Goal: Task Accomplishment & Management: Use online tool/utility

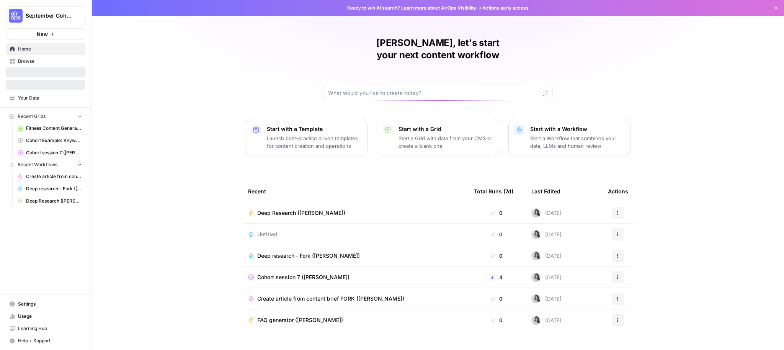
click at [135, 151] on div "Hallie, let's start your next content workflow Start with a Template Launch bes…" at bounding box center [438, 182] width 692 height 364
click at [60, 34] on button "New" at bounding box center [45, 33] width 79 height 11
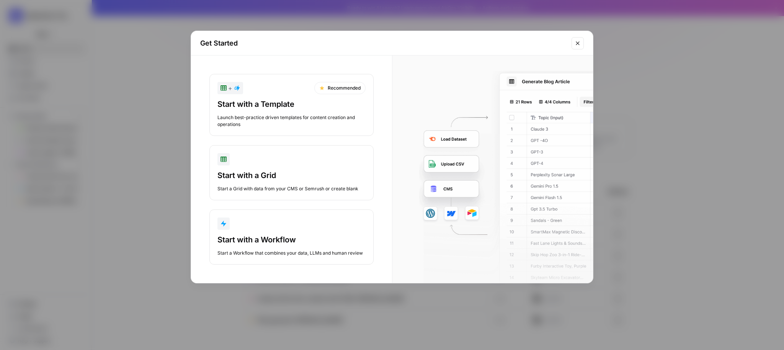
click at [315, 184] on div "Start with a Grid Start a Grid with data from your CMS or Semrush or create bla…" at bounding box center [291, 181] width 148 height 22
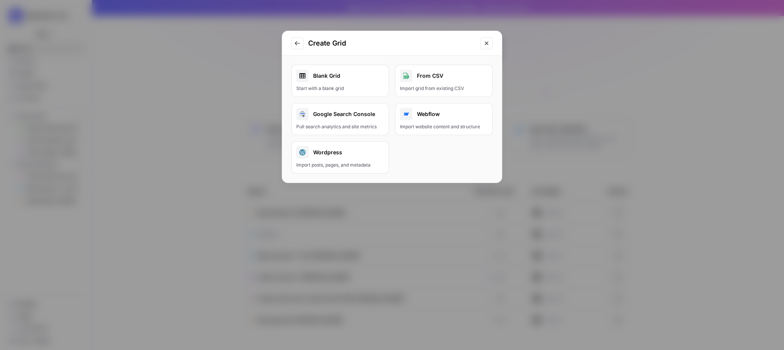
click at [348, 71] on div "Blank Grid" at bounding box center [340, 76] width 88 height 12
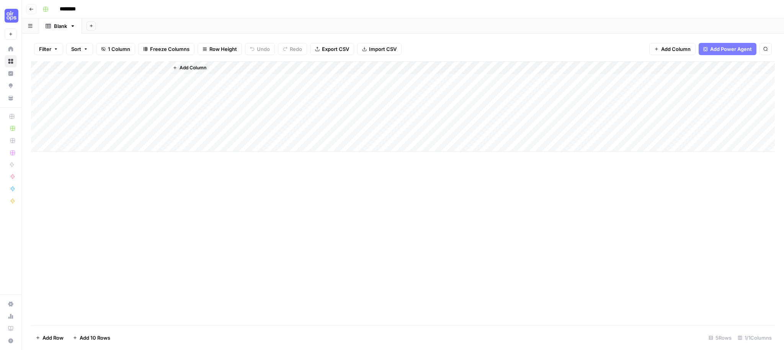
click at [88, 83] on div "Add Column" at bounding box center [403, 106] width 744 height 90
click at [88, 80] on div "Add Column" at bounding box center [403, 106] width 744 height 90
click at [88, 80] on textarea at bounding box center [118, 80] width 122 height 11
paste textarea "**********"
type textarea "**********"
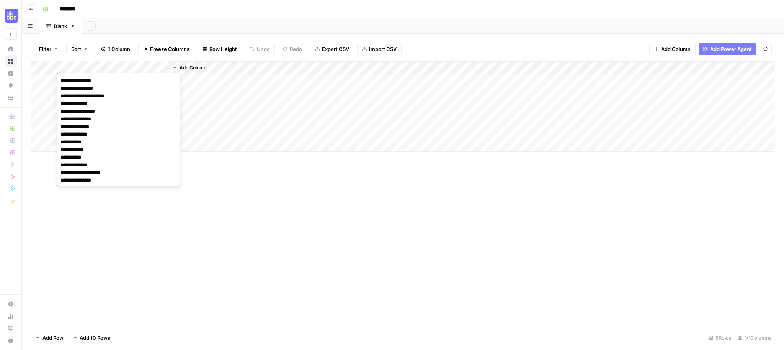
click at [198, 243] on div "Add Column" at bounding box center [403, 193] width 744 height 264
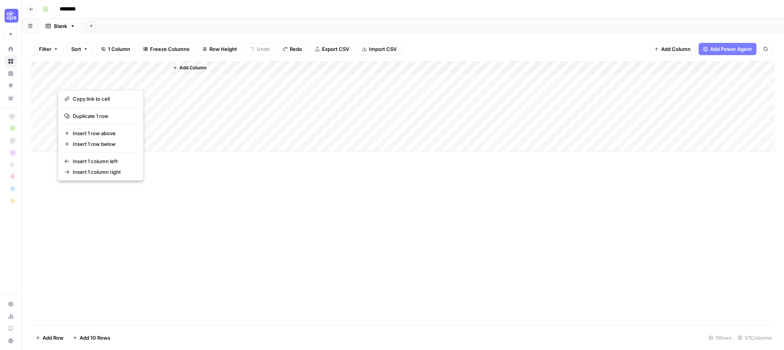
drag, startPoint x: 225, startPoint y: 178, endPoint x: 214, endPoint y: 178, distance: 11.5
click at [223, 178] on div "Add Column" at bounding box center [403, 193] width 744 height 264
click at [74, 147] on div "Add Column" at bounding box center [403, 106] width 744 height 90
click at [78, 156] on div "Add Column" at bounding box center [403, 112] width 744 height 103
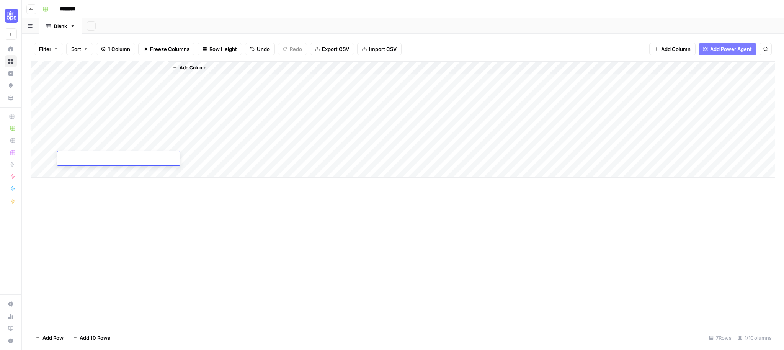
click at [80, 168] on div "Add Column" at bounding box center [403, 119] width 744 height 116
click at [84, 184] on div "Add Column" at bounding box center [403, 125] width 744 height 129
click at [81, 193] on div "Add Column" at bounding box center [403, 132] width 744 height 142
click at [86, 200] on div "Add Column" at bounding box center [403, 132] width 744 height 142
click at [90, 234] on div "Add Column" at bounding box center [403, 193] width 744 height 264
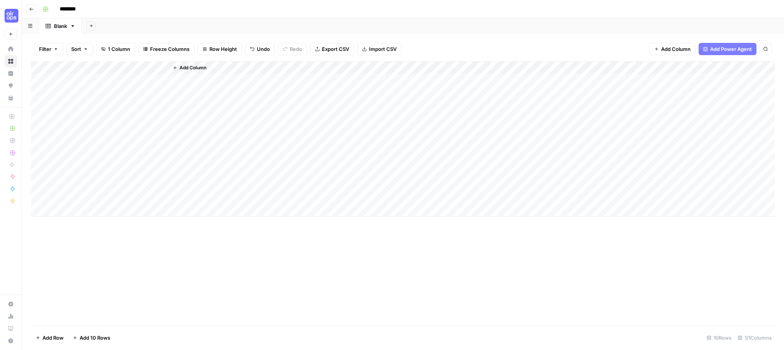
click at [83, 83] on div "Add Column" at bounding box center [403, 138] width 744 height 155
type textarea "**********"
click at [129, 105] on div "Add Column" at bounding box center [403, 138] width 744 height 155
click at [121, 84] on div "Add Column" at bounding box center [403, 138] width 744 height 155
click at [121, 91] on div "Add Column" at bounding box center [403, 138] width 744 height 155
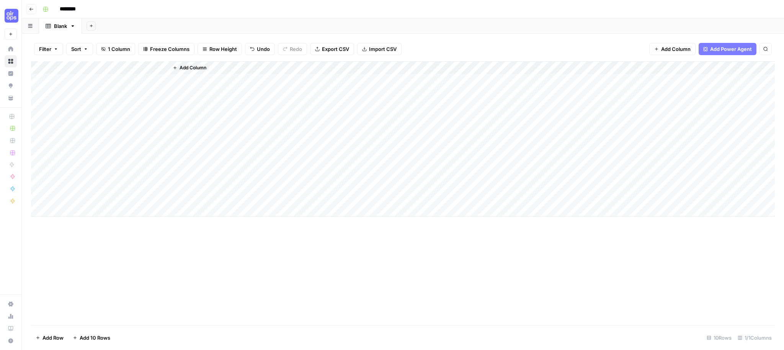
click at [119, 113] on div "Add Column" at bounding box center [403, 138] width 744 height 155
drag, startPoint x: 136, startPoint y: 105, endPoint x: 140, endPoint y: 104, distance: 3.9
click at [136, 105] on div "Add Column" at bounding box center [403, 138] width 744 height 155
click at [132, 117] on div "Add Column" at bounding box center [403, 138] width 744 height 155
click at [88, 131] on div "Add Column" at bounding box center [403, 138] width 744 height 155
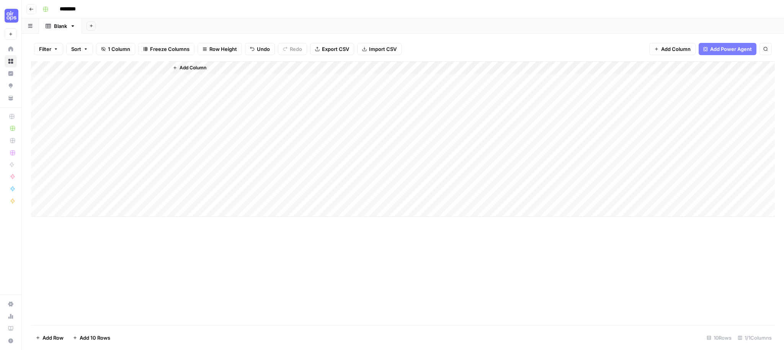
click at [93, 147] on div "Add Column" at bounding box center [403, 138] width 744 height 155
click at [111, 157] on div "Add Column" at bounding box center [403, 138] width 744 height 155
click at [110, 169] on div "Add Column" at bounding box center [403, 138] width 744 height 155
type textarea "*"
click at [80, 170] on textarea "*" at bounding box center [118, 172] width 122 height 11
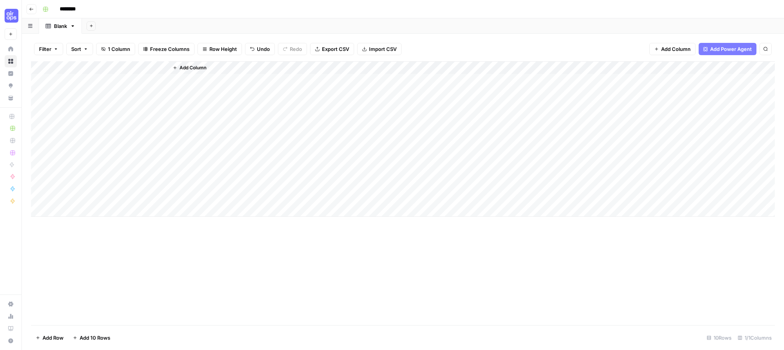
click at [87, 186] on div "Add Column" at bounding box center [403, 138] width 744 height 155
click at [83, 174] on div "Add Column" at bounding box center [403, 138] width 744 height 155
type textarea "**********"
click at [124, 198] on div "Add Column" at bounding box center [403, 138] width 744 height 155
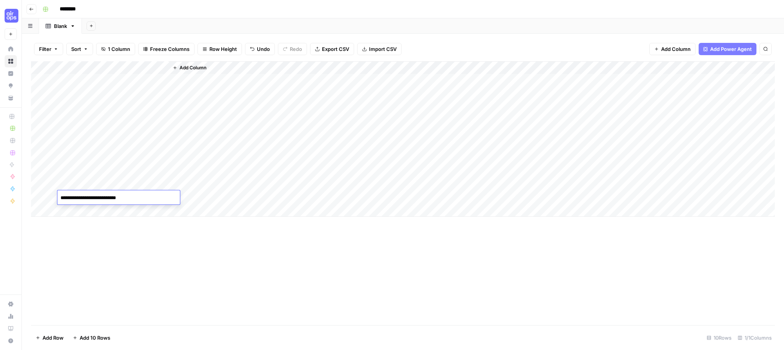
type textarea "**********"
click at [227, 228] on div "Add Column" at bounding box center [403, 193] width 744 height 264
click at [185, 66] on span "Add Column" at bounding box center [193, 67] width 27 height 7
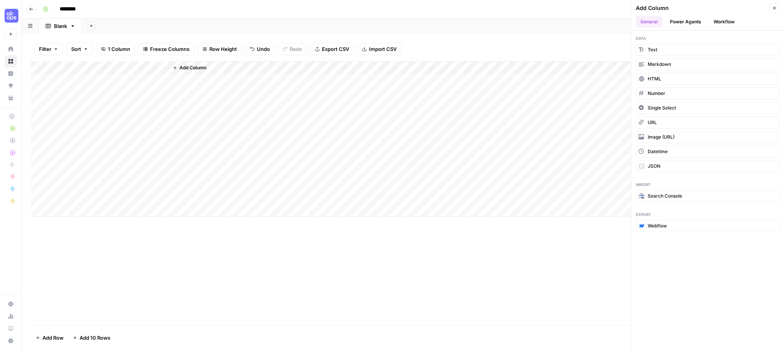
click at [688, 20] on button "Power Agents" at bounding box center [685, 21] width 41 height 11
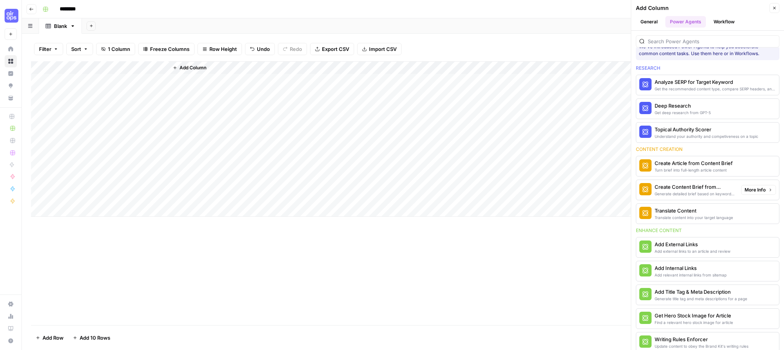
scroll to position [29, 0]
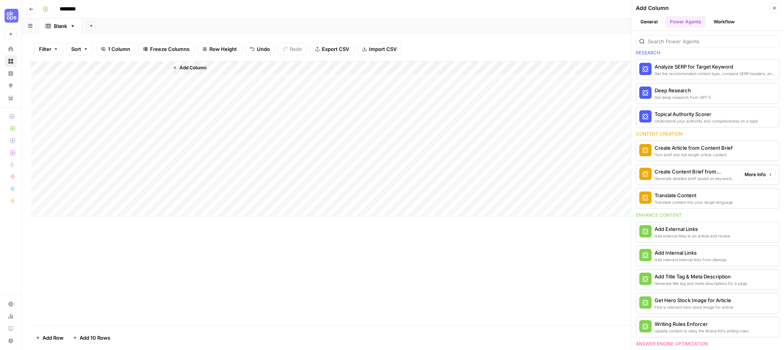
click at [709, 175] on div "Generate detailed brief based on keyword research" at bounding box center [695, 178] width 80 height 6
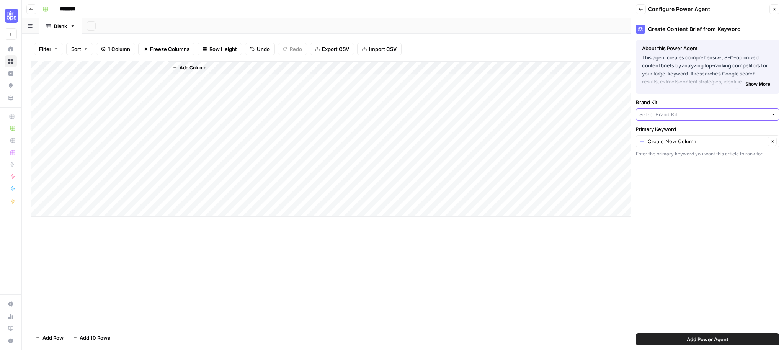
click at [669, 118] on input "Brand Kit" at bounding box center [703, 115] width 128 height 8
click at [674, 136] on button "Muck Rack" at bounding box center [707, 132] width 137 height 11
type input "Muck Rack"
click at [677, 145] on input "Primary Keyword" at bounding box center [707, 141] width 118 height 8
click at [661, 186] on span "Title" at bounding box center [705, 184] width 127 height 8
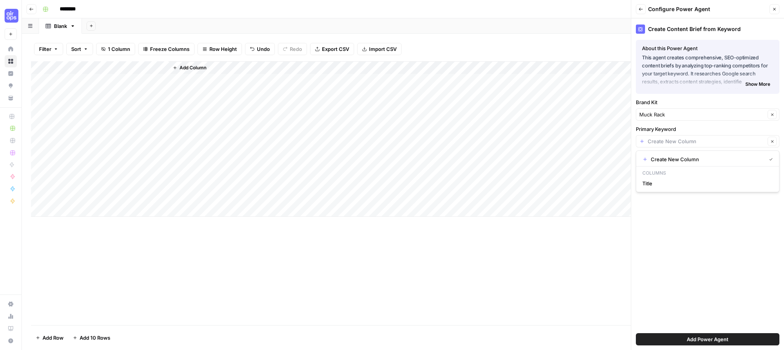
type input "Title"
click at [708, 343] on button "Add Power Agent" at bounding box center [708, 339] width 144 height 12
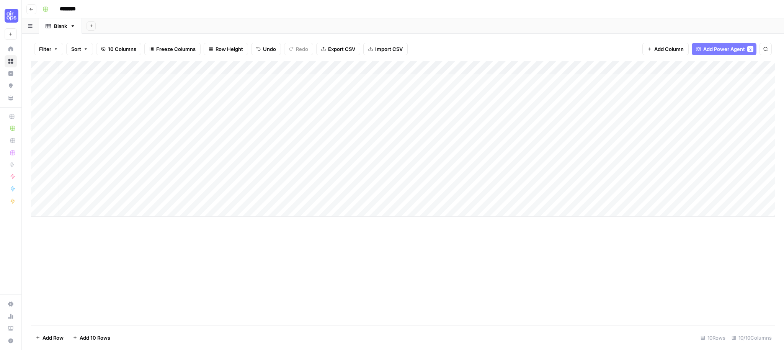
scroll to position [0, 0]
click at [280, 68] on div "Add Column" at bounding box center [403, 138] width 744 height 155
click at [292, 88] on span "All Rows" at bounding box center [308, 86] width 48 height 8
click at [281, 80] on div "Add Column" at bounding box center [403, 138] width 744 height 155
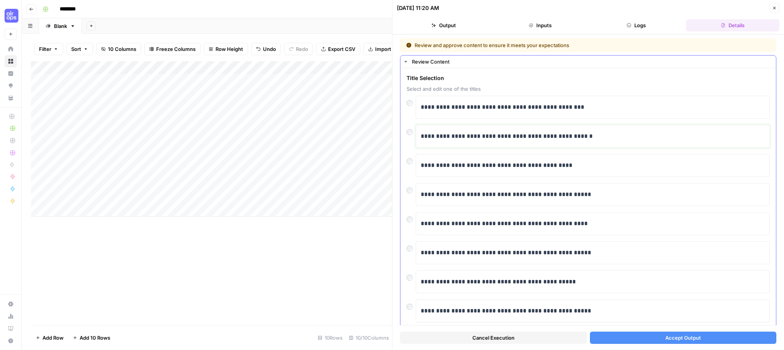
click at [536, 137] on p "**********" at bounding box center [593, 136] width 344 height 10
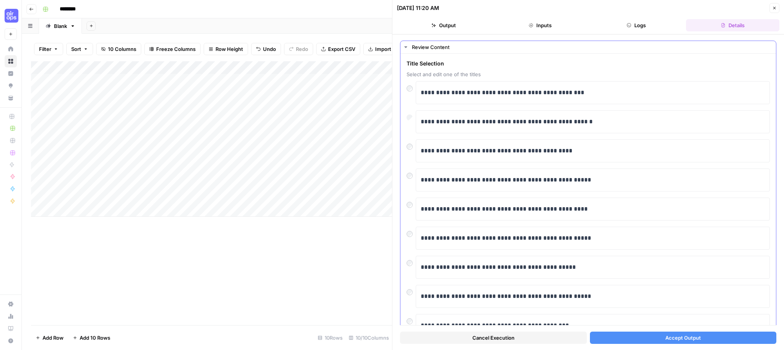
scroll to position [78, 0]
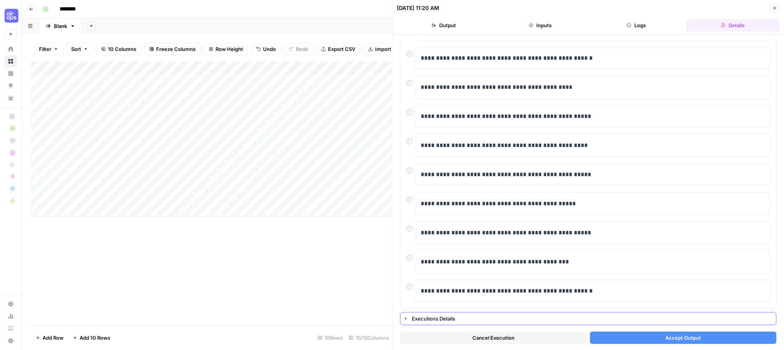
click at [439, 321] on div "Executions Details" at bounding box center [591, 319] width 359 height 8
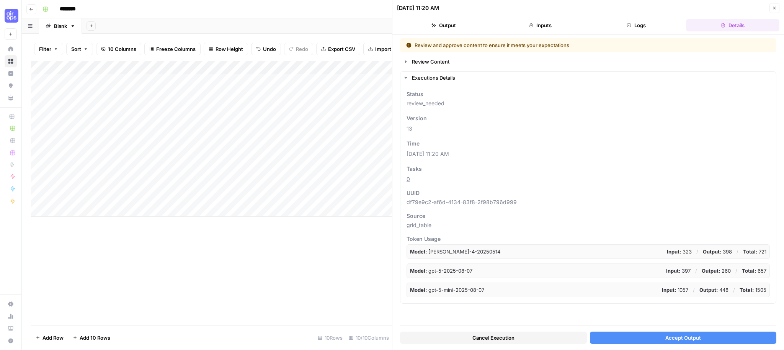
scroll to position [0, 0]
click at [433, 64] on div "Review Content" at bounding box center [591, 62] width 359 height 8
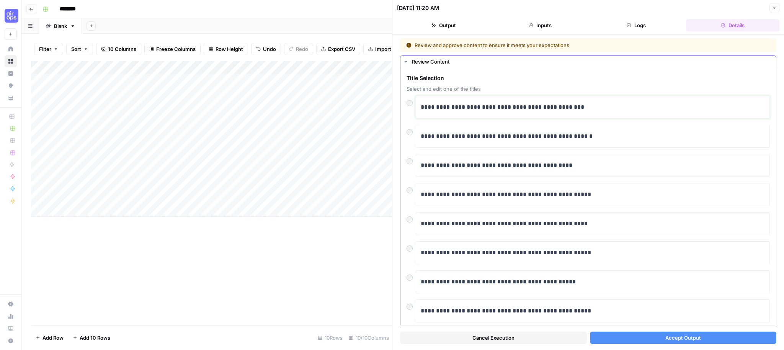
click at [483, 113] on div "**********" at bounding box center [593, 107] width 344 height 16
click at [493, 133] on p "**********" at bounding box center [593, 136] width 344 height 10
click at [659, 340] on button "Accept Output" at bounding box center [683, 337] width 187 height 12
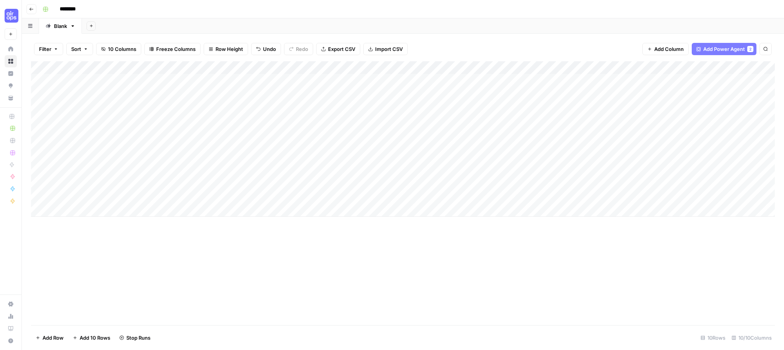
click at [242, 90] on div "Add Column" at bounding box center [403, 138] width 744 height 155
click at [278, 92] on div "Add Column" at bounding box center [403, 138] width 744 height 155
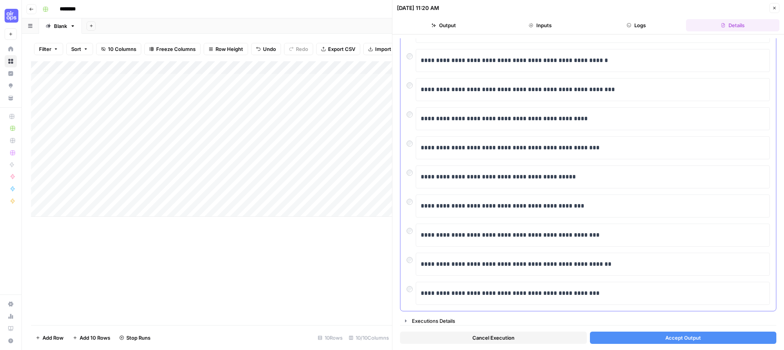
scroll to position [78, 0]
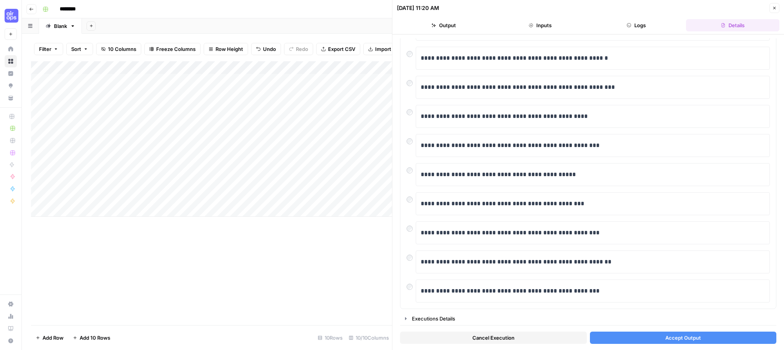
click at [710, 336] on button "Accept Output" at bounding box center [683, 337] width 187 height 12
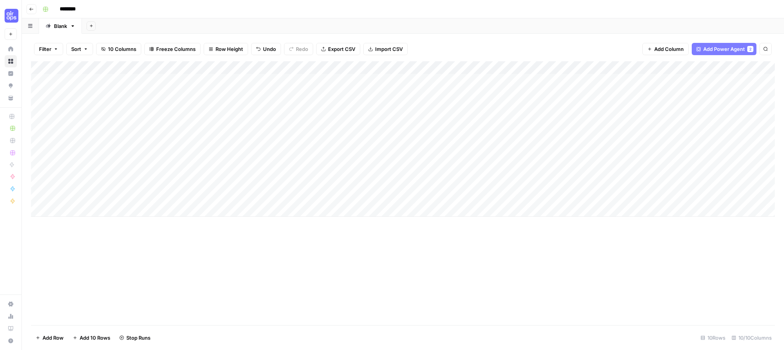
click at [259, 107] on div "Add Column" at bounding box center [403, 138] width 744 height 155
click at [279, 108] on div "Add Column" at bounding box center [403, 138] width 744 height 155
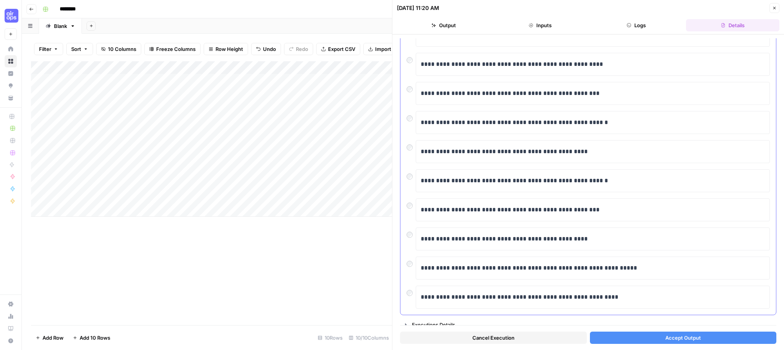
scroll to position [78, 0]
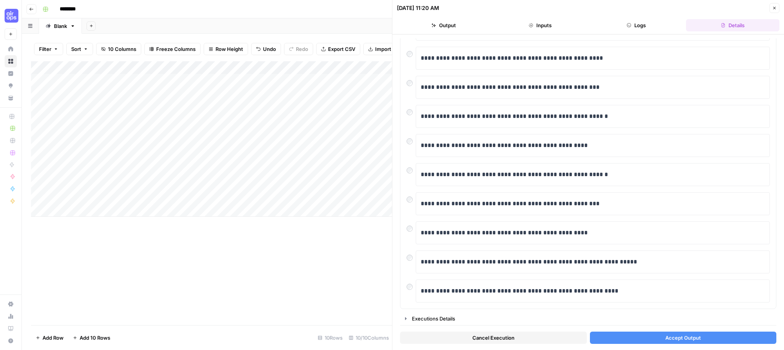
click at [705, 341] on button "Accept Output" at bounding box center [683, 337] width 187 height 12
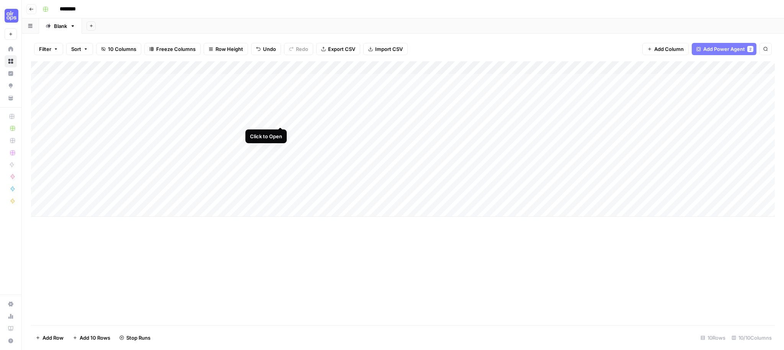
click at [278, 118] on div "Add Column" at bounding box center [403, 138] width 744 height 155
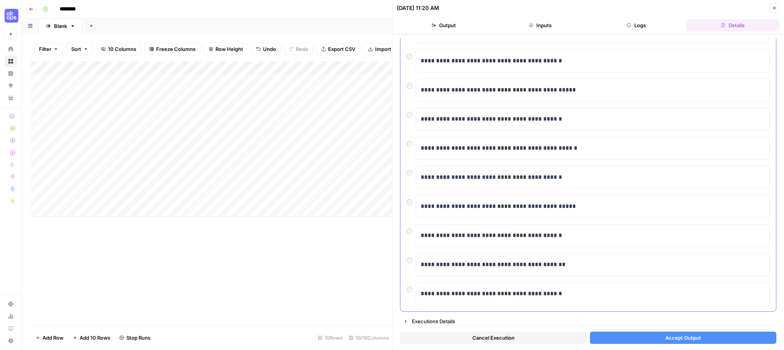
scroll to position [78, 0]
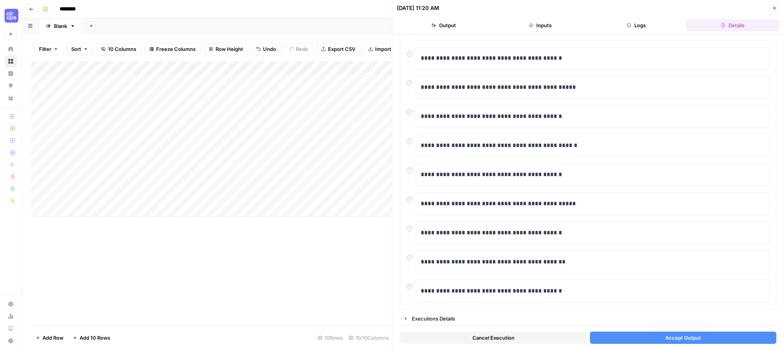
click at [686, 341] on span "Accept Output" at bounding box center [683, 338] width 36 height 8
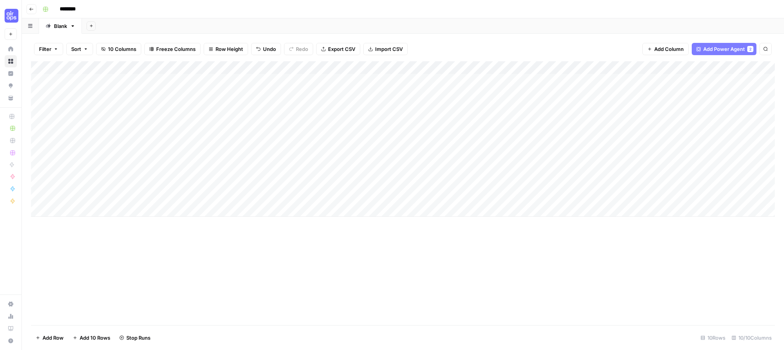
click at [279, 132] on div "Add Column" at bounding box center [403, 138] width 744 height 155
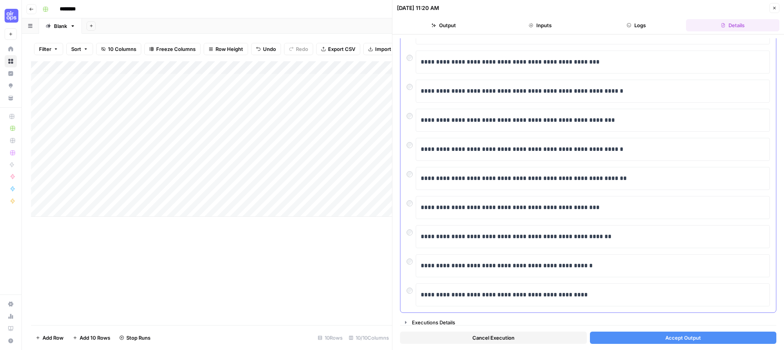
scroll to position [78, 0]
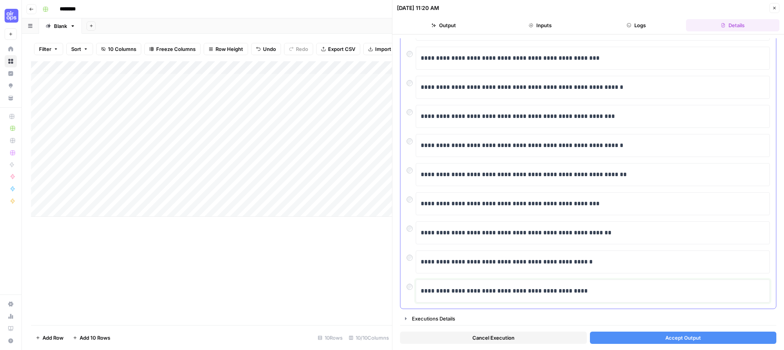
click at [578, 295] on p "**********" at bounding box center [593, 291] width 344 height 10
click at [535, 171] on p "**********" at bounding box center [593, 175] width 344 height 10
click at [521, 144] on p "**********" at bounding box center [593, 145] width 344 height 10
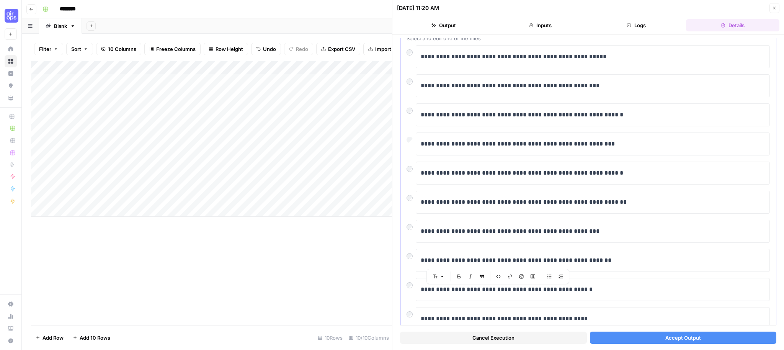
scroll to position [51, 0]
click at [506, 199] on p "**********" at bounding box center [593, 202] width 344 height 10
drag, startPoint x: 615, startPoint y: 173, endPoint x: 560, endPoint y: 175, distance: 54.8
click at [560, 175] on p "**********" at bounding box center [593, 173] width 344 height 10
click at [686, 337] on span "Accept Output" at bounding box center [683, 338] width 36 height 8
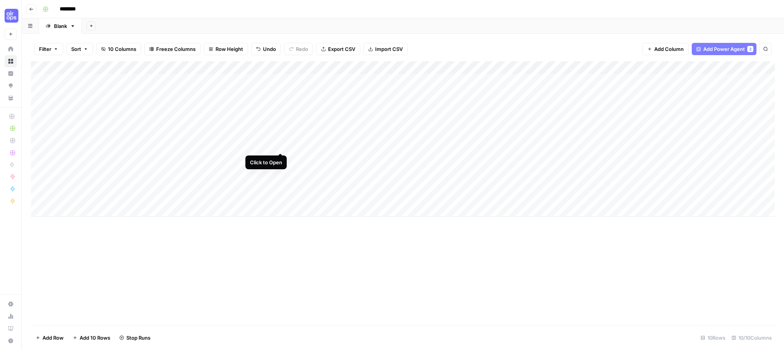
click at [280, 145] on div "Add Column" at bounding box center [403, 138] width 744 height 155
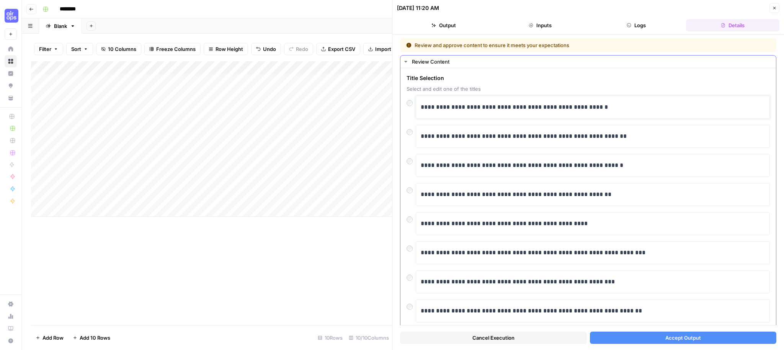
click at [478, 111] on p "**********" at bounding box center [593, 107] width 344 height 10
drag, startPoint x: 493, startPoint y: 108, endPoint x: 519, endPoint y: 105, distance: 26.6
click at [519, 105] on p "**********" at bounding box center [593, 107] width 344 height 10
click at [672, 342] on button "Accept Output" at bounding box center [683, 337] width 187 height 12
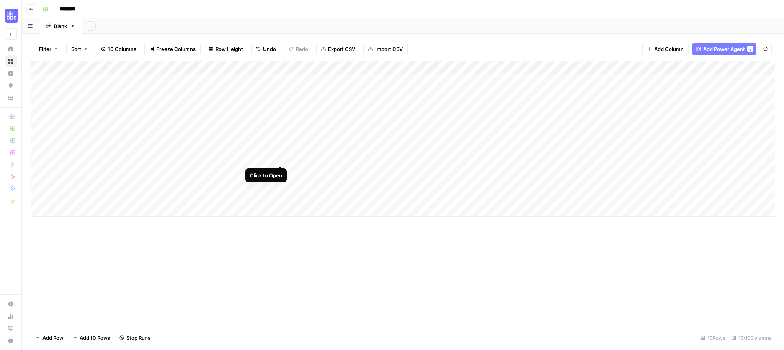
click at [282, 159] on div "Add Column" at bounding box center [403, 138] width 744 height 155
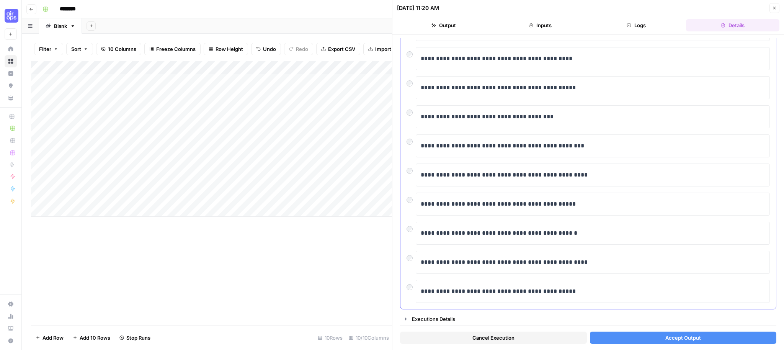
scroll to position [78, 0]
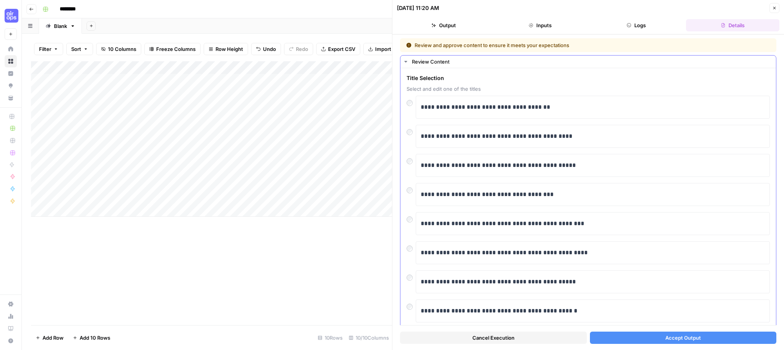
scroll to position [78, 0]
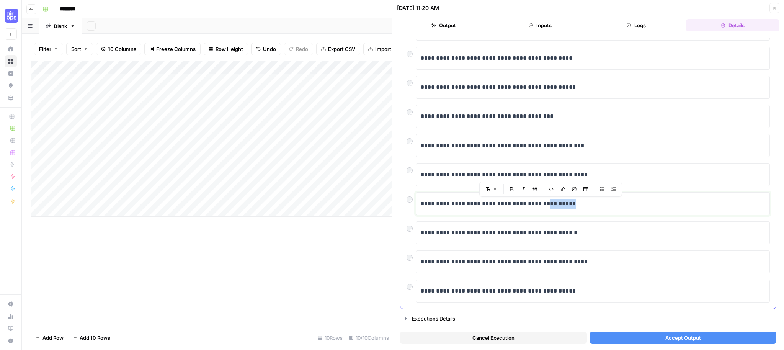
drag, startPoint x: 556, startPoint y: 205, endPoint x: 539, endPoint y: 206, distance: 17.2
click at [539, 206] on p "**********" at bounding box center [593, 204] width 344 height 10
click at [666, 340] on span "Accept Output" at bounding box center [683, 338] width 36 height 8
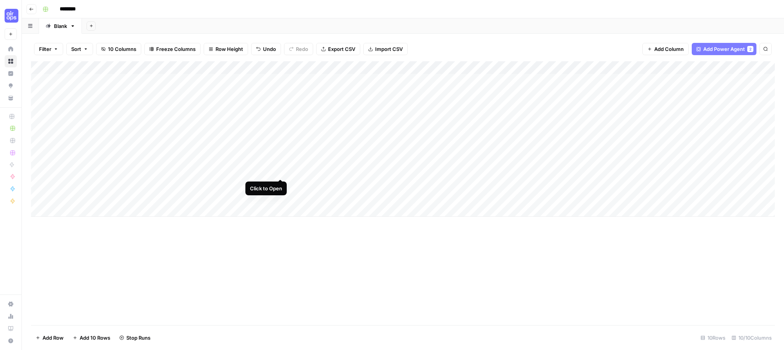
click at [280, 170] on div "Add Column" at bounding box center [403, 138] width 744 height 155
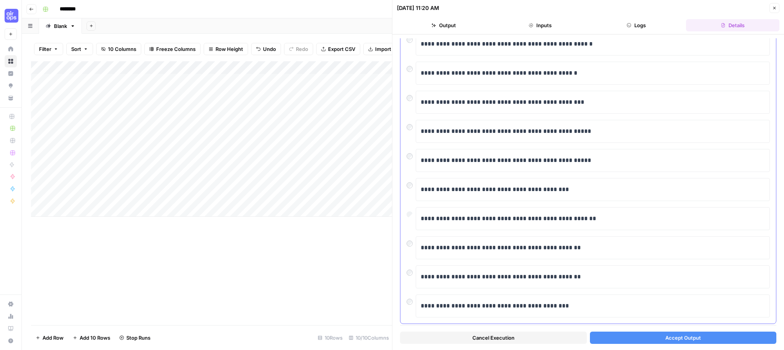
scroll to position [31, 0]
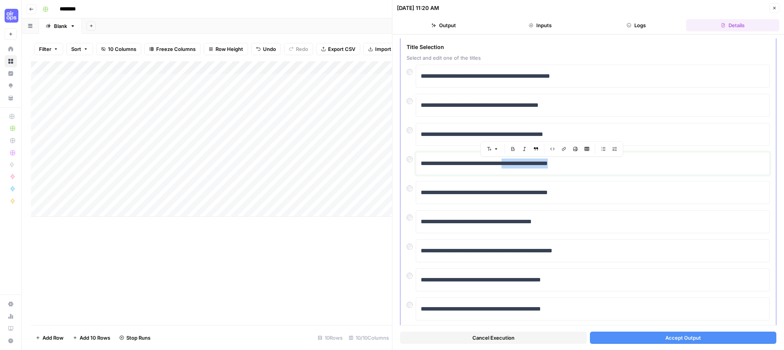
drag, startPoint x: 583, startPoint y: 164, endPoint x: 524, endPoint y: 159, distance: 59.1
click at [524, 159] on p "**********" at bounding box center [593, 163] width 344 height 10
click at [700, 341] on button "Accept Output" at bounding box center [683, 337] width 187 height 12
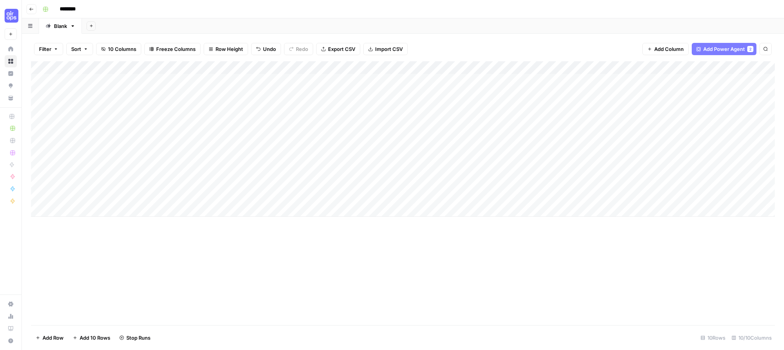
click at [278, 183] on div "Add Column" at bounding box center [403, 138] width 744 height 155
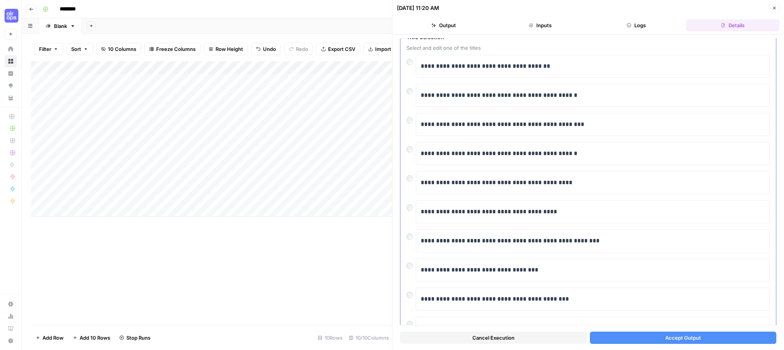
scroll to position [78, 0]
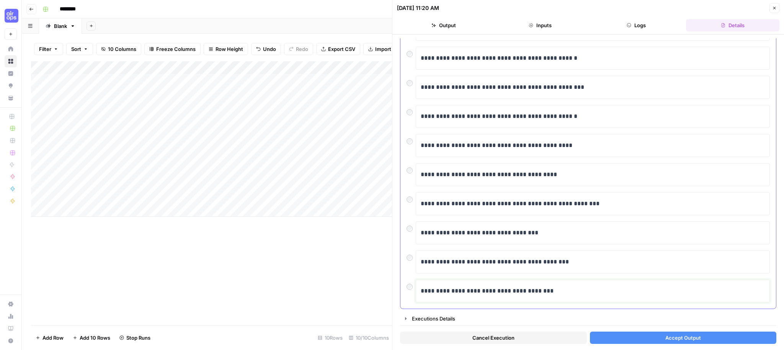
click at [549, 291] on p "**********" at bounding box center [593, 291] width 344 height 10
click at [495, 293] on p "**********" at bounding box center [593, 291] width 344 height 10
drag, startPoint x: 569, startPoint y: 294, endPoint x: 522, endPoint y: 295, distance: 47.5
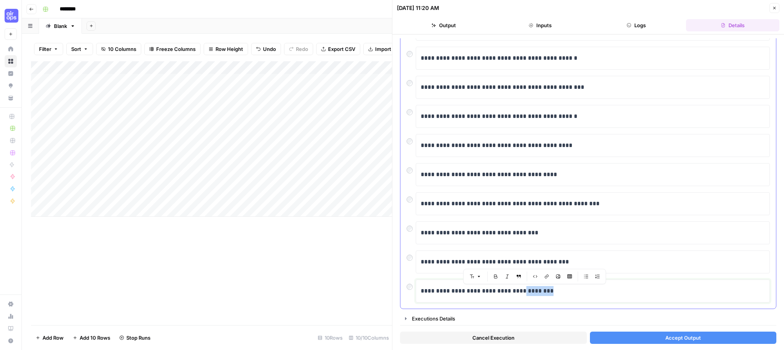
click at [522, 295] on p "**********" at bounding box center [593, 291] width 344 height 10
drag, startPoint x: 465, startPoint y: 290, endPoint x: 398, endPoint y: 288, distance: 66.6
click at [398, 288] on div "**********" at bounding box center [588, 191] width 392 height 315
click at [571, 293] on p "**********" at bounding box center [593, 291] width 344 height 10
click at [644, 338] on button "Accept Output" at bounding box center [683, 337] width 187 height 12
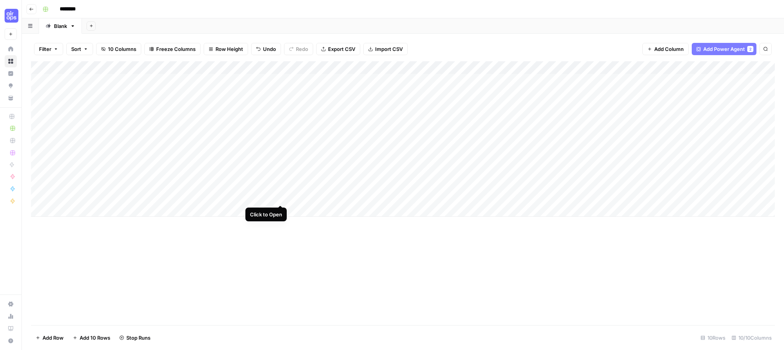
click at [282, 196] on div "Add Column" at bounding box center [403, 138] width 744 height 155
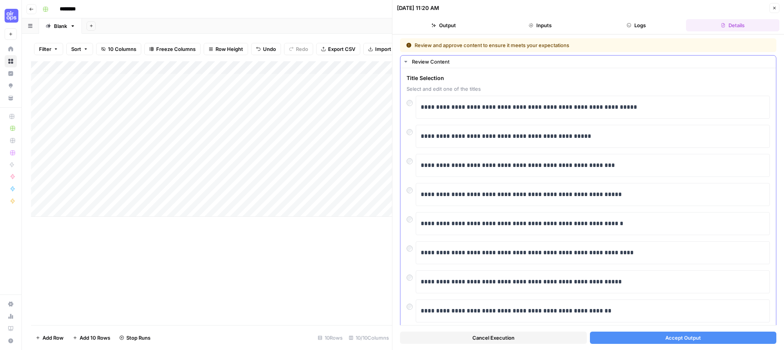
scroll to position [78, 0]
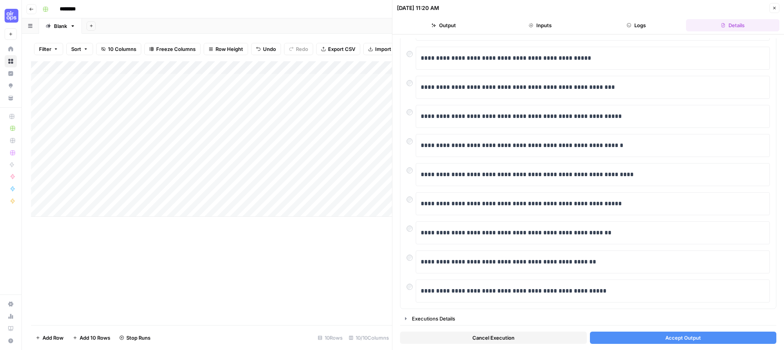
click at [673, 336] on span "Accept Output" at bounding box center [683, 338] width 36 height 8
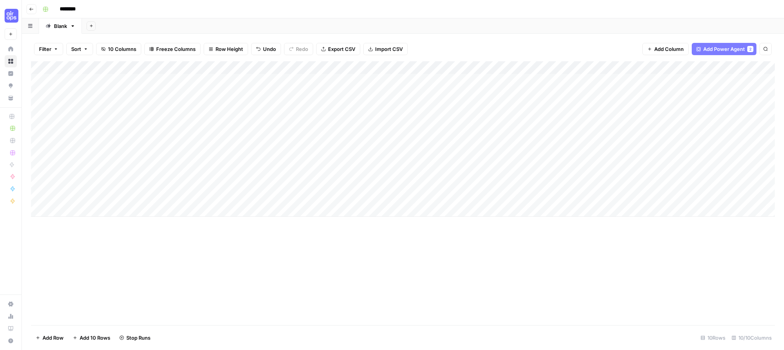
scroll to position [0, 0]
click at [70, 8] on input "********" at bounding box center [77, 9] width 43 height 12
click at [73, 8] on input "********" at bounding box center [77, 9] width 43 height 12
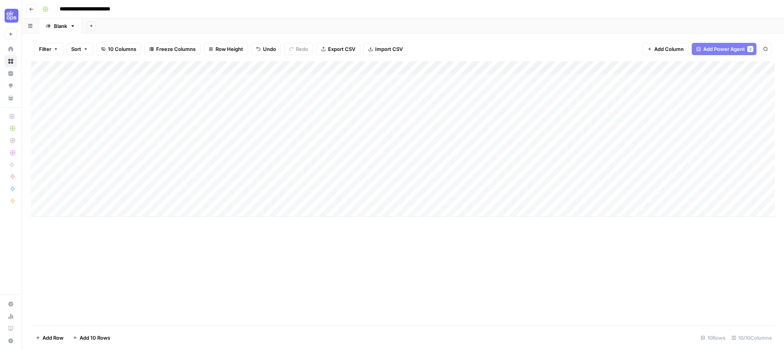
type input "**********"
click at [173, 12] on div "**********" at bounding box center [407, 9] width 737 height 12
click at [349, 81] on div "Add Column" at bounding box center [403, 138] width 744 height 155
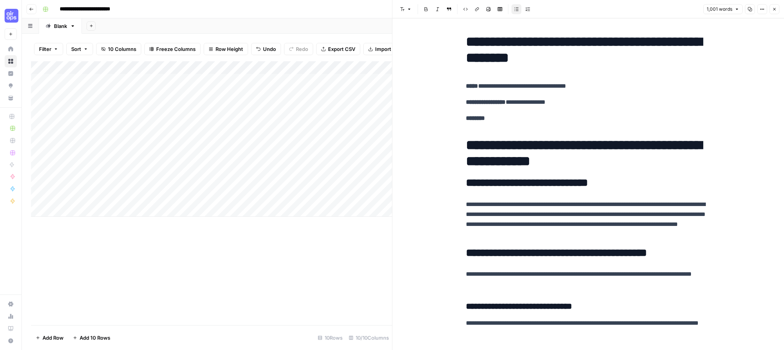
click at [775, 8] on icon "button" at bounding box center [774, 9] width 5 height 5
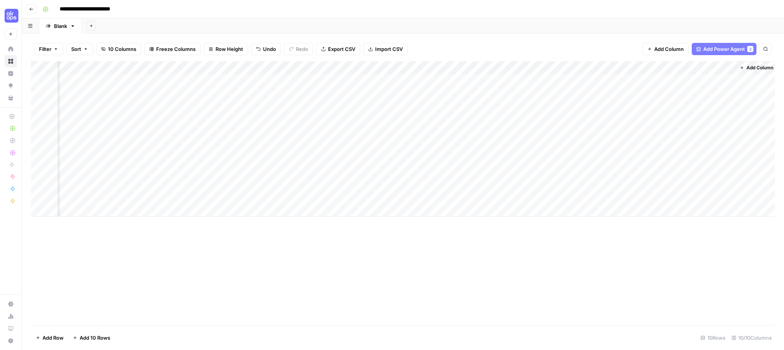
scroll to position [0, 107]
click at [586, 79] on div "Add Column" at bounding box center [403, 138] width 744 height 155
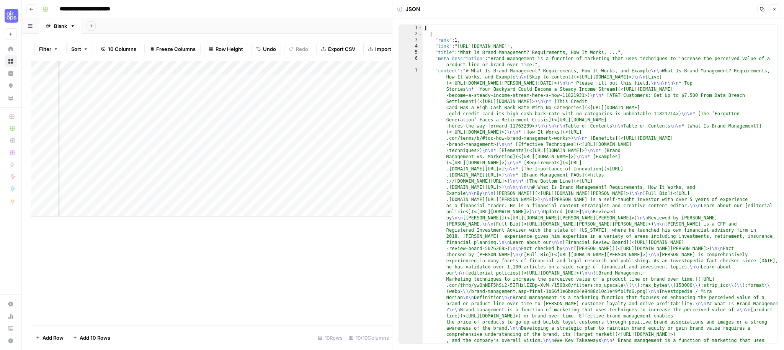
click at [773, 7] on icon "button" at bounding box center [774, 9] width 5 height 5
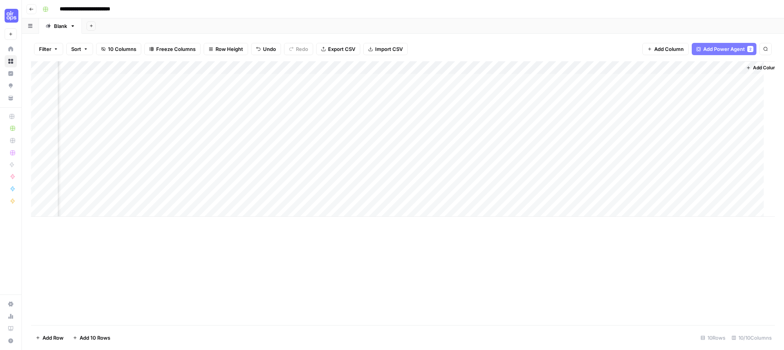
scroll to position [0, 98]
click at [664, 81] on div "Add Column" at bounding box center [403, 138] width 744 height 155
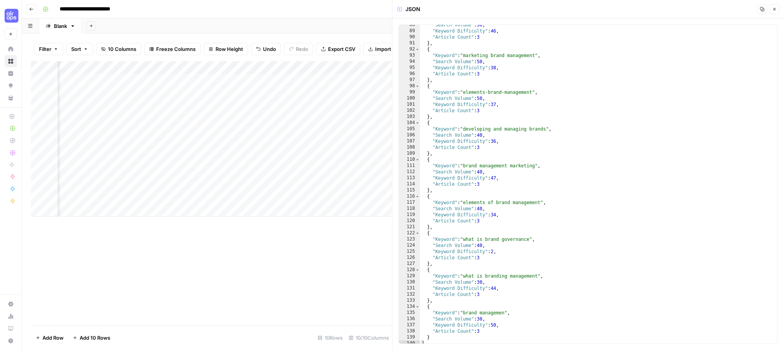
scroll to position [539, 0]
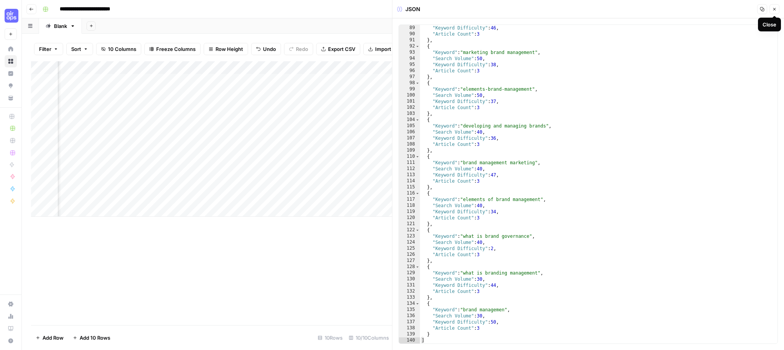
click at [773, 10] on icon "button" at bounding box center [774, 9] width 5 height 5
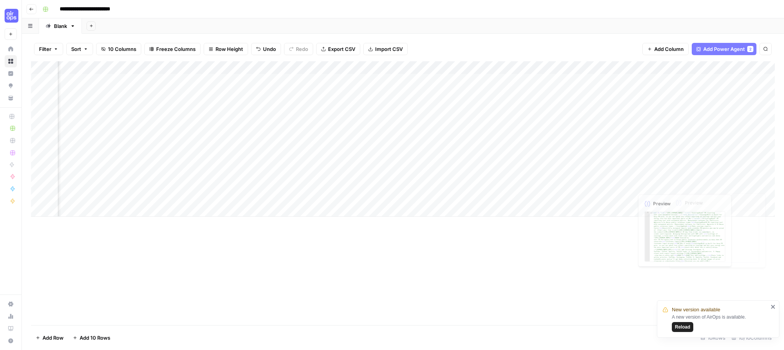
scroll to position [0, 107]
click at [753, 67] on span "Add Column" at bounding box center [757, 67] width 27 height 7
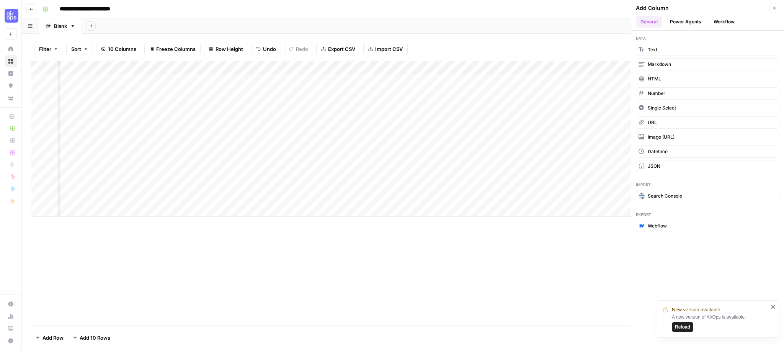
drag, startPoint x: 776, startPoint y: 8, endPoint x: 769, endPoint y: 12, distance: 8.4
click at [775, 8] on button "Close" at bounding box center [774, 8] width 10 height 10
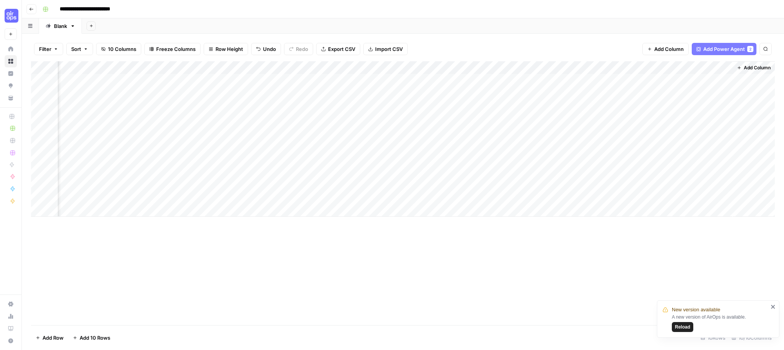
click at [726, 68] on div "Add Column" at bounding box center [403, 138] width 744 height 155
click at [700, 147] on button "Remove Column" at bounding box center [708, 142] width 85 height 11
click at [360, 71] on div "Cancel Delete" at bounding box center [391, 76] width 165 height 40
drag, startPoint x: 362, startPoint y: 82, endPoint x: 369, endPoint y: 83, distance: 7.0
click at [362, 82] on span "Delete" at bounding box center [364, 79] width 16 height 8
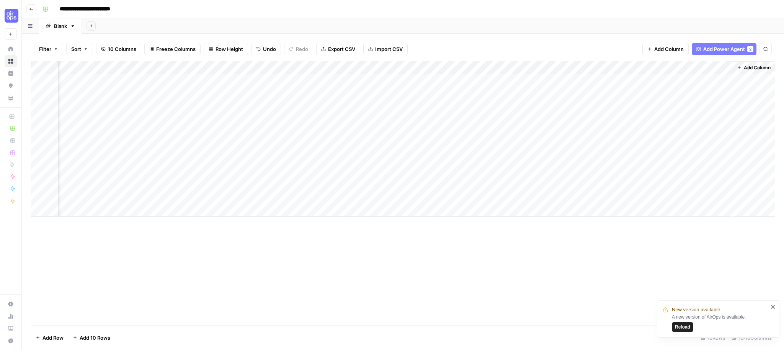
scroll to position [0, 38]
click at [756, 65] on span "Add Column" at bounding box center [757, 67] width 27 height 7
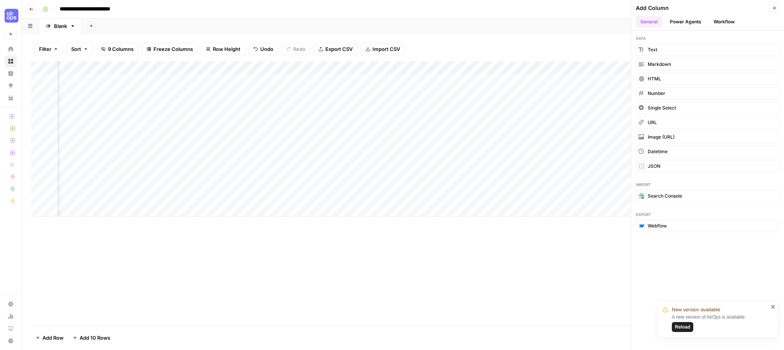
click at [677, 18] on button "Power Agents" at bounding box center [685, 21] width 41 height 11
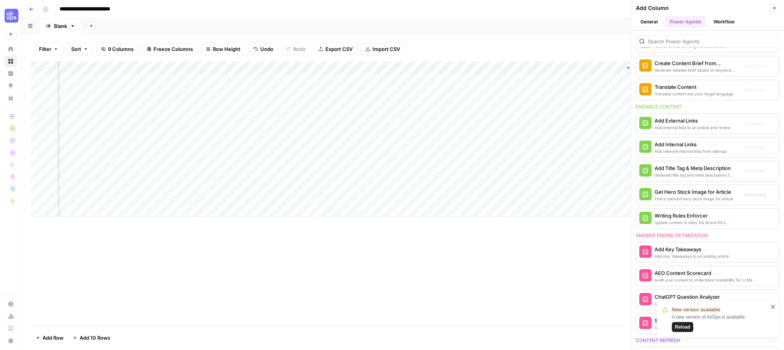
scroll to position [230, 0]
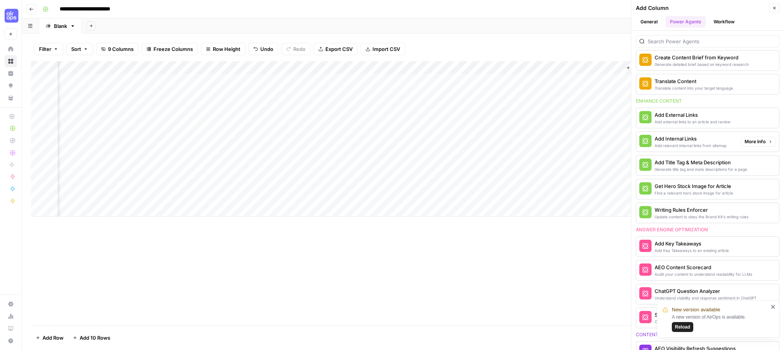
click at [691, 145] on div "Add relevant internal links from sitemap" at bounding box center [691, 145] width 72 height 6
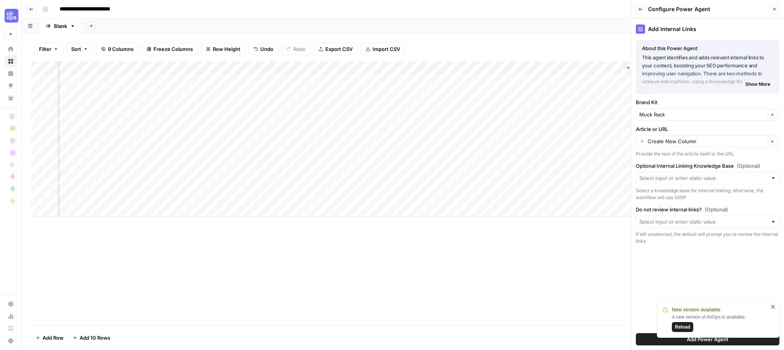
click at [691, 145] on div "Create New Column Clear" at bounding box center [708, 141] width 144 height 12
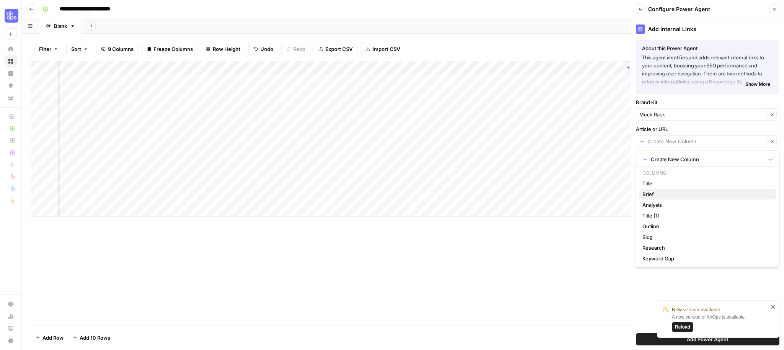
click at [671, 191] on span "Brief" at bounding box center [705, 194] width 127 height 8
type input "Brief"
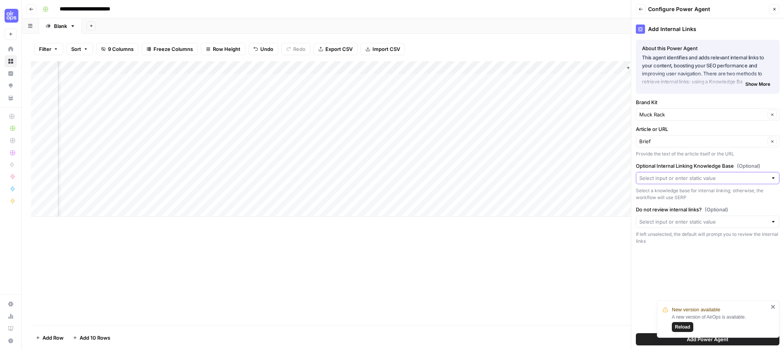
click at [674, 178] on input "Optional Internal Linking Knowledge Base (Optional)" at bounding box center [703, 178] width 128 height 8
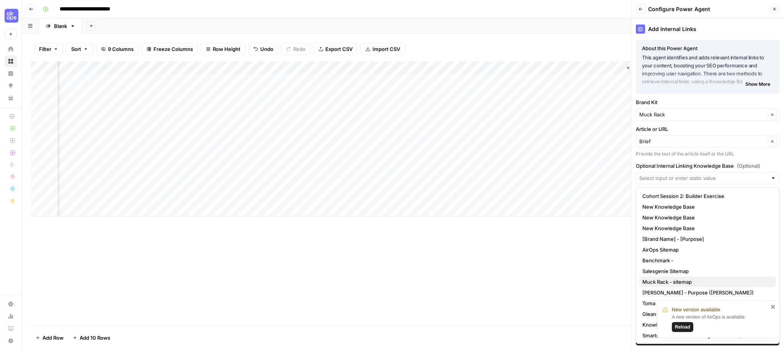
click at [689, 282] on span "Muck Rack - sitemap" at bounding box center [705, 282] width 127 height 8
type input "Muck Rack - sitemap"
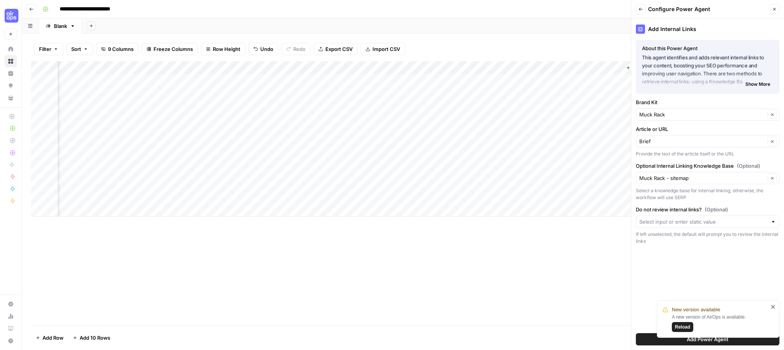
click at [682, 226] on div at bounding box center [708, 221] width 144 height 12
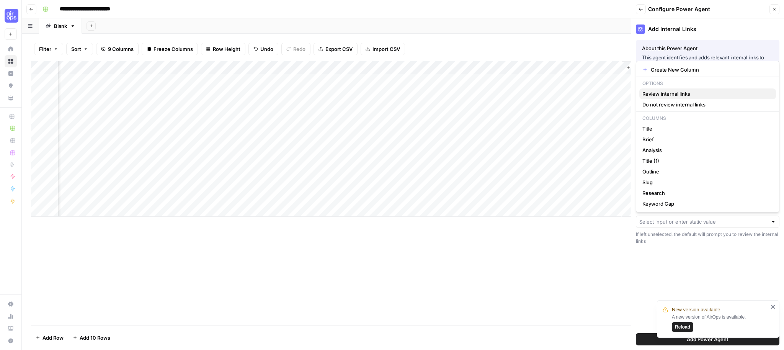
click at [664, 95] on span "Review internal links" at bounding box center [705, 94] width 127 height 8
type input "Review internal links"
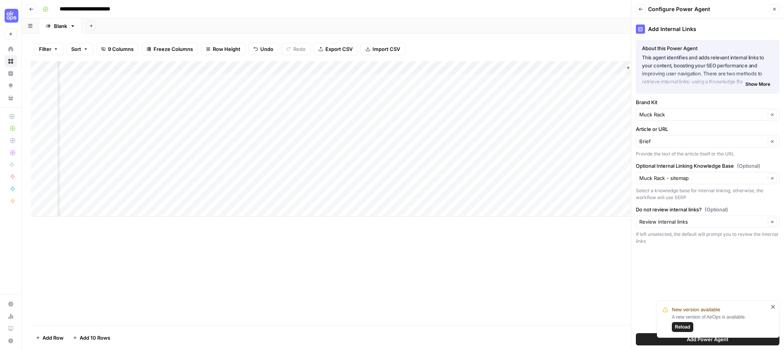
click at [651, 343] on button "Add Power Agent" at bounding box center [708, 339] width 144 height 12
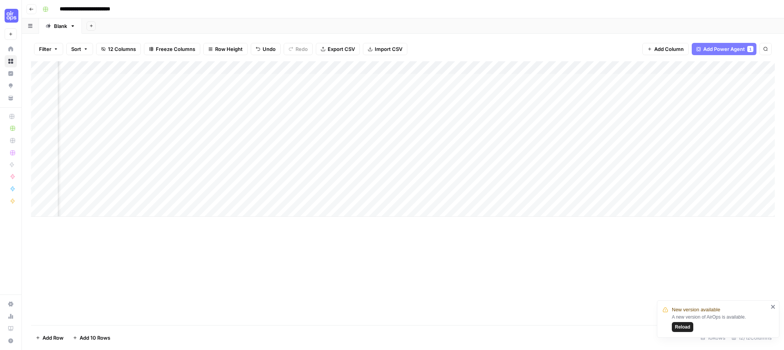
scroll to position [0, 255]
click at [587, 67] on div "Add Column" at bounding box center [403, 138] width 744 height 155
click at [607, 83] on span "All Rows" at bounding box center [615, 86] width 48 height 8
click at [656, 119] on div "Add Column" at bounding box center [403, 138] width 744 height 155
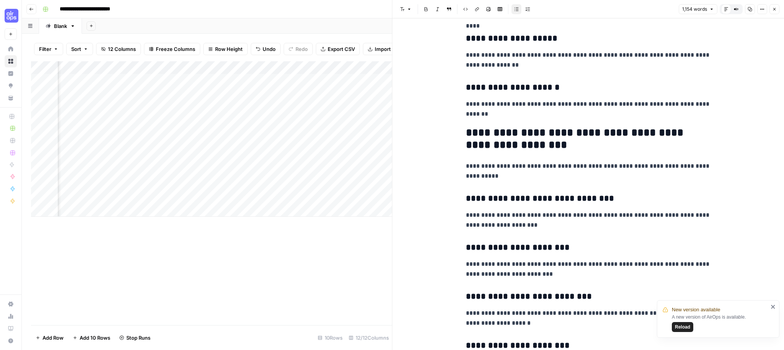
scroll to position [1993, 0]
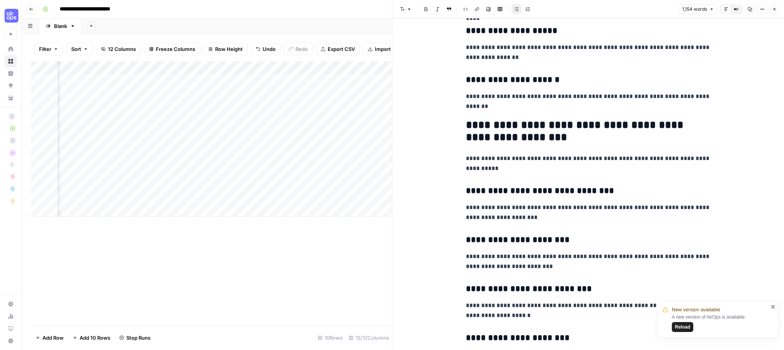
click at [772, 305] on icon "close" at bounding box center [772, 307] width 5 height 6
click at [779, 7] on button "Close" at bounding box center [774, 9] width 10 height 10
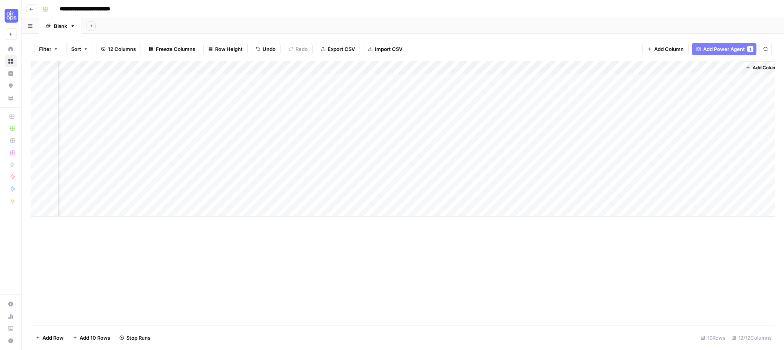
scroll to position [0, 255]
click at [708, 45] on span "Add Power Agent" at bounding box center [724, 49] width 42 height 8
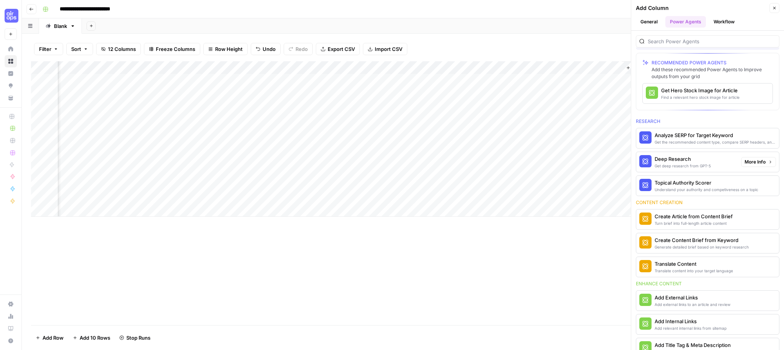
scroll to position [25, 0]
click at [757, 136] on span "More Info" at bounding box center [754, 137] width 21 height 7
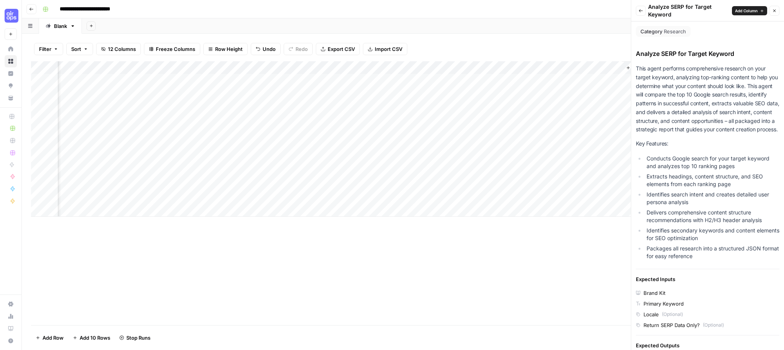
click at [775, 12] on icon "button" at bounding box center [774, 10] width 5 height 5
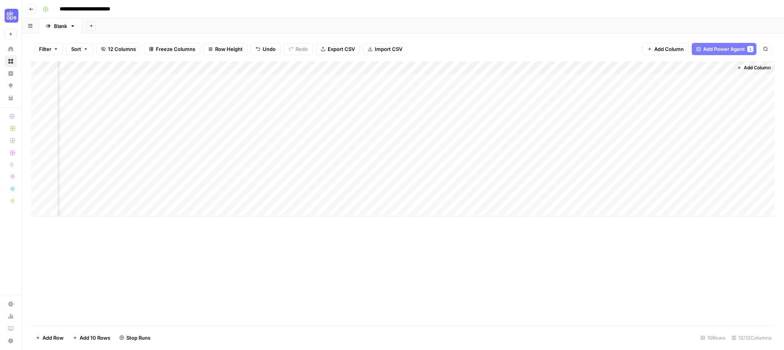
scroll to position [0, 255]
click at [751, 68] on span "Add Column" at bounding box center [757, 67] width 27 height 7
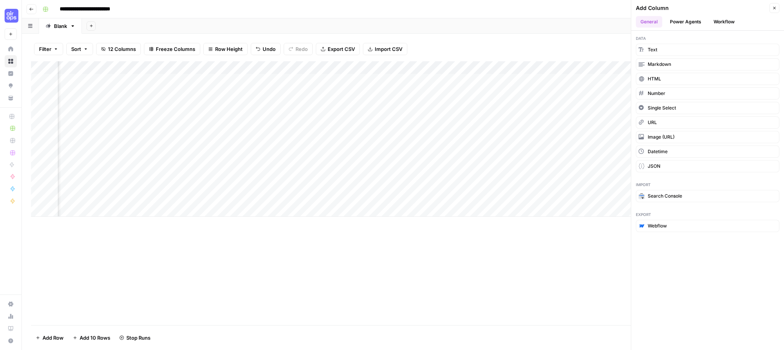
click at [695, 21] on button "Power Agents" at bounding box center [685, 21] width 41 height 11
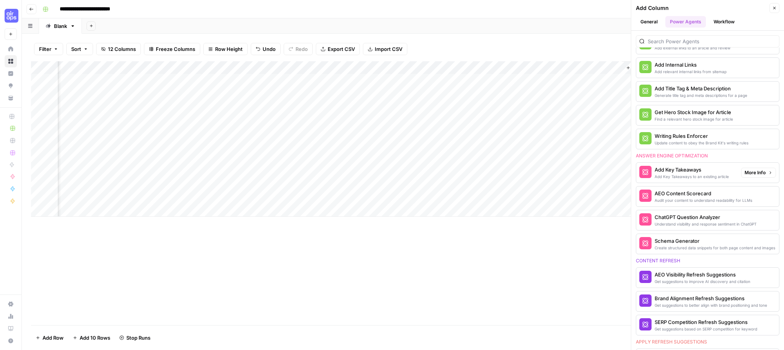
scroll to position [0, 0]
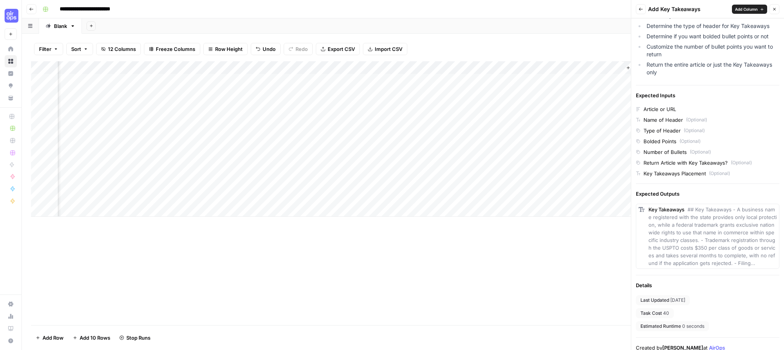
scroll to position [110, 0]
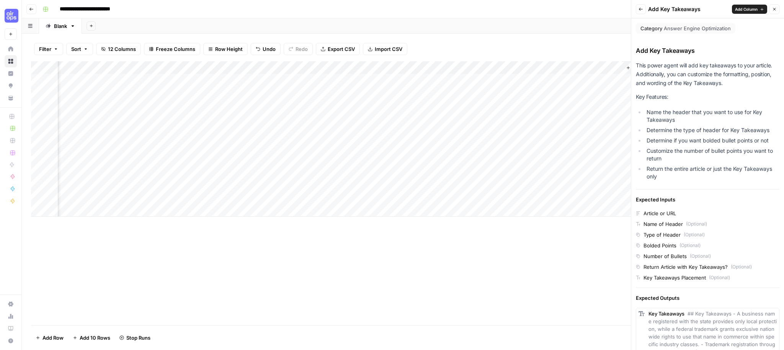
click at [642, 7] on icon "button" at bounding box center [640, 9] width 5 height 5
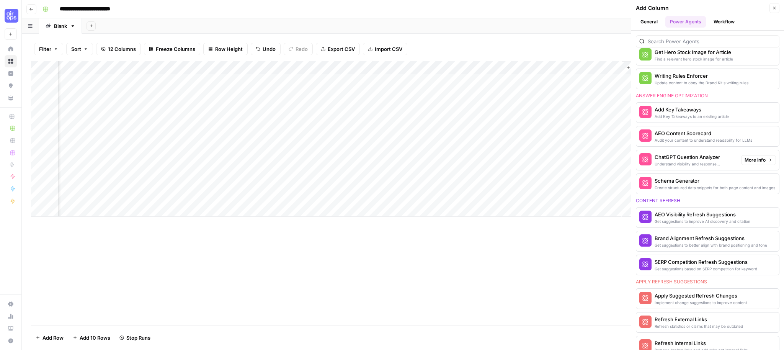
scroll to position [342, 0]
click at [760, 160] on span "More Info" at bounding box center [754, 158] width 21 height 7
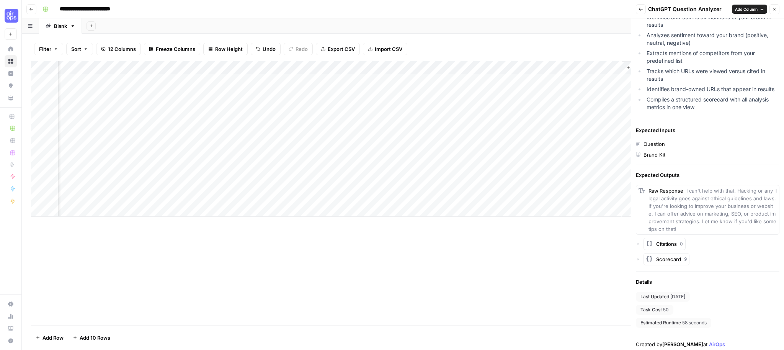
scroll to position [151, 0]
click at [639, 8] on icon "button" at bounding box center [640, 9] width 5 height 5
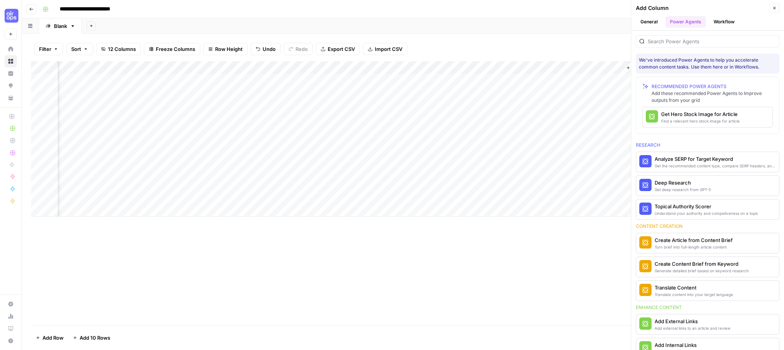
scroll to position [342, 0]
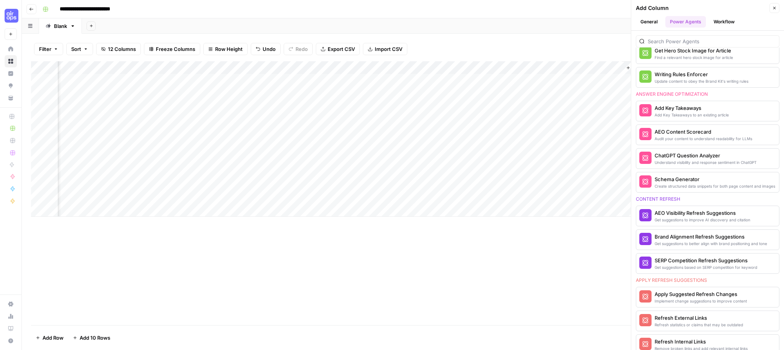
drag, startPoint x: 773, startPoint y: 6, endPoint x: 725, endPoint y: 40, distance: 59.4
click at [773, 6] on icon "button" at bounding box center [774, 8] width 5 height 5
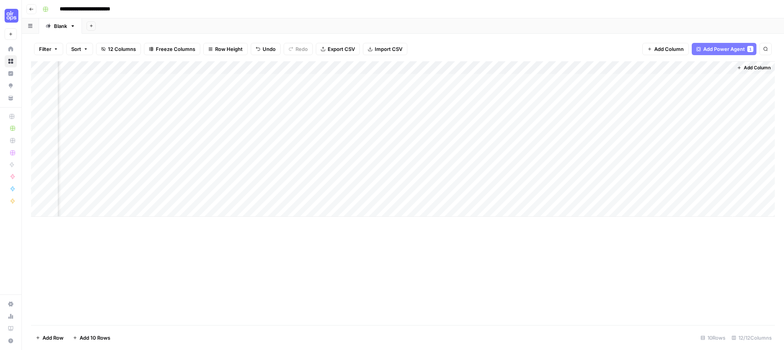
click at [150, 20] on div "Add Sheet" at bounding box center [433, 25] width 702 height 15
click at [32, 11] on icon "button" at bounding box center [31, 9] width 5 height 5
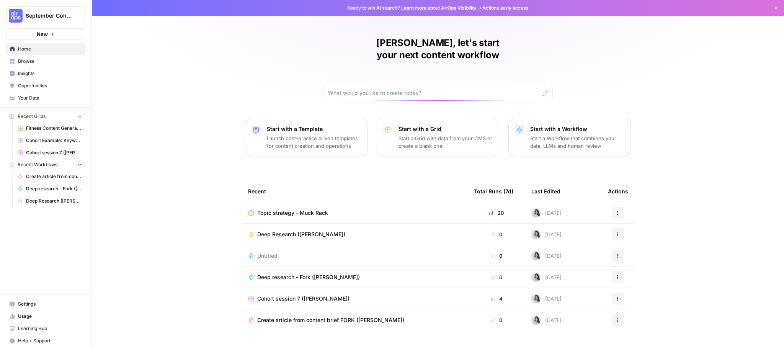
click at [439, 134] on p "Start a Grid with data from your CMS or create a blank one" at bounding box center [445, 141] width 94 height 15
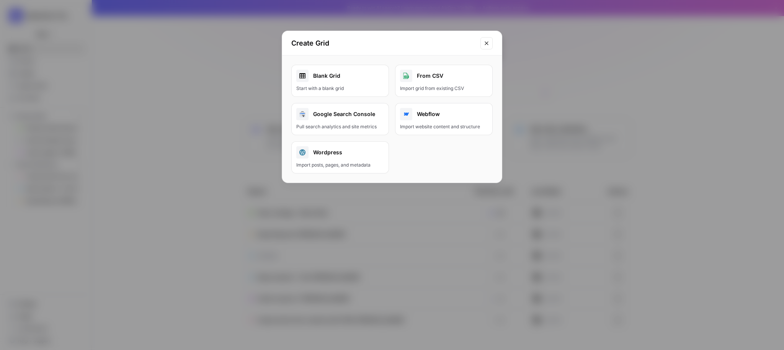
click at [369, 82] on link "Blank Grid Start with a blank grid" at bounding box center [340, 81] width 98 height 32
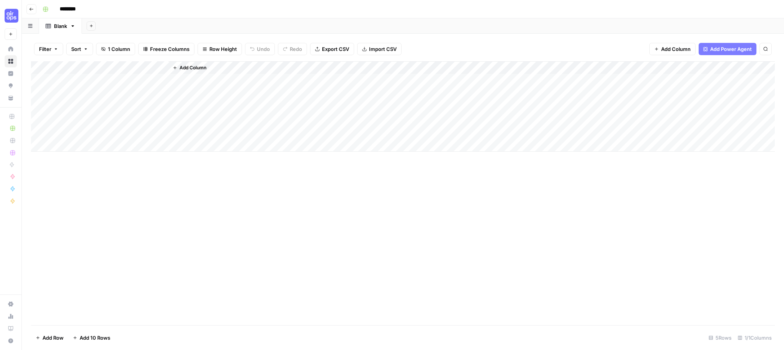
click at [112, 65] on div "Add Column" at bounding box center [403, 106] width 744 height 90
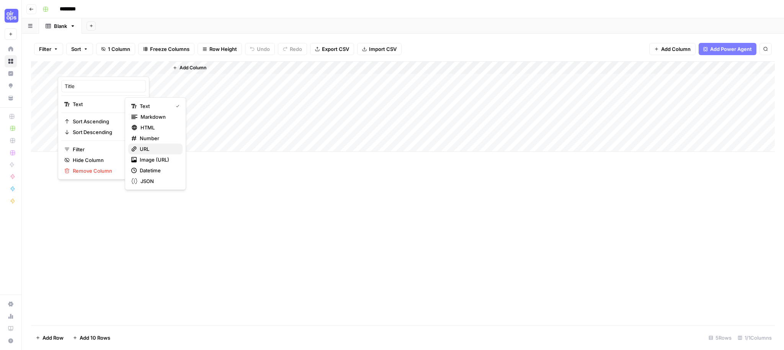
click at [162, 150] on span "URL" at bounding box center [158, 149] width 37 height 8
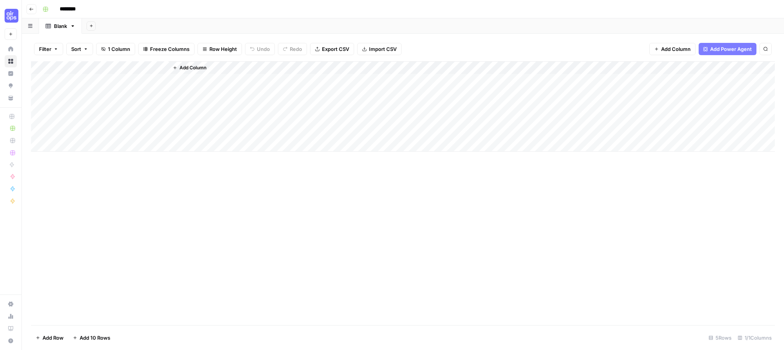
click at [167, 178] on div "Add Column" at bounding box center [403, 193] width 744 height 264
click at [87, 64] on div "Add Column" at bounding box center [403, 106] width 744 height 90
click at [87, 65] on div at bounding box center [113, 68] width 111 height 15
click at [77, 86] on input "Title" at bounding box center [104, 86] width 78 height 8
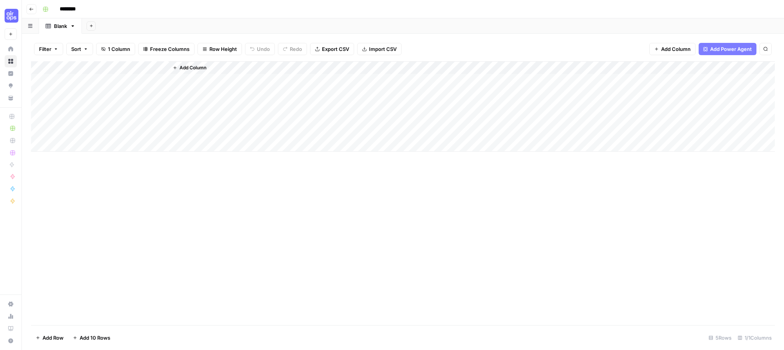
click at [717, 43] on button "Add Power Agent" at bounding box center [728, 49] width 58 height 12
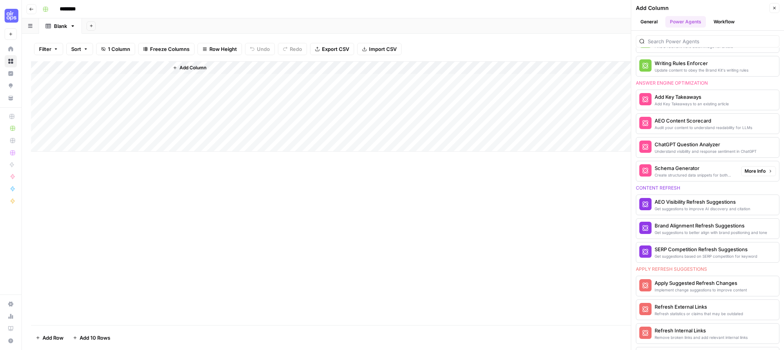
scroll to position [291, 0]
click at [774, 171] on button "More Info" at bounding box center [758, 170] width 35 height 10
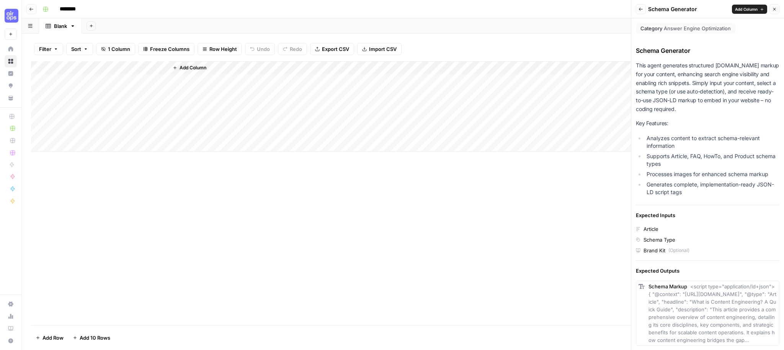
click at [640, 11] on button "Back" at bounding box center [641, 9] width 10 height 10
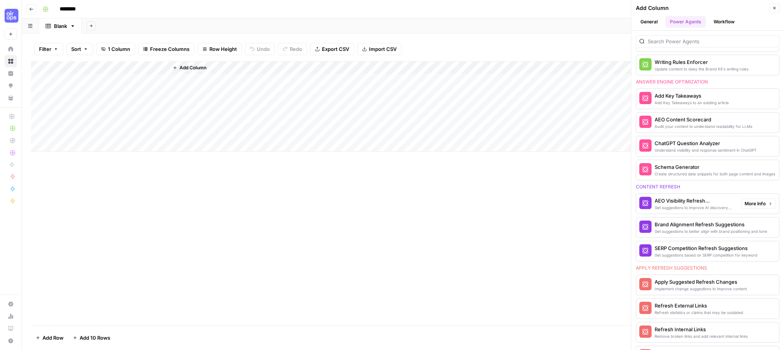
click at [746, 204] on span "More Info" at bounding box center [754, 203] width 21 height 7
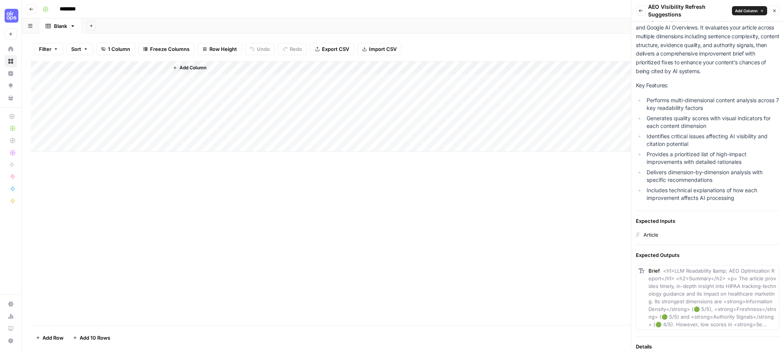
scroll to position [143, 0]
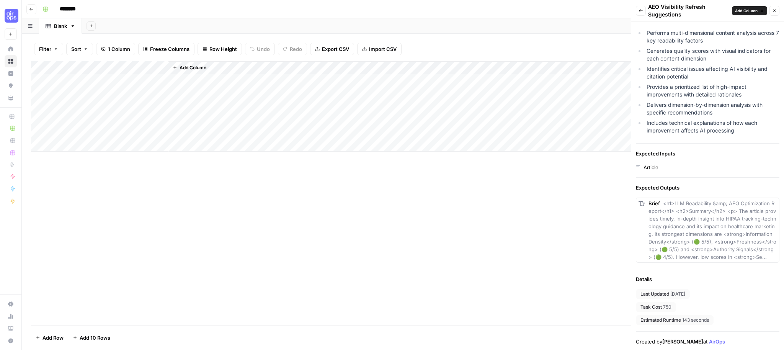
click at [133, 62] on div "Add Column" at bounding box center [403, 106] width 744 height 90
click at [404, 214] on div "Add Column" at bounding box center [403, 193] width 744 height 264
click at [79, 145] on div "Add Column" at bounding box center [403, 106] width 744 height 90
click at [83, 158] on div "Add Column" at bounding box center [403, 112] width 744 height 103
click at [83, 171] on div "Add Column" at bounding box center [403, 119] width 744 height 116
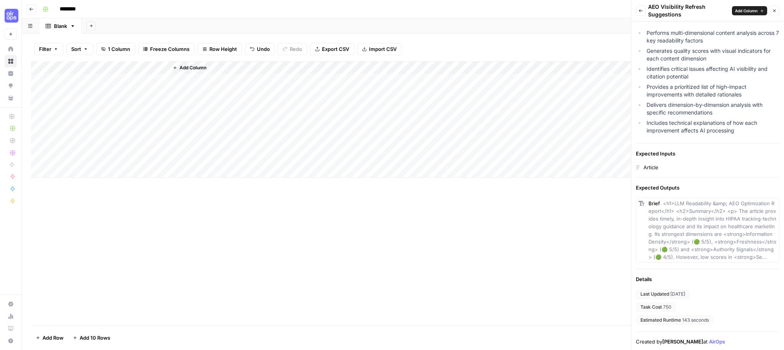
click at [86, 176] on div "Add Column" at bounding box center [403, 119] width 744 height 116
click at [87, 187] on div "Add Column" at bounding box center [403, 125] width 744 height 129
click at [69, 196] on div "Add Column" at bounding box center [403, 132] width 744 height 142
click at [70, 199] on div "Add Column" at bounding box center [403, 132] width 744 height 142
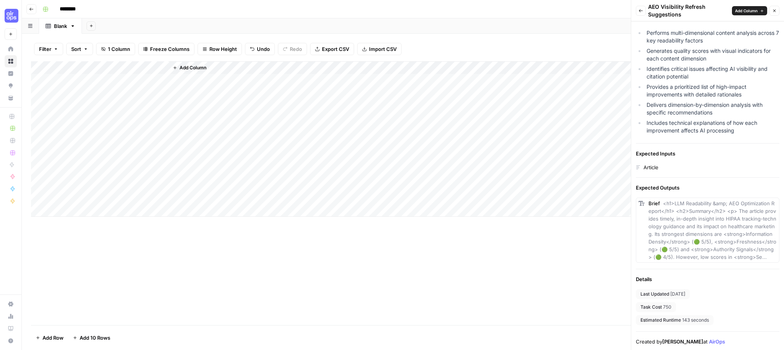
click at [83, 215] on div "Add Column" at bounding box center [403, 138] width 744 height 155
click at [83, 223] on div "Add Column" at bounding box center [403, 145] width 744 height 168
click at [85, 237] on div "Add Column" at bounding box center [403, 151] width 744 height 181
click at [83, 256] on div "Add Column" at bounding box center [403, 193] width 744 height 264
click at [85, 253] on div "Add Column" at bounding box center [403, 158] width 744 height 194
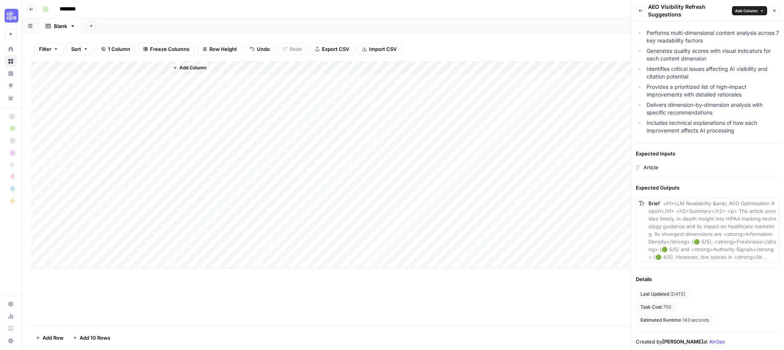
click at [88, 83] on div "Add Column" at bounding box center [403, 164] width 744 height 207
click at [251, 284] on div "Add Column" at bounding box center [403, 193] width 744 height 264
click at [193, 67] on span "Add Column" at bounding box center [193, 67] width 27 height 7
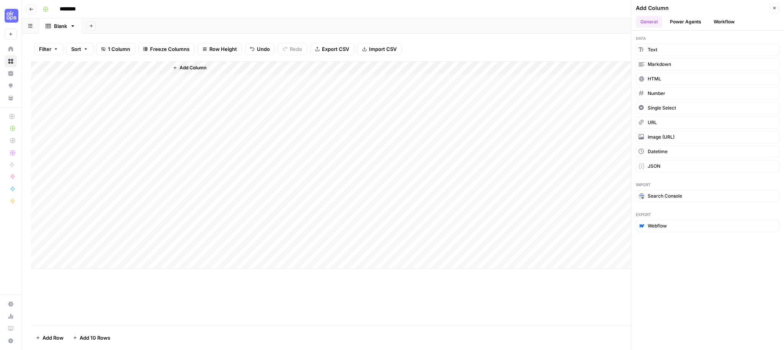
click at [699, 20] on button "Power Agents" at bounding box center [685, 21] width 41 height 11
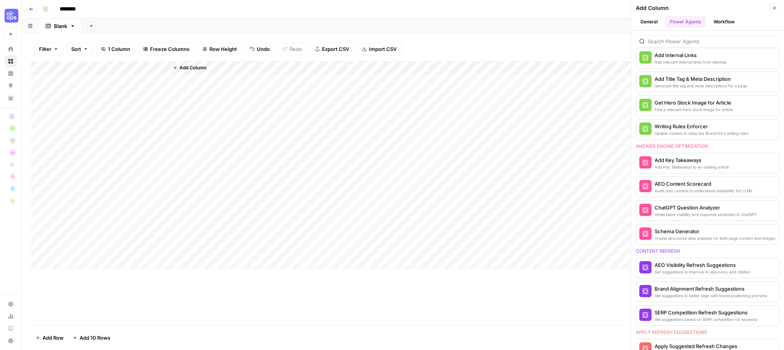
scroll to position [227, 0]
click at [768, 159] on button "More Info" at bounding box center [758, 162] width 35 height 10
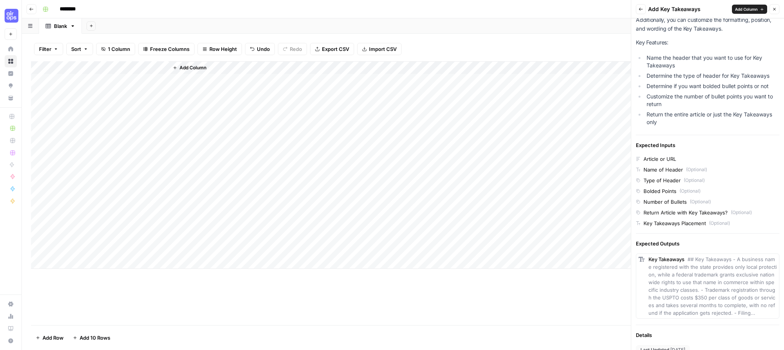
scroll to position [47, 0]
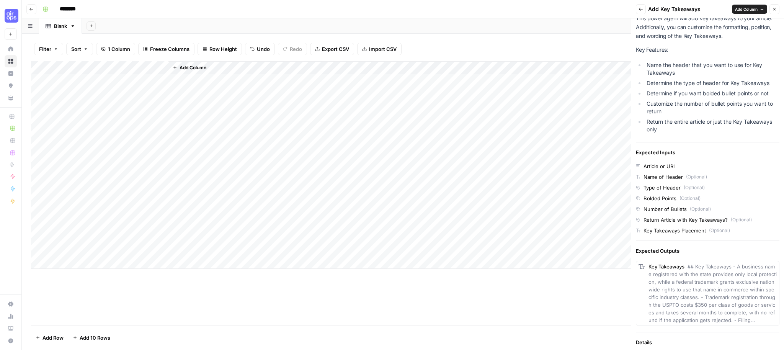
click at [739, 6] on span "Add Column" at bounding box center [746, 9] width 23 height 6
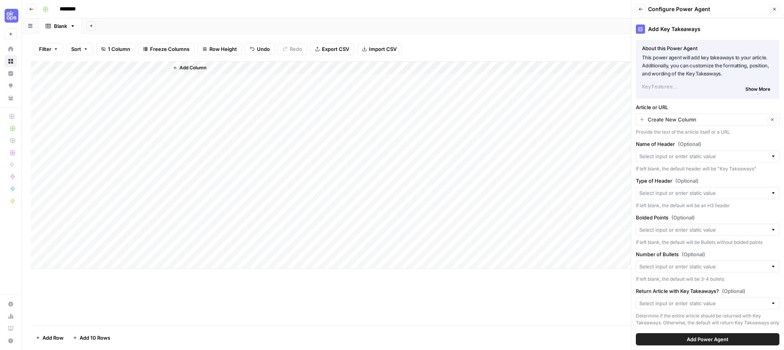
scroll to position [4, 0]
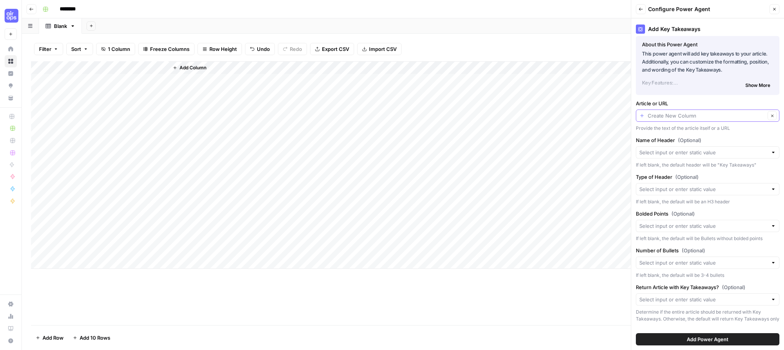
click at [733, 114] on input "Article or URL" at bounding box center [707, 116] width 118 height 8
type input "Create New Column"
click at [713, 100] on label "Article or URL" at bounding box center [708, 104] width 144 height 8
click at [713, 112] on input "Create New Column" at bounding box center [707, 116] width 118 height 8
type input "Create New Column"
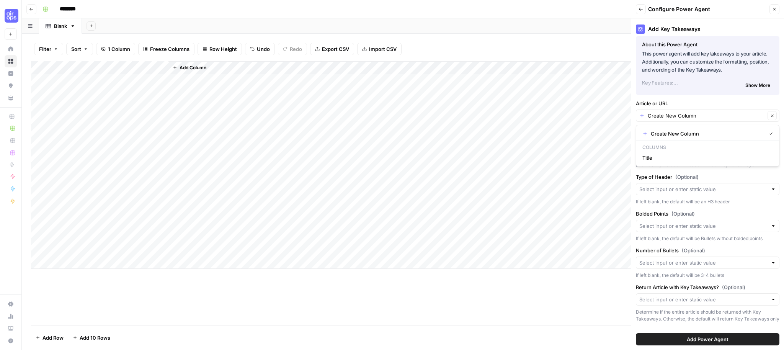
click at [713, 100] on label "Article or URL" at bounding box center [708, 104] width 144 height 8
click at [713, 112] on input "Create New Column" at bounding box center [707, 116] width 118 height 8
type input "Create New Column"
click at [712, 108] on div "Article or URL Create New Column Clear Provide the text of the article itself o…" at bounding box center [708, 116] width 144 height 32
click at [693, 115] on input "Article or URL" at bounding box center [707, 116] width 118 height 8
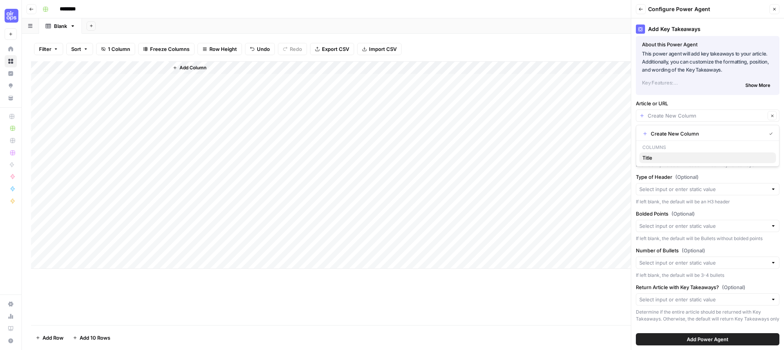
click at [651, 160] on span "Title" at bounding box center [705, 158] width 127 height 8
type input "Title"
click at [162, 68] on div "Add Column" at bounding box center [403, 164] width 744 height 207
click at [110, 83] on input "Title" at bounding box center [104, 86] width 78 height 8
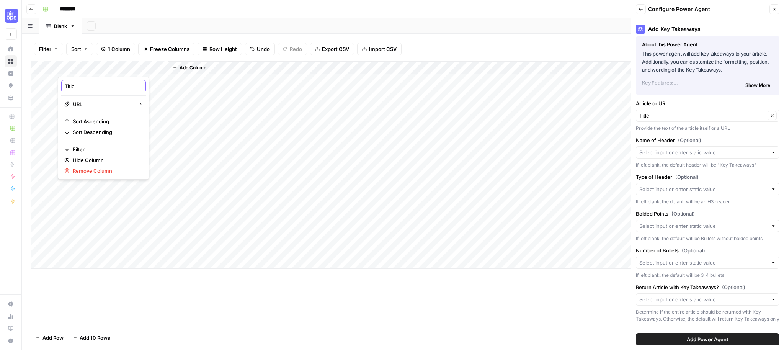
click at [110, 83] on input "Title" at bounding box center [104, 86] width 78 height 8
type input "Article URL"
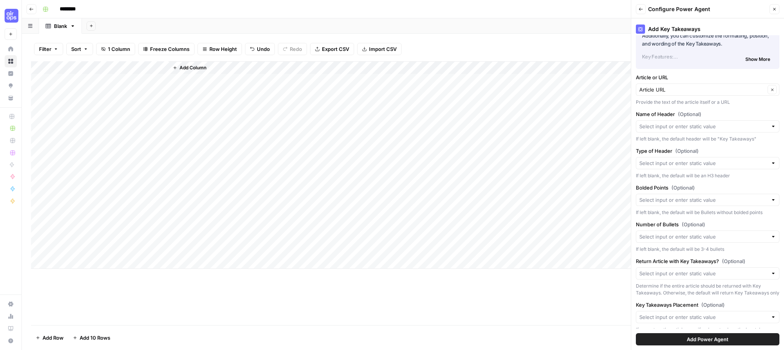
scroll to position [39, 0]
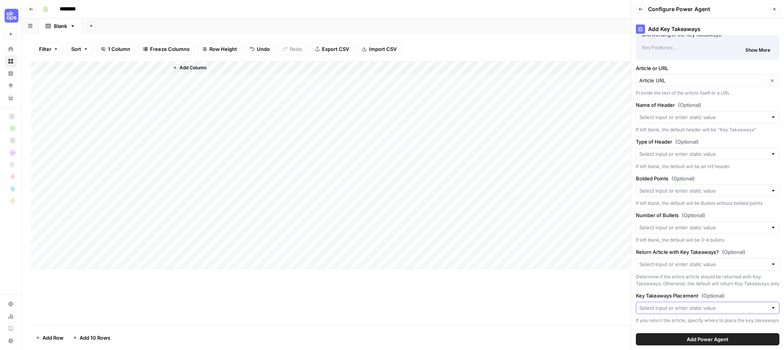
click at [725, 310] on input "Key Takeaways Placement (Optional)" at bounding box center [703, 308] width 128 height 8
click at [682, 318] on div "If you return the article, specify where to place the key takeaways" at bounding box center [708, 320] width 144 height 7
click at [687, 231] on div at bounding box center [708, 227] width 144 height 12
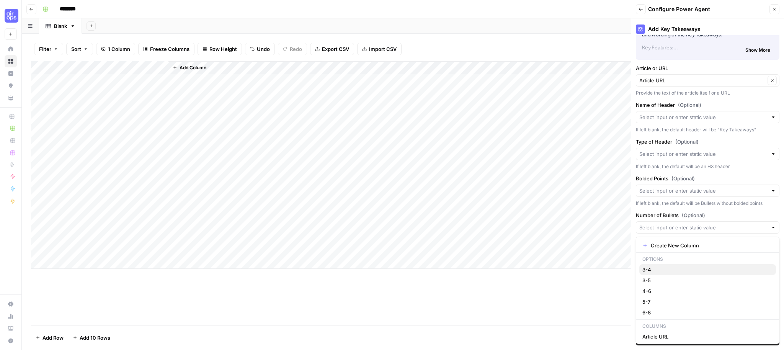
click at [678, 266] on span "3-4" at bounding box center [705, 270] width 127 height 8
type input "3-4"
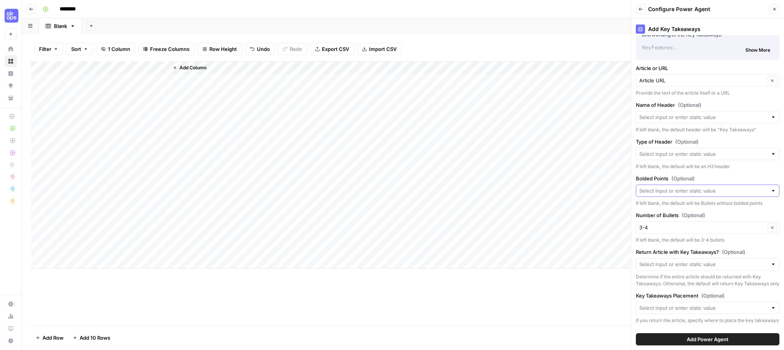
click at [721, 191] on input "Bolded Points (Optional)" at bounding box center [703, 191] width 128 height 8
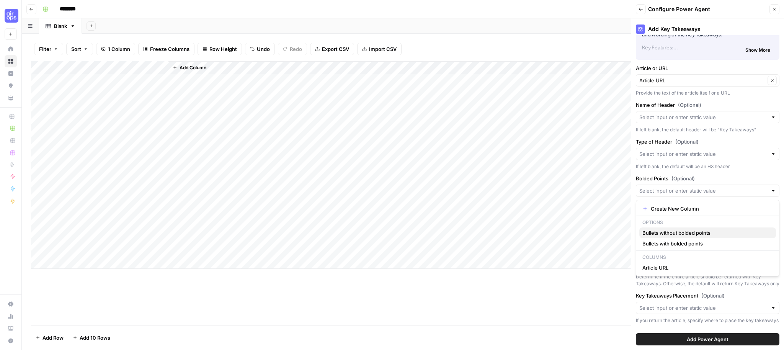
click at [697, 231] on span "Bullets without bolded points" at bounding box center [705, 233] width 127 height 8
type input "Bullets without bolded points"
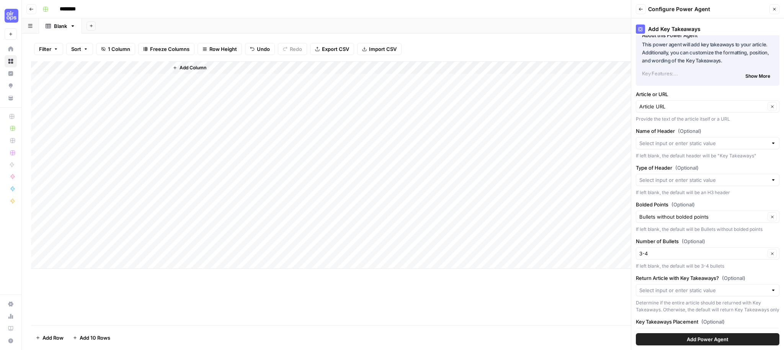
scroll to position [3, 0]
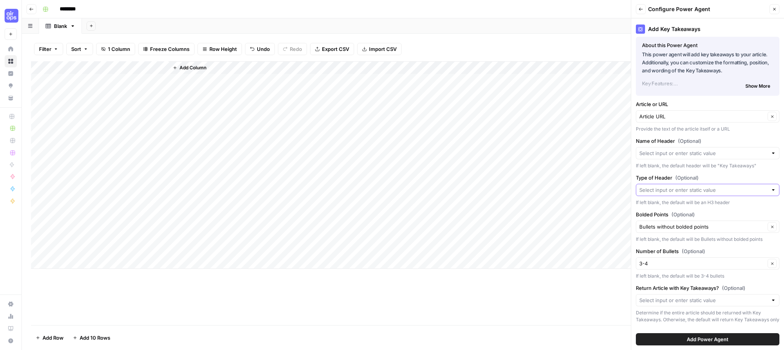
click at [692, 188] on input "Type of Header (Optional)" at bounding box center [703, 190] width 128 height 8
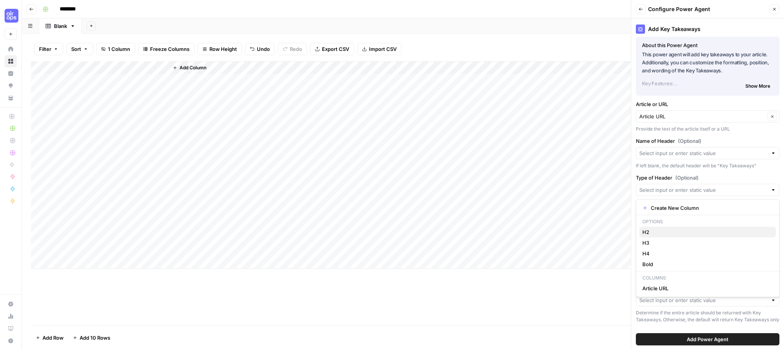
click at [663, 229] on span "H2" at bounding box center [705, 232] width 127 height 8
type input "H2"
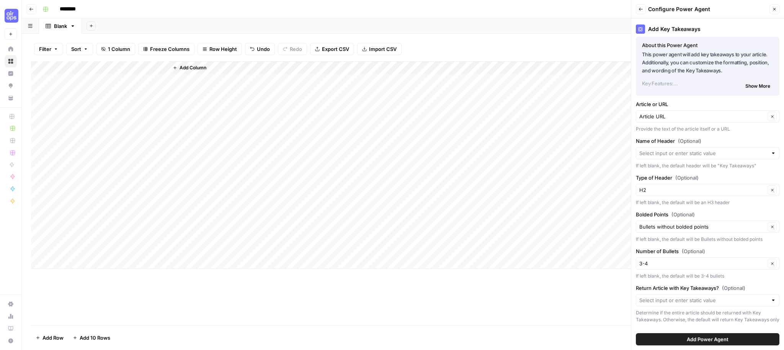
click at [682, 148] on div at bounding box center [708, 153] width 144 height 12
click at [681, 171] on span "Create New Column" at bounding box center [710, 171] width 119 height 8
type input "Create New Column"
click at [699, 151] on input "Name of Header (Optional)" at bounding box center [707, 153] width 118 height 8
drag, startPoint x: 667, startPoint y: 198, endPoint x: 716, endPoint y: 152, distance: 67.4
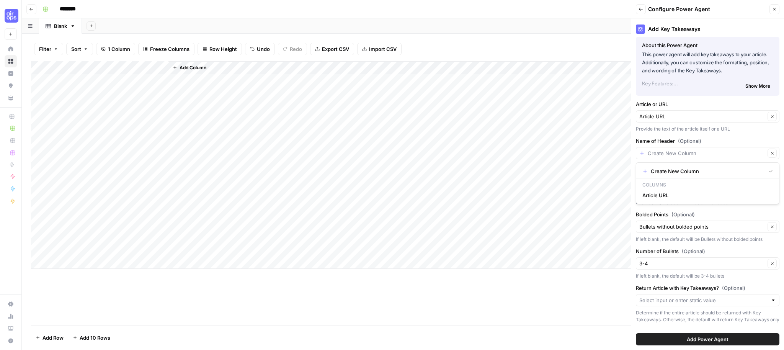
click at [716, 152] on body "September Cohort New Home Browse Insights Opportunities Your Data Recent Grids …" at bounding box center [392, 175] width 784 height 350
type input "Create New Column"
click at [188, 65] on span "Add Column" at bounding box center [193, 67] width 27 height 7
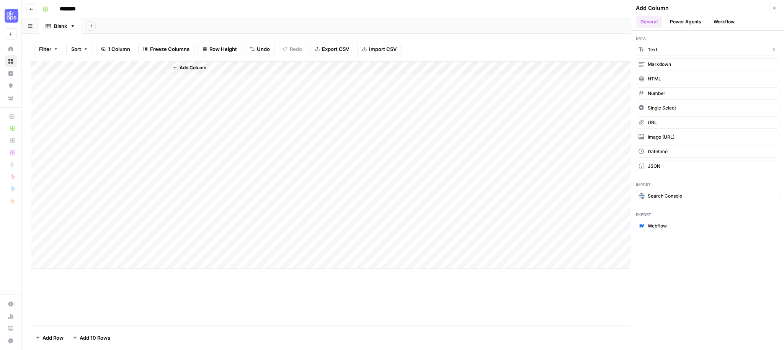
click at [673, 48] on button "Text" at bounding box center [708, 50] width 144 height 12
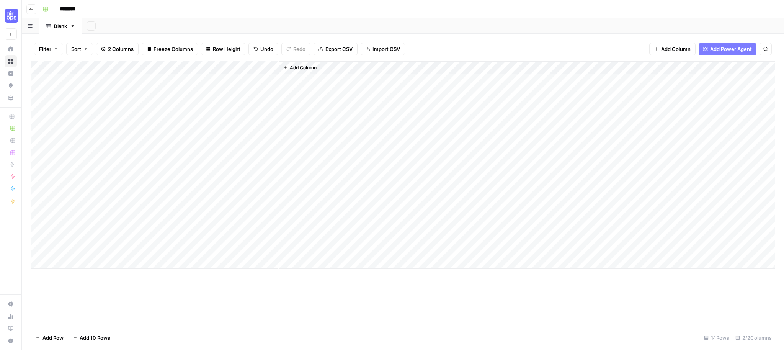
click at [209, 65] on div "Add Column" at bounding box center [403, 164] width 744 height 207
click at [201, 83] on input "New Column" at bounding box center [214, 86] width 78 height 8
click at [201, 84] on input "New Column" at bounding box center [214, 86] width 78 height 8
type input "TL;DR"
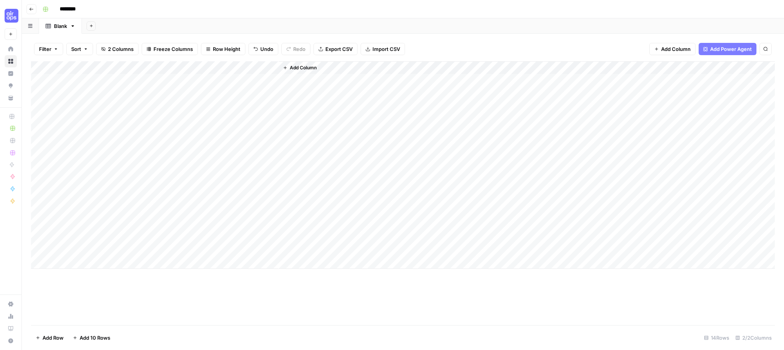
click at [480, 130] on div "Add Column" at bounding box center [527, 164] width 496 height 207
click at [731, 50] on span "Add Power Agent" at bounding box center [731, 49] width 42 height 8
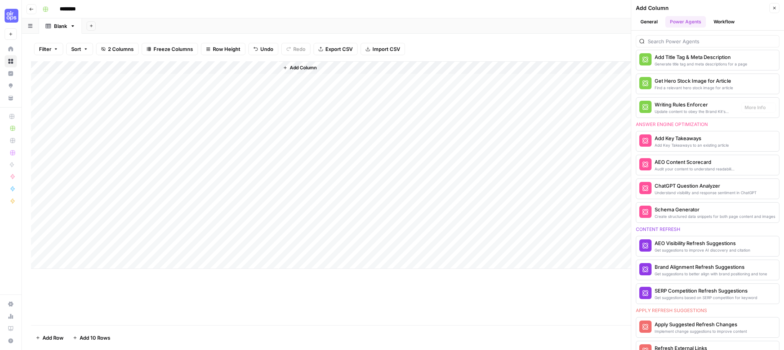
scroll to position [263, 0]
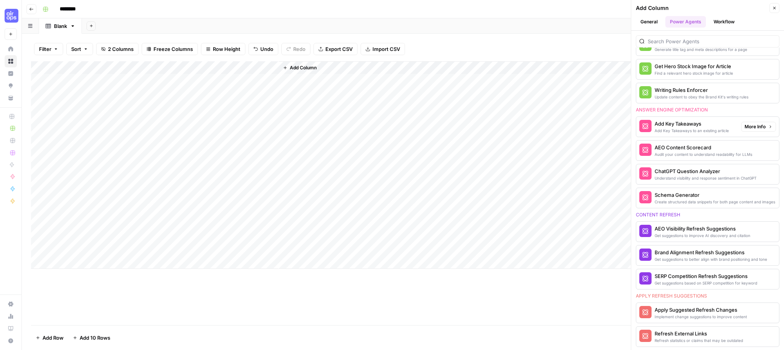
click at [745, 124] on span "More Info" at bounding box center [754, 126] width 21 height 7
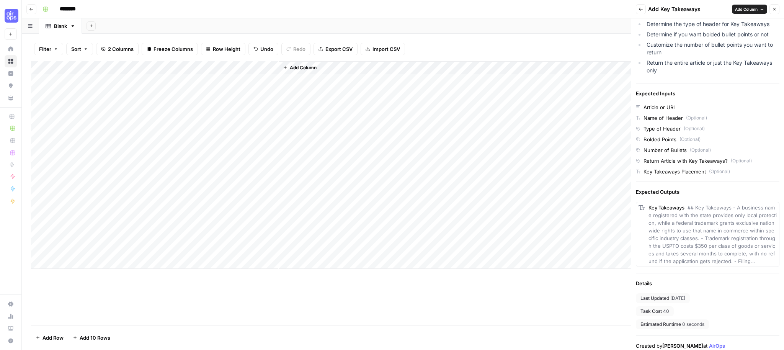
scroll to position [110, 0]
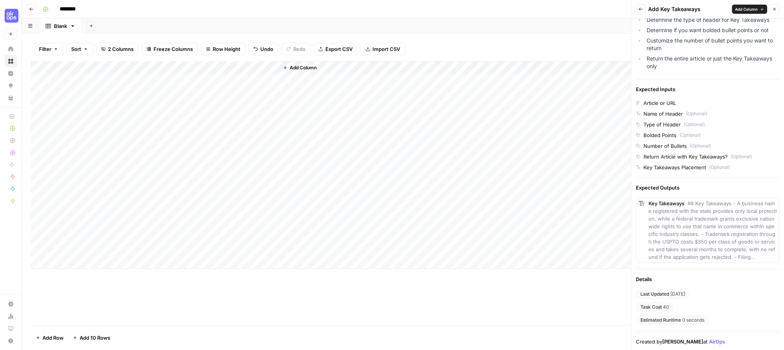
click at [741, 11] on span "Add Column" at bounding box center [746, 9] width 23 height 6
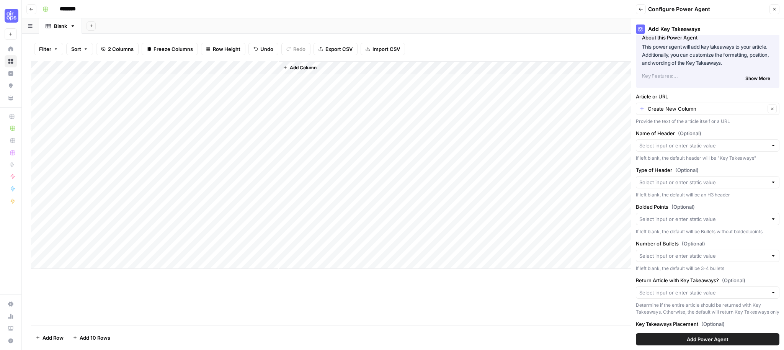
scroll to position [15, 0]
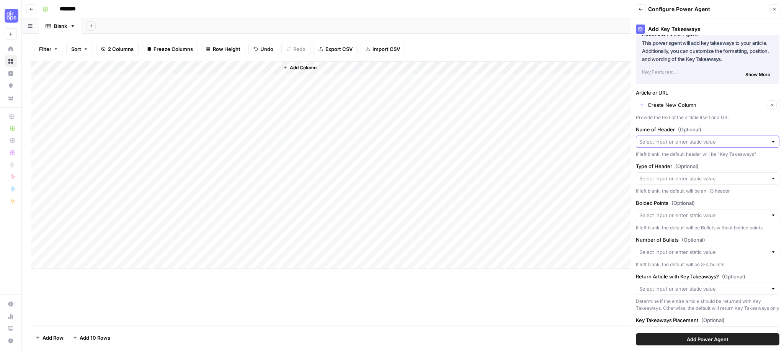
click at [686, 144] on input "Name of Header (Optional)" at bounding box center [703, 142] width 128 height 8
click at [676, 193] on span "TL;DR" at bounding box center [705, 195] width 127 height 8
type input "TL;DR"
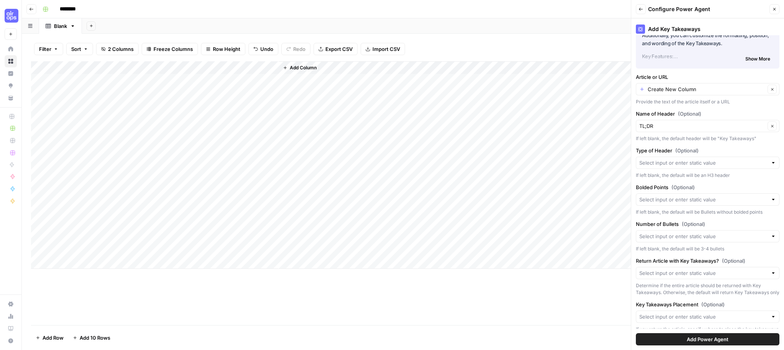
scroll to position [39, 0]
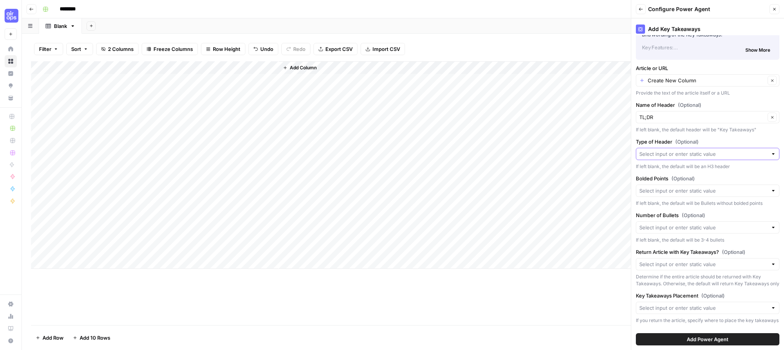
click at [710, 153] on input "Type of Header (Optional)" at bounding box center [703, 154] width 128 height 8
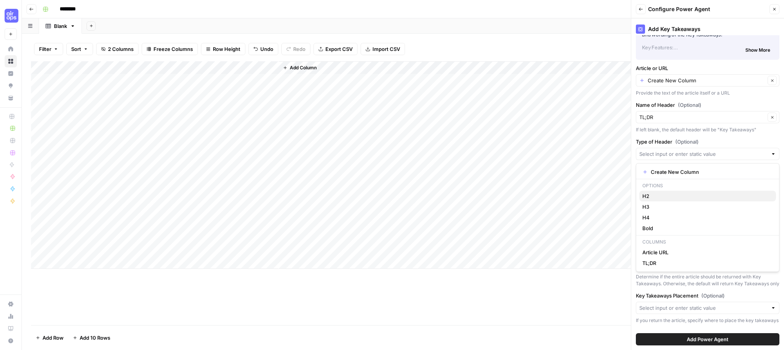
click at [687, 196] on span "H2" at bounding box center [705, 196] width 127 height 8
type input "H2"
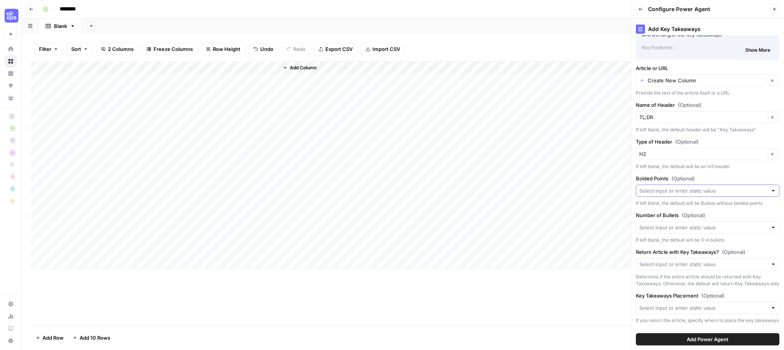
click at [687, 191] on input "Bolded Points (Optional)" at bounding box center [703, 191] width 128 height 8
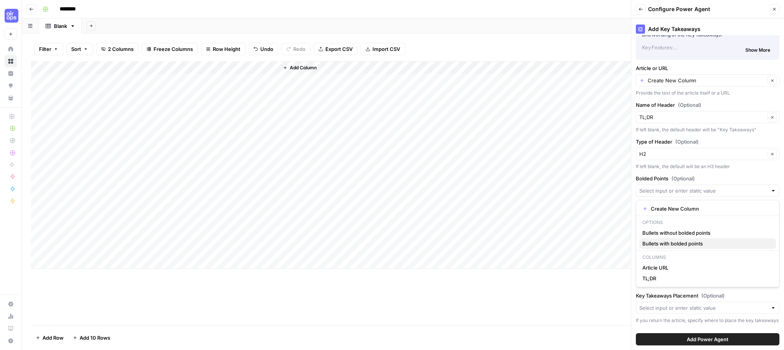
click at [690, 244] on span "Bullets with bolded points" at bounding box center [705, 244] width 127 height 8
type input "Bullets with bolded points"
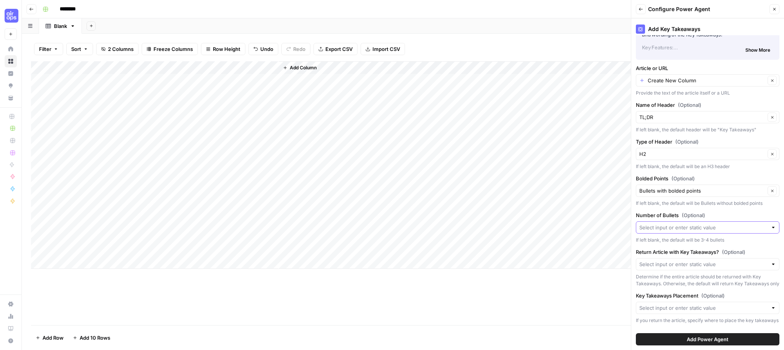
click at [690, 226] on input "Number of Bullets (Optional)" at bounding box center [703, 228] width 128 height 8
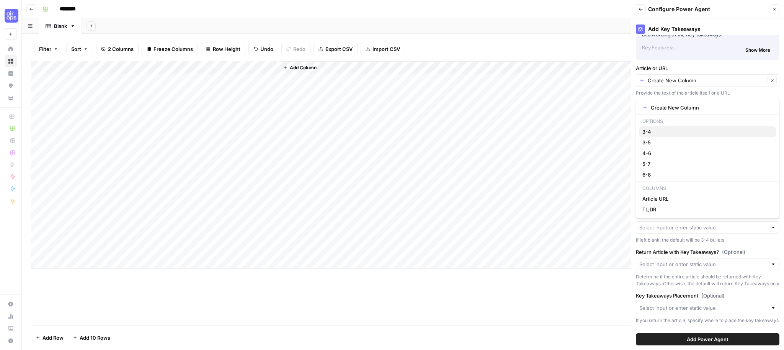
click at [661, 135] on span "3-4" at bounding box center [705, 132] width 127 height 8
type input "3-4"
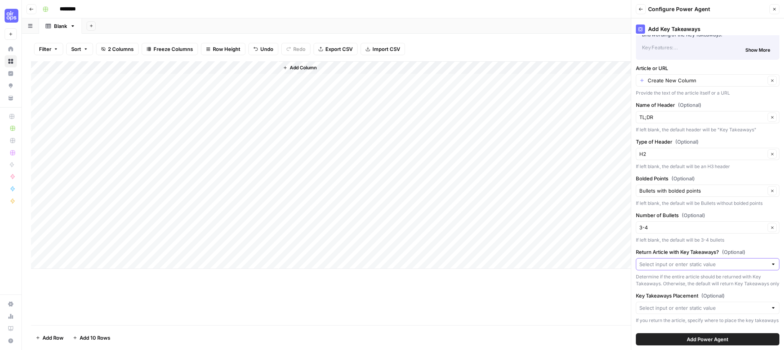
click at [735, 262] on input "Return Article with Key Takeaways? (Optional)" at bounding box center [703, 264] width 128 height 8
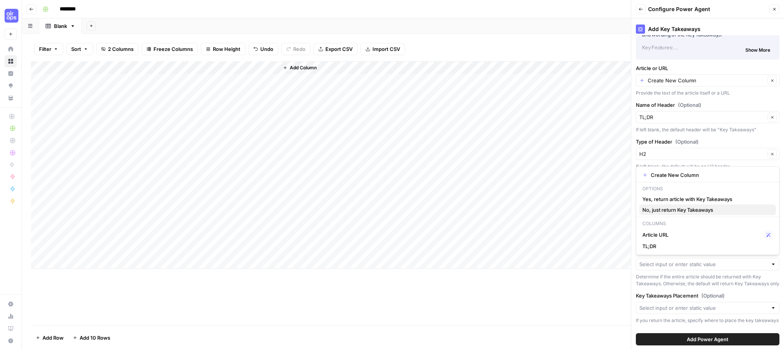
click at [692, 210] on span "No, just return Key Takeaways" at bounding box center [705, 210] width 127 height 8
type input "No, just return Key Takeaways"
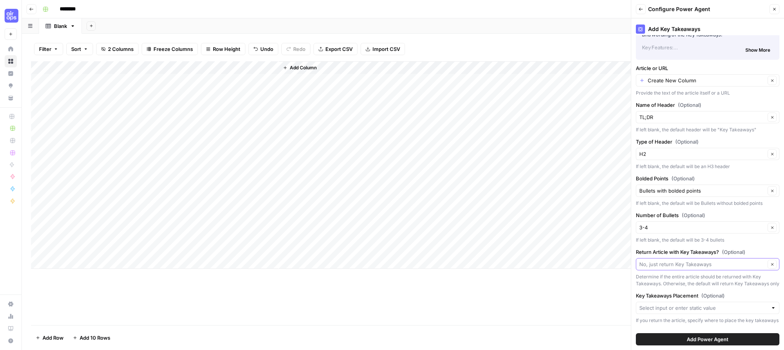
click at [713, 260] on input "Return Article with Key Takeaways? (Optional)" at bounding box center [702, 264] width 126 height 8
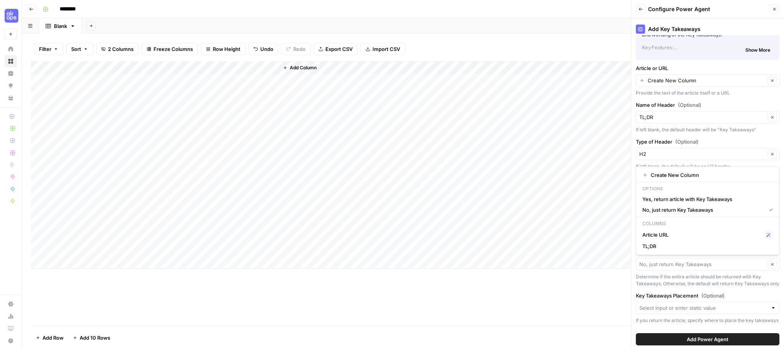
type input "No, just return Key Takeaways"
click at [715, 282] on div "Determine if the entire article should be returned with Key Takeaways. Otherwis…" at bounding box center [708, 280] width 144 height 14
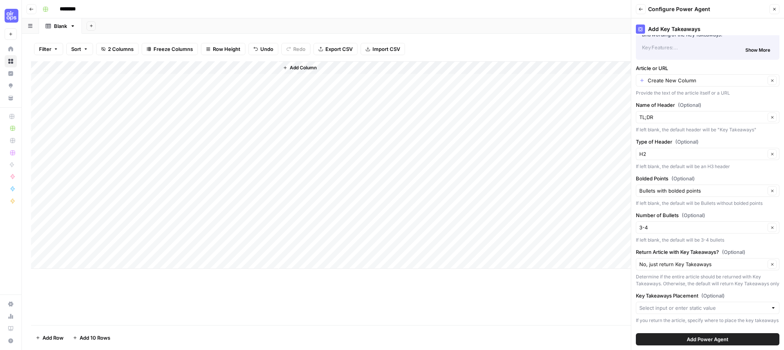
click at [704, 338] on span "Add Power Agent" at bounding box center [708, 339] width 42 height 8
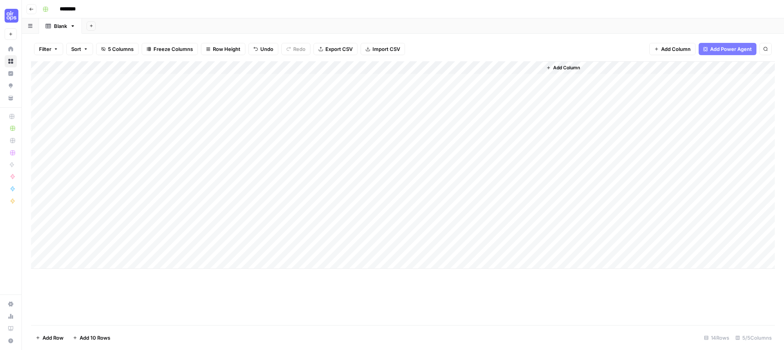
click at [383, 67] on div "Add Column" at bounding box center [403, 164] width 744 height 207
click at [321, 170] on span "Remove Column" at bounding box center [326, 171] width 67 height 8
drag, startPoint x: 366, startPoint y: 90, endPoint x: 370, endPoint y: 91, distance: 4.0
click at [367, 90] on span "Delete" at bounding box center [364, 93] width 16 height 8
click at [272, 67] on div "Add Column" at bounding box center [403, 164] width 744 height 207
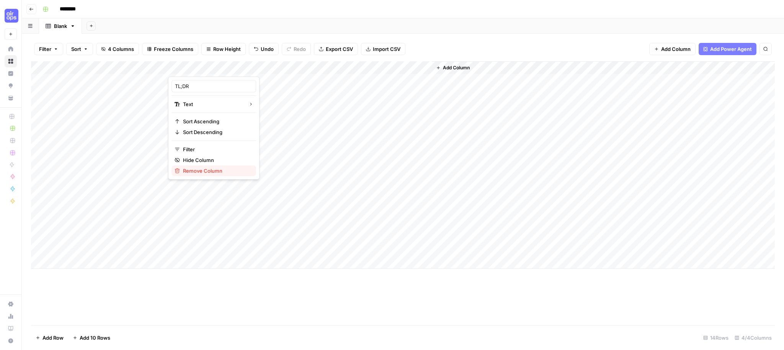
click at [207, 167] on span "Remove Column" at bounding box center [216, 171] width 67 height 8
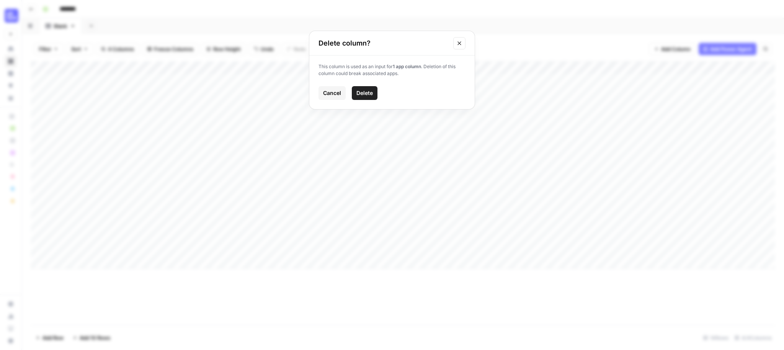
click at [363, 93] on span "Delete" at bounding box center [364, 93] width 16 height 8
click at [233, 67] on div "Add Column" at bounding box center [403, 164] width 744 height 207
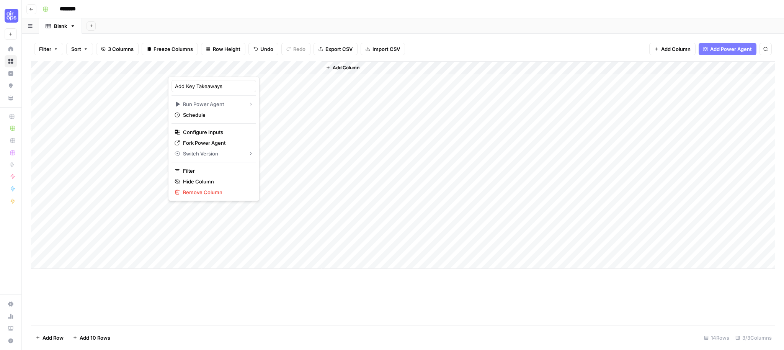
drag, startPoint x: 188, startPoint y: 67, endPoint x: 172, endPoint y: 67, distance: 15.7
click at [187, 67] on div at bounding box center [210, 68] width 85 height 15
drag, startPoint x: 172, startPoint y: 67, endPoint x: 200, endPoint y: 103, distance: 45.0
click at [172, 67] on div at bounding box center [210, 68] width 85 height 15
drag, startPoint x: 294, startPoint y: 278, endPoint x: 253, endPoint y: 237, distance: 58.5
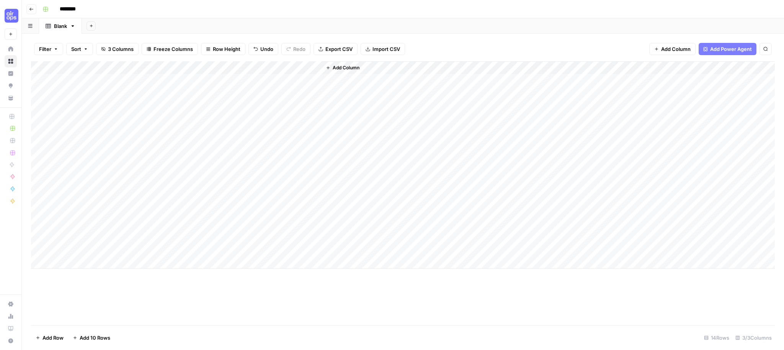
click at [294, 278] on div "Add Column" at bounding box center [403, 193] width 744 height 264
drag, startPoint x: 267, startPoint y: 142, endPoint x: 246, endPoint y: 112, distance: 37.2
click at [267, 142] on div "Add Column" at bounding box center [403, 164] width 744 height 207
click at [175, 67] on div "Add Column" at bounding box center [403, 164] width 744 height 207
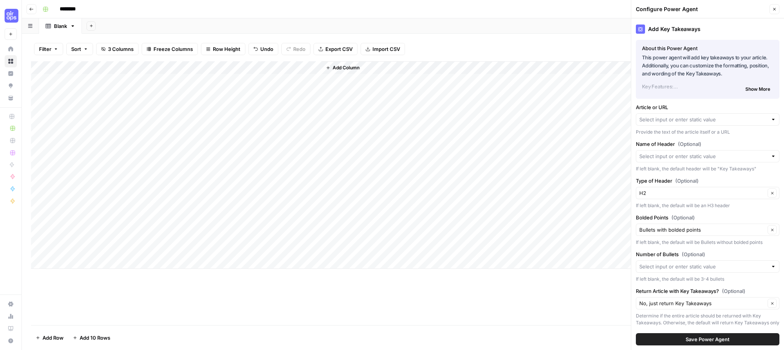
click at [701, 123] on div at bounding box center [708, 119] width 144 height 12
click at [685, 145] on span "Article URL" at bounding box center [701, 148] width 118 height 8
type input "Article URL"
click at [706, 339] on span "Save Power Agent" at bounding box center [708, 339] width 44 height 8
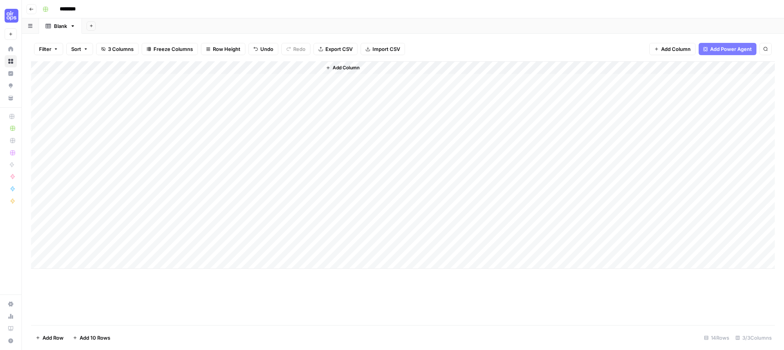
click at [245, 68] on div "Add Column" at bounding box center [403, 164] width 744 height 207
click at [292, 85] on span "All Rows" at bounding box center [273, 86] width 48 height 8
click at [235, 132] on div "Add Column" at bounding box center [403, 164] width 744 height 207
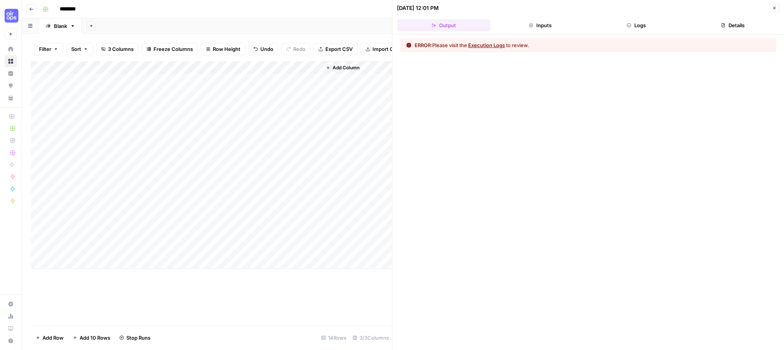
click at [495, 44] on button "Execution Logs" at bounding box center [486, 45] width 37 height 8
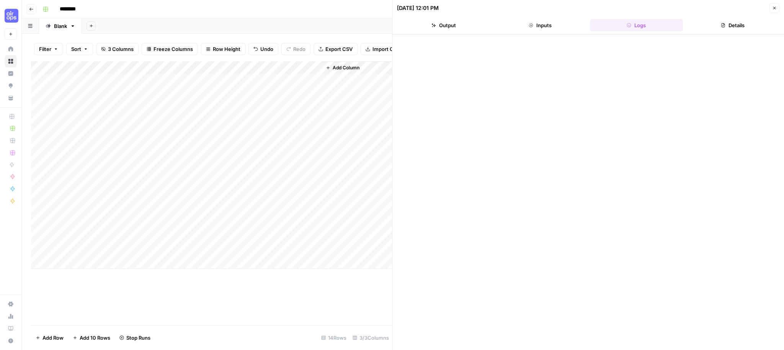
click at [548, 30] on button "Inputs" at bounding box center [539, 25] width 93 height 12
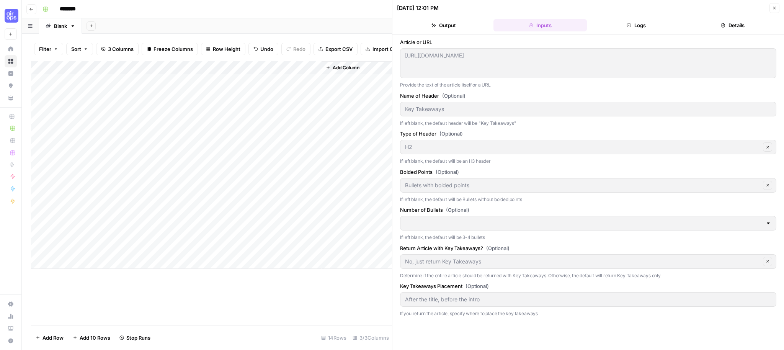
click at [468, 25] on button "Output" at bounding box center [443, 25] width 93 height 12
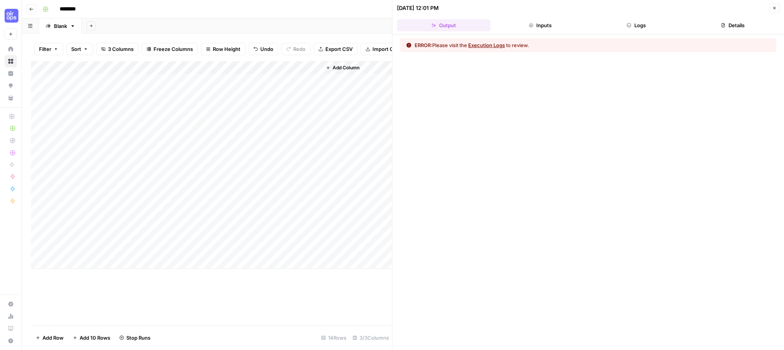
click at [620, 24] on button "Logs" at bounding box center [636, 25] width 93 height 12
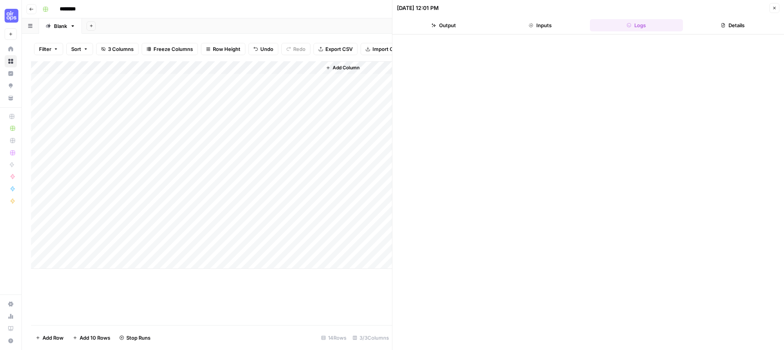
click at [774, 8] on icon "button" at bounding box center [774, 8] width 3 height 3
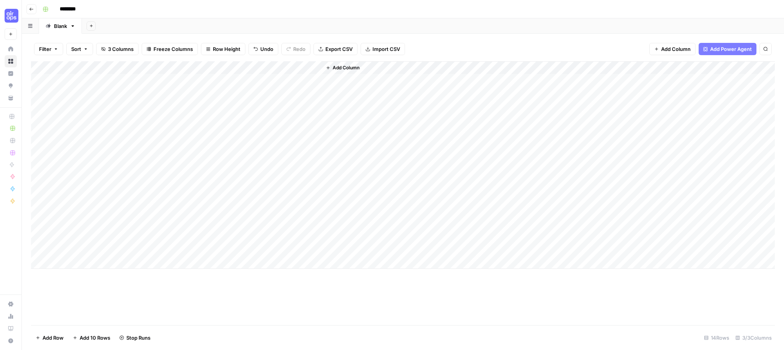
click at [411, 119] on div "Add Column" at bounding box center [548, 164] width 453 height 207
click at [226, 82] on div "Add Column" at bounding box center [403, 164] width 744 height 207
click at [236, 80] on div "Add Column" at bounding box center [403, 164] width 744 height 207
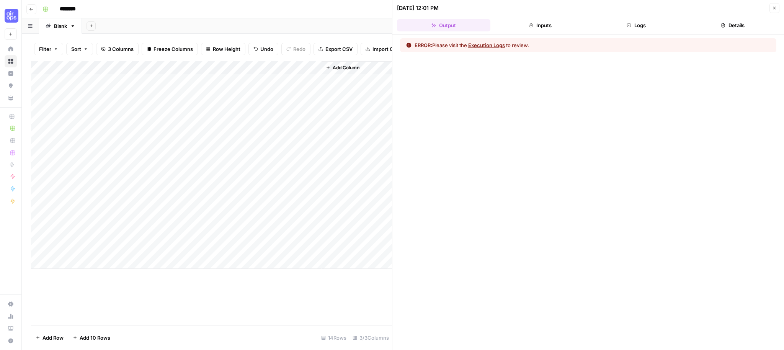
click at [493, 45] on button "Execution Logs" at bounding box center [486, 45] width 37 height 8
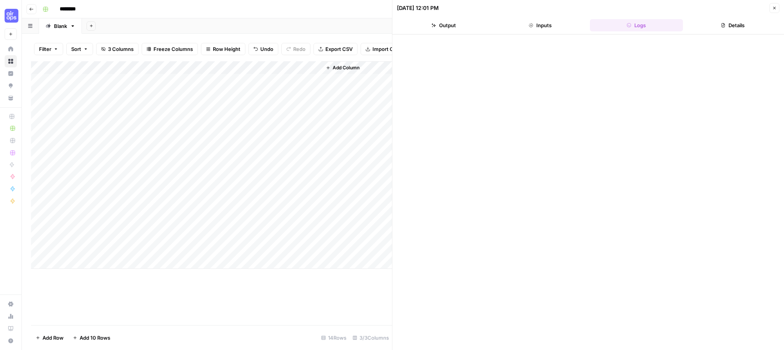
click at [772, 8] on icon "button" at bounding box center [774, 8] width 5 height 5
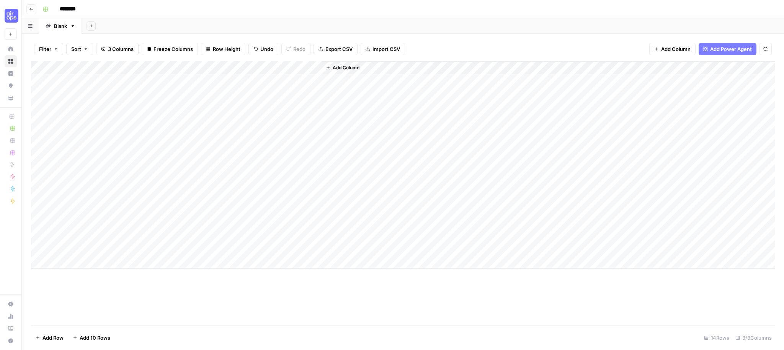
click at [233, 67] on div "Add Column" at bounding box center [403, 164] width 744 height 207
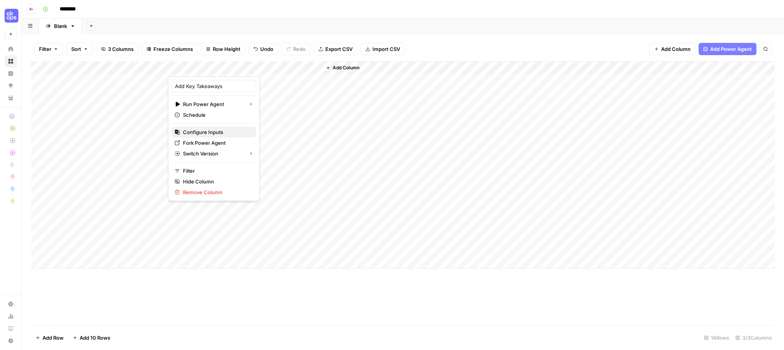
click at [206, 134] on span "Configure Inputs" at bounding box center [216, 132] width 67 height 8
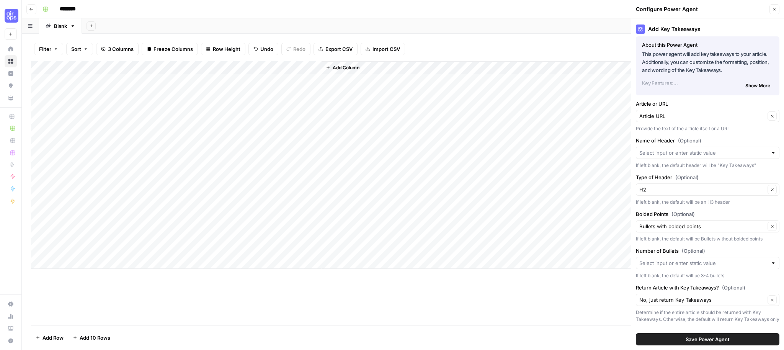
scroll to position [5, 0]
click at [764, 85] on span "Show More" at bounding box center [757, 84] width 25 height 7
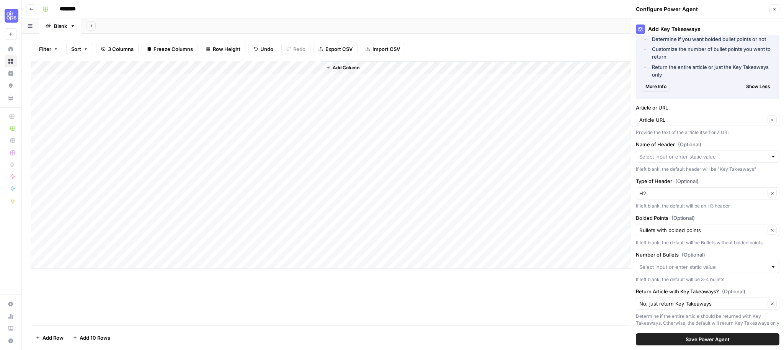
scroll to position [142, 0]
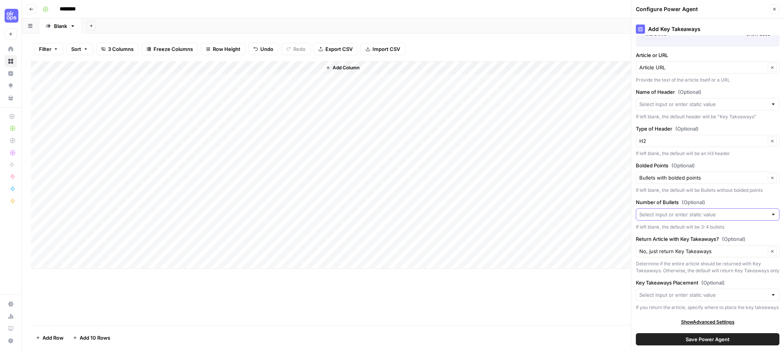
click at [696, 212] on input "Number of Bullets (Optional)" at bounding box center [703, 215] width 128 height 8
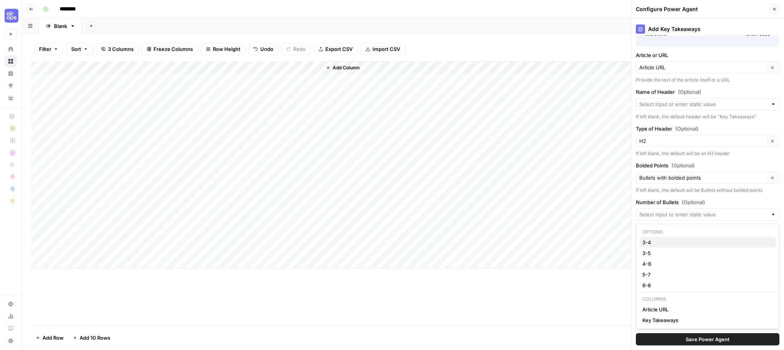
click at [676, 242] on span "3-4" at bounding box center [705, 242] width 127 height 8
type input "3-4"
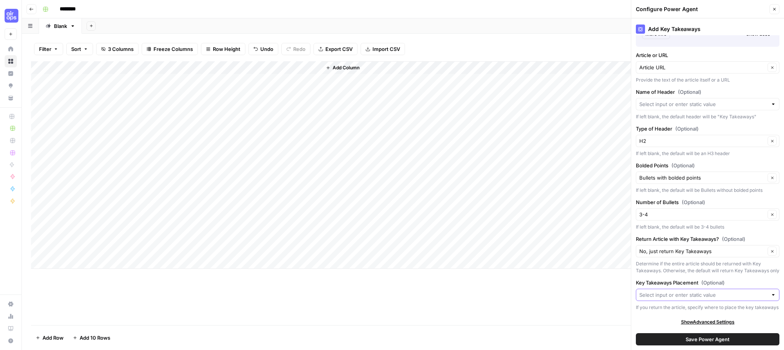
click at [700, 296] on input "Key Takeaways Placement (Optional)" at bounding box center [703, 295] width 128 height 8
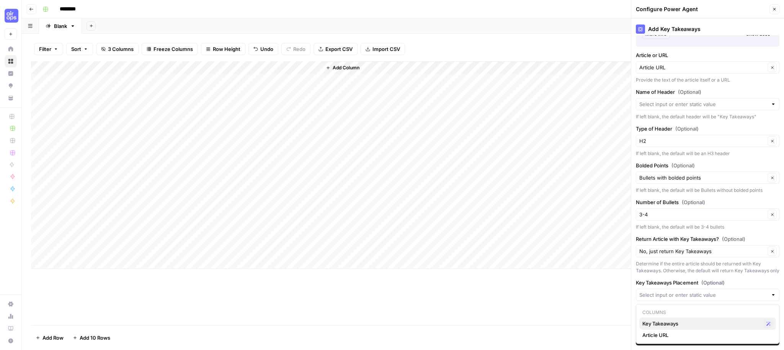
click at [700, 328] on div "Key Takeaways Possible Match" at bounding box center [707, 323] width 131 height 9
type input "Key Takeaways"
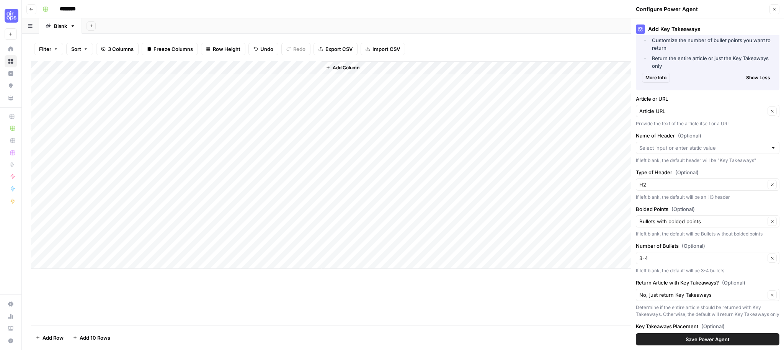
scroll to position [100, 0]
click at [707, 150] on input "Name of Header (Optional)" at bounding box center [703, 147] width 128 height 8
click at [659, 184] on span "Key Takeaways" at bounding box center [705, 186] width 127 height 8
type input "Key Takeaways"
click at [699, 340] on span "Save Power Agent" at bounding box center [708, 339] width 44 height 8
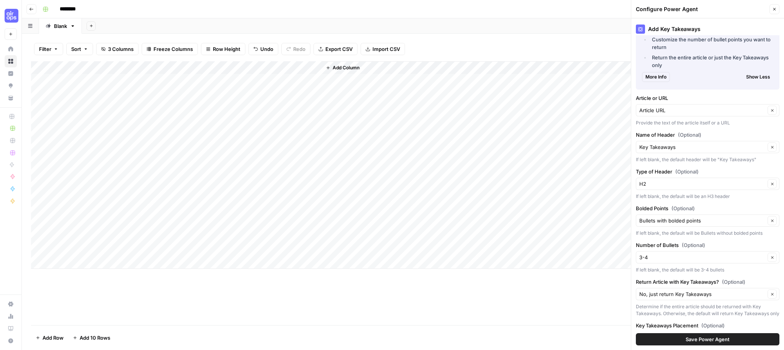
scroll to position [0, 0]
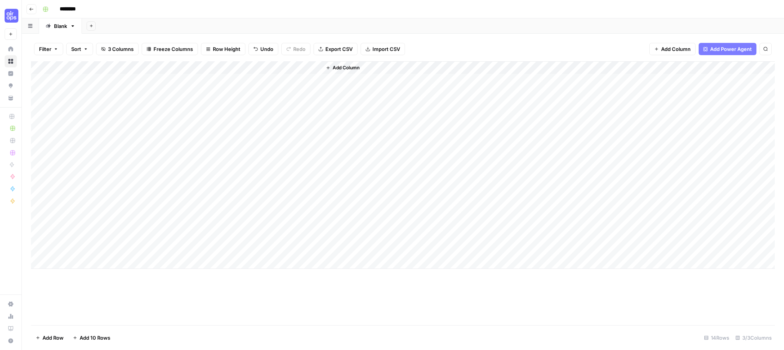
click at [246, 66] on div "Add Column" at bounding box center [403, 164] width 744 height 207
drag, startPoint x: 275, startPoint y: 86, endPoint x: 280, endPoint y: 88, distance: 5.0
click at [275, 86] on span "All Rows" at bounding box center [273, 86] width 48 height 8
click at [175, 80] on div "Add Column" at bounding box center [403, 164] width 744 height 207
click at [234, 80] on div "Add Column" at bounding box center [403, 164] width 744 height 207
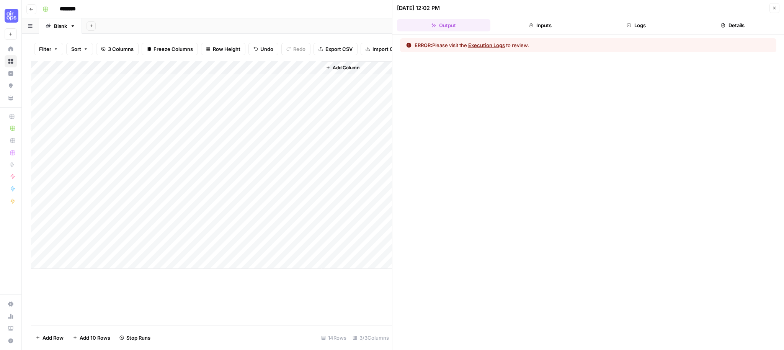
click at [482, 44] on button "Execution Logs" at bounding box center [486, 45] width 37 height 8
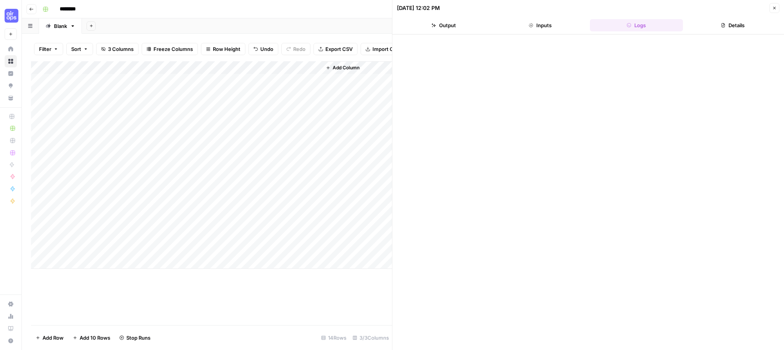
drag, startPoint x: 773, startPoint y: 8, endPoint x: 729, endPoint y: 12, distance: 44.2
click at [773, 8] on icon "button" at bounding box center [774, 8] width 5 height 5
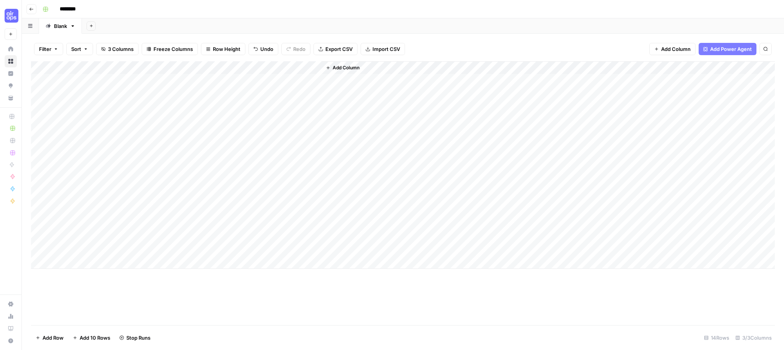
click at [235, 68] on div "Add Column" at bounding box center [403, 164] width 744 height 207
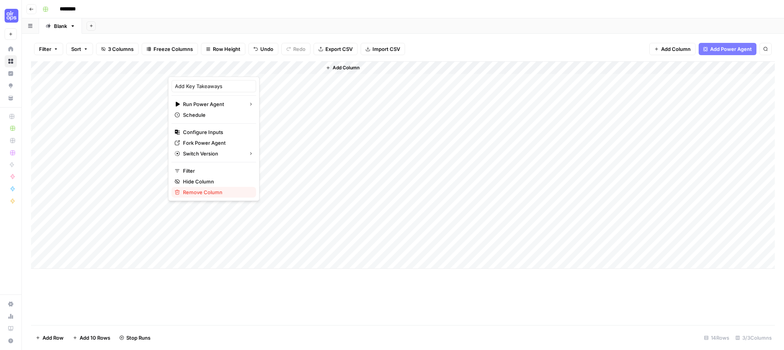
click at [208, 192] on span "Remove Column" at bounding box center [216, 192] width 67 height 8
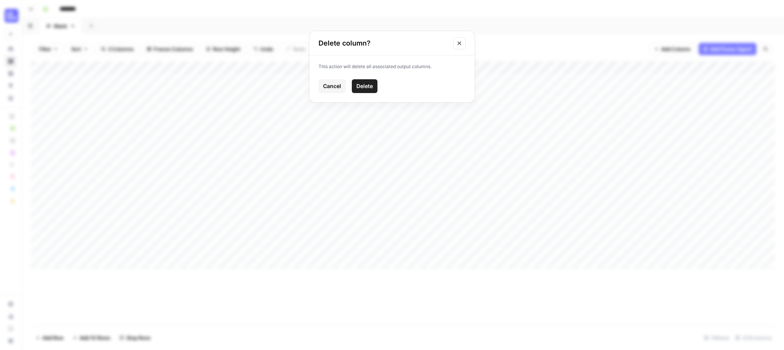
click at [364, 80] on button "Delete" at bounding box center [365, 86] width 26 height 14
click at [245, 67] on div "Add Column" at bounding box center [403, 164] width 744 height 207
click at [233, 67] on div "Add Column" at bounding box center [403, 164] width 744 height 207
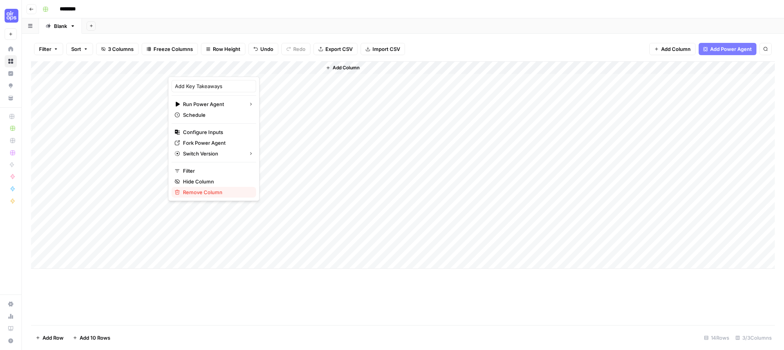
click at [194, 194] on span "Remove Column" at bounding box center [216, 192] width 67 height 8
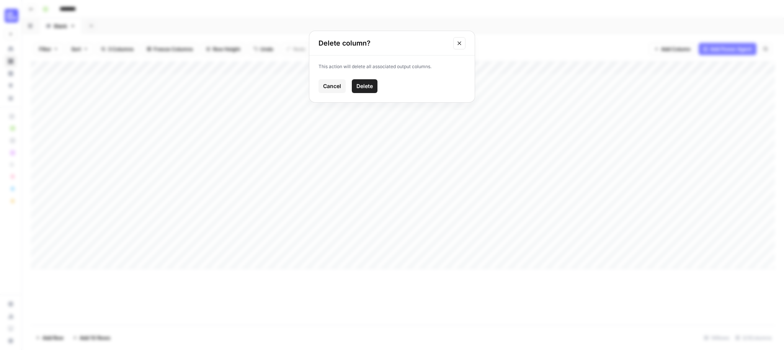
click at [359, 86] on span "Delete" at bounding box center [364, 86] width 16 height 8
click at [741, 51] on span "Add Power Agent" at bounding box center [731, 49] width 42 height 8
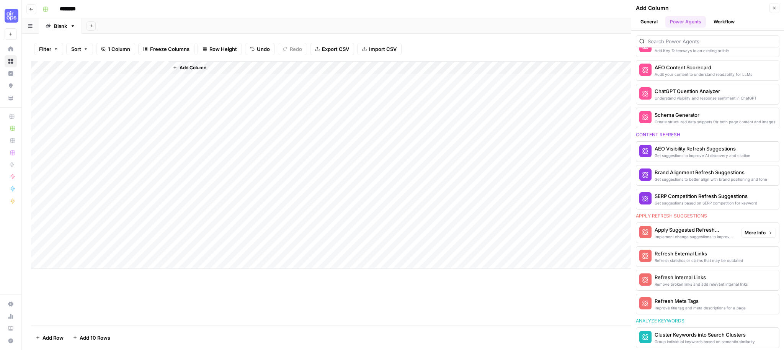
scroll to position [230, 0]
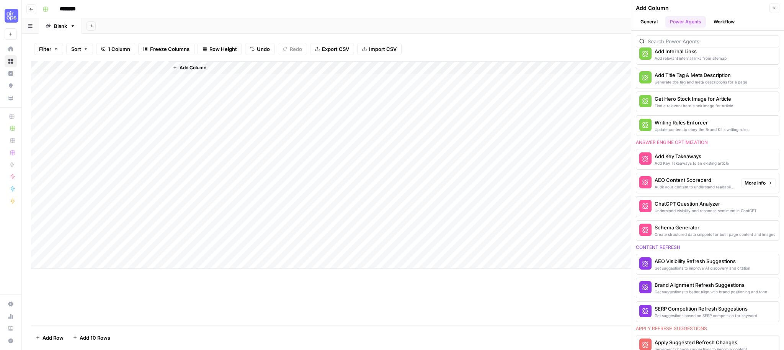
click at [693, 183] on div "AEO Content Scorecard" at bounding box center [695, 180] width 80 height 8
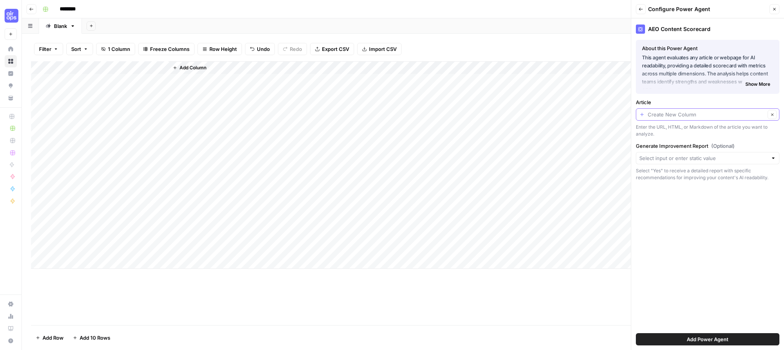
click at [707, 117] on input "Article" at bounding box center [707, 115] width 118 height 8
click at [693, 158] on span "Article URL" at bounding box center [701, 157] width 118 height 8
type input "Article URL"
click at [690, 157] on input "Generate Improvement Report (Optional)" at bounding box center [703, 158] width 128 height 8
click at [676, 201] on span "Yes" at bounding box center [705, 200] width 127 height 8
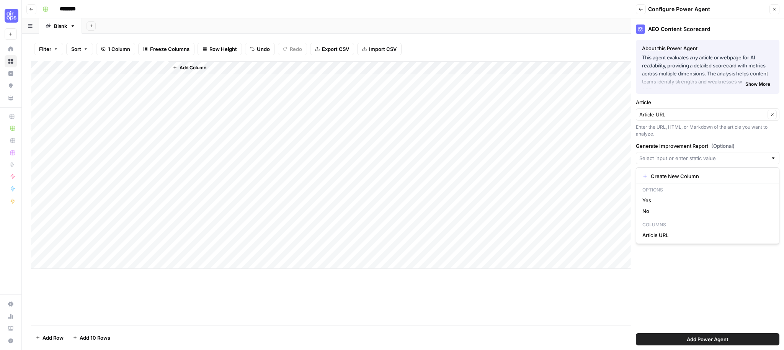
type input "Yes"
click at [696, 342] on span "Add Power Agent" at bounding box center [708, 339] width 42 height 8
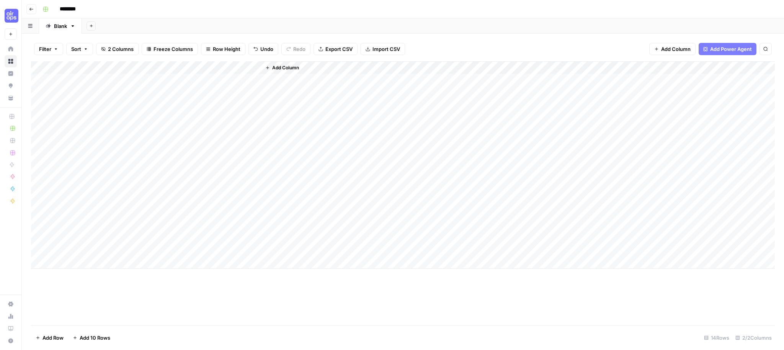
click at [253, 67] on div "Add Column" at bounding box center [403, 164] width 744 height 207
click at [263, 84] on span "All Rows" at bounding box center [281, 86] width 48 height 8
click at [323, 79] on div "Add Column" at bounding box center [403, 164] width 744 height 207
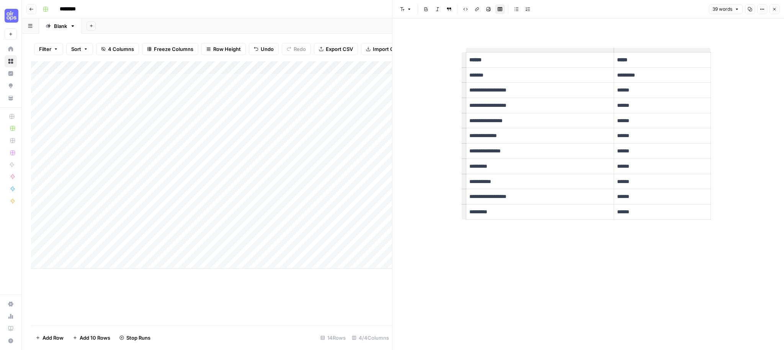
click at [775, 9] on icon "button" at bounding box center [774, 9] width 5 height 5
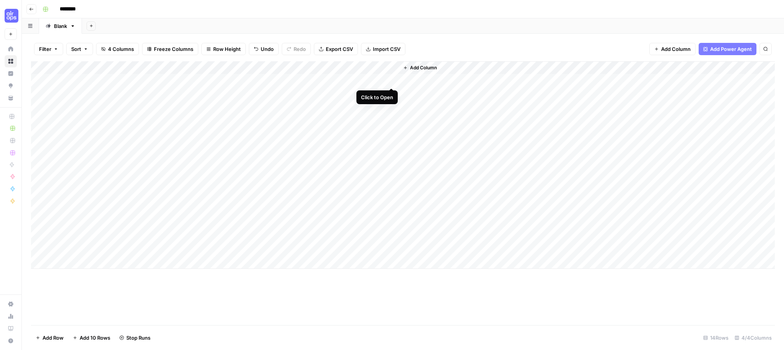
click at [389, 80] on div "Add Column" at bounding box center [403, 164] width 744 height 207
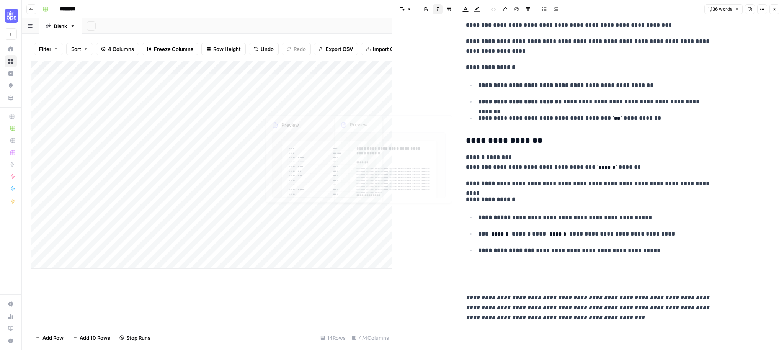
scroll to position [2467, 0]
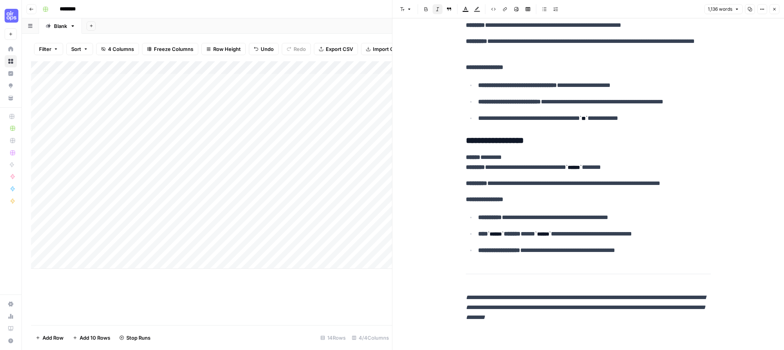
click at [772, 10] on icon "button" at bounding box center [774, 9] width 5 height 5
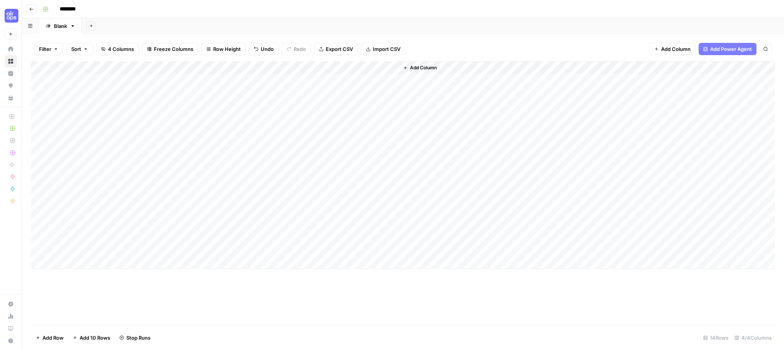
click at [424, 66] on span "Add Column" at bounding box center [423, 67] width 27 height 7
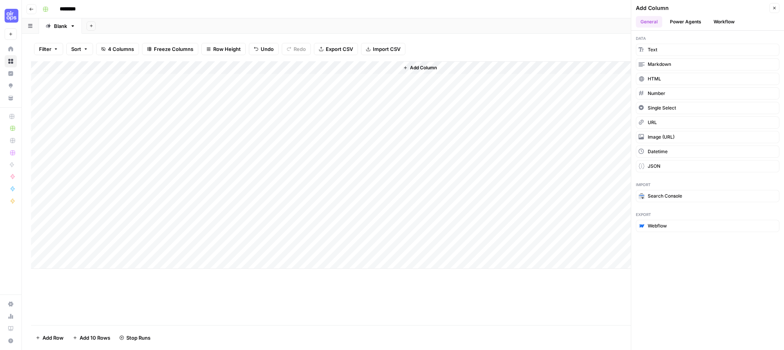
click at [697, 18] on button "Power Agents" at bounding box center [685, 21] width 41 height 11
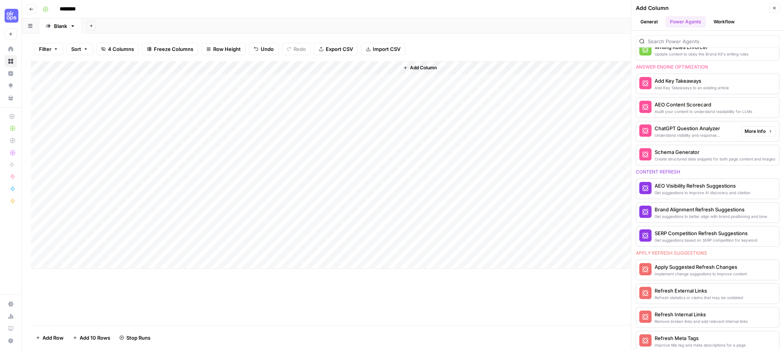
scroll to position [304, 0]
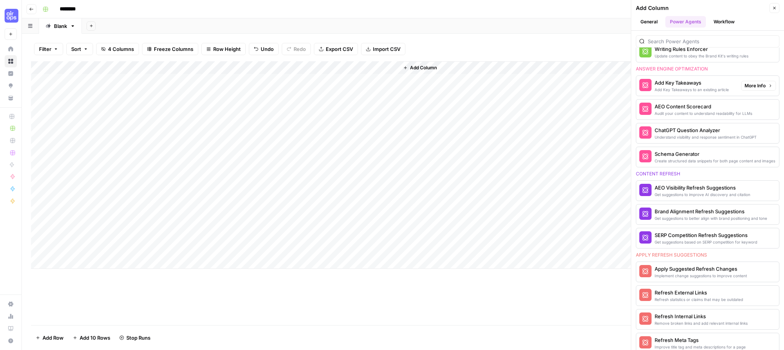
click at [756, 85] on span "More Info" at bounding box center [754, 85] width 21 height 7
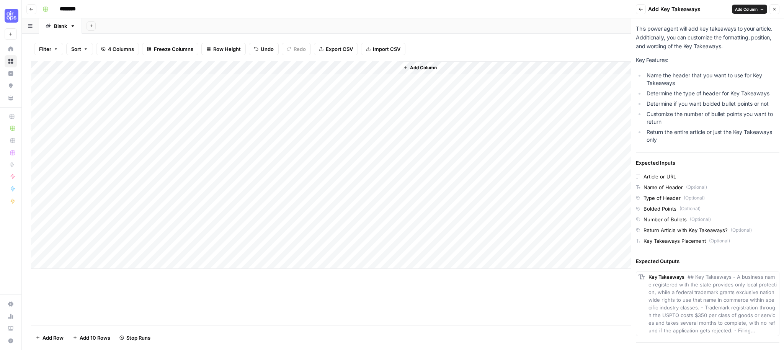
scroll to position [110, 0]
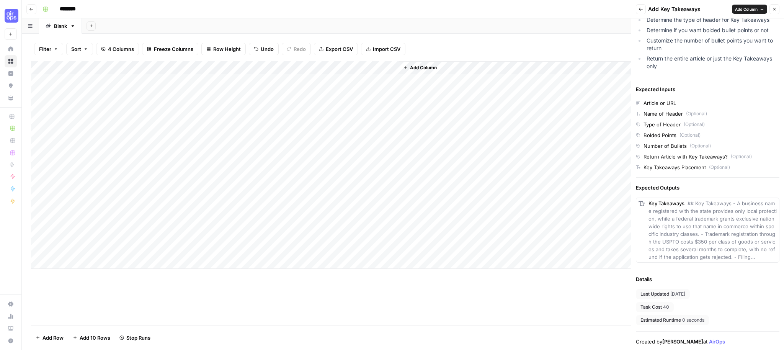
click at [772, 10] on icon "button" at bounding box center [774, 9] width 5 height 5
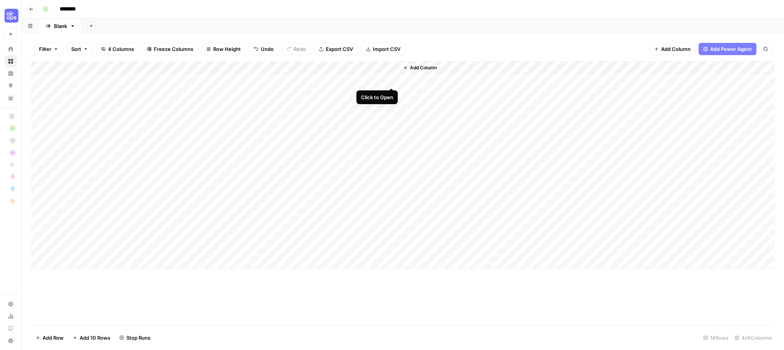
click at [390, 79] on div "Add Column" at bounding box center [403, 164] width 744 height 207
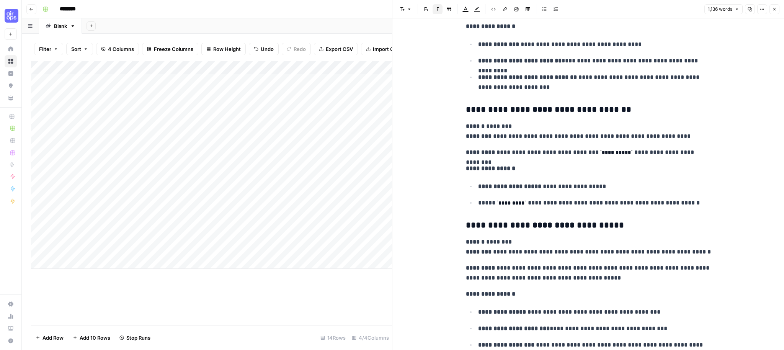
scroll to position [1862, 0]
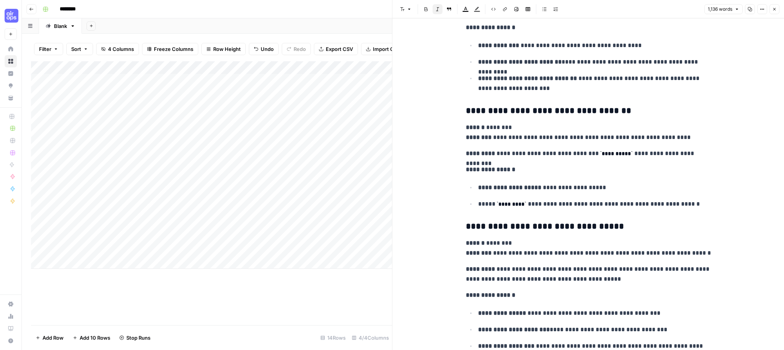
click at [778, 7] on button "Close" at bounding box center [774, 9] width 10 height 10
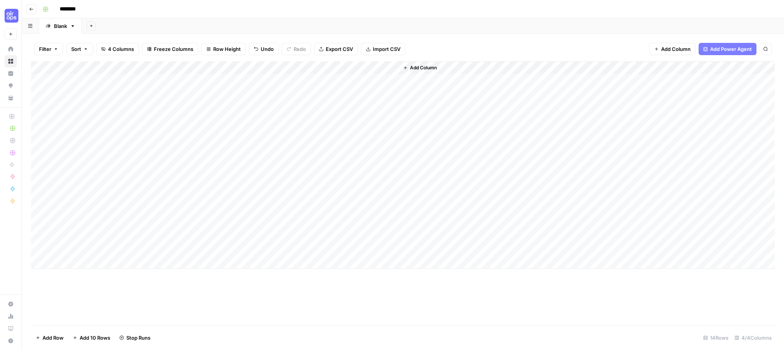
click at [417, 65] on span "Add Column" at bounding box center [423, 67] width 27 height 7
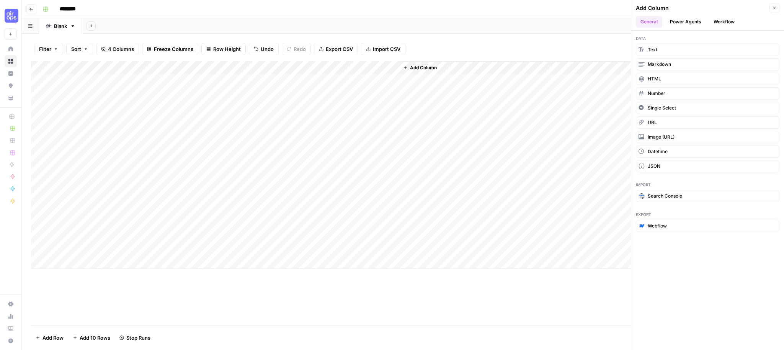
click at [681, 20] on button "Power Agents" at bounding box center [685, 21] width 41 height 11
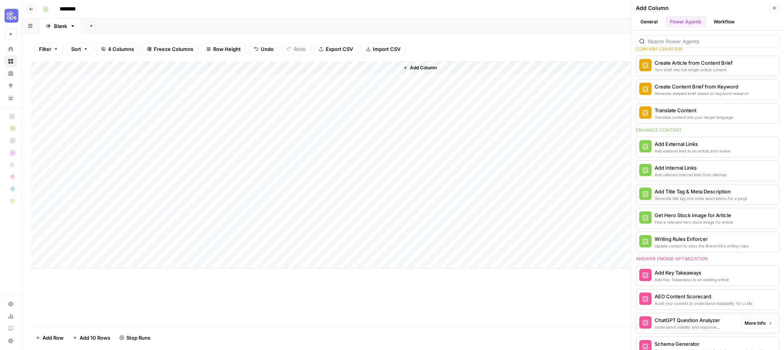
scroll to position [98, 0]
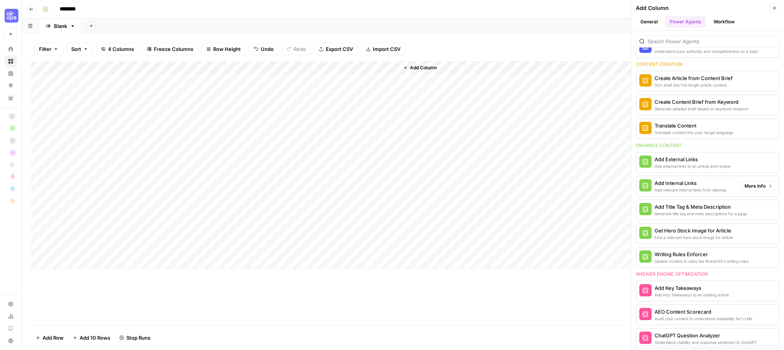
click at [750, 187] on span "More Info" at bounding box center [754, 186] width 21 height 7
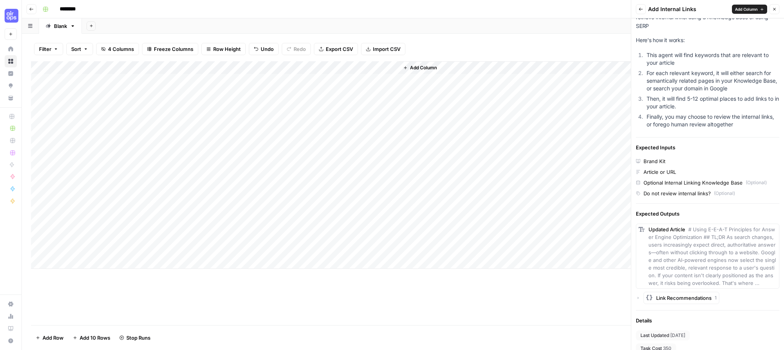
scroll to position [95, 0]
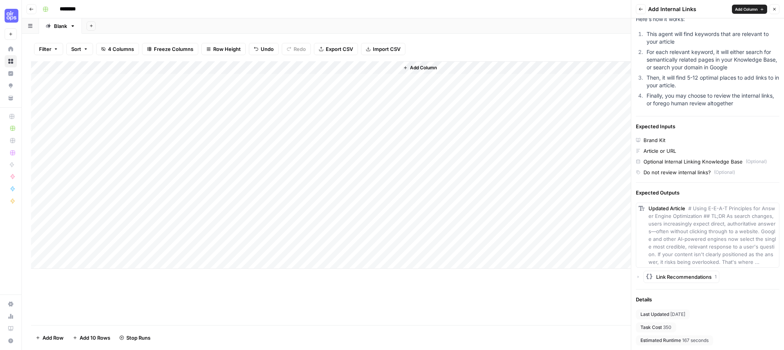
click at [757, 9] on button "Add Column" at bounding box center [749, 9] width 35 height 9
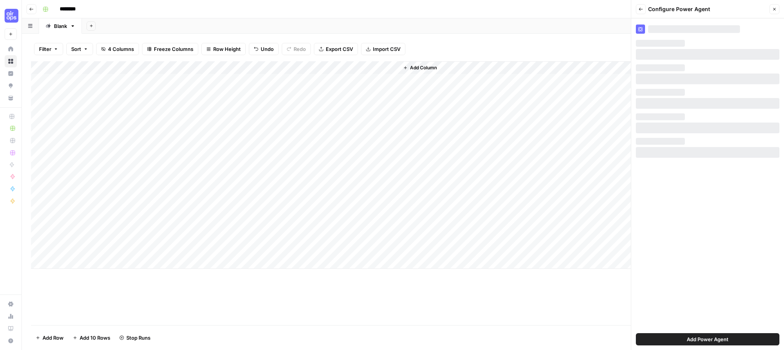
scroll to position [0, 0]
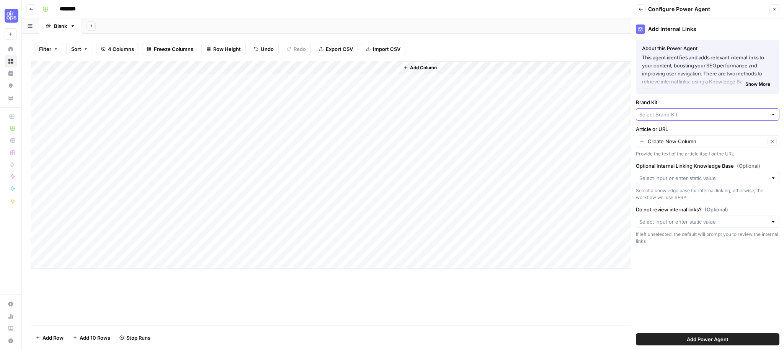
click at [681, 117] on input "Brand Kit" at bounding box center [703, 115] width 128 height 8
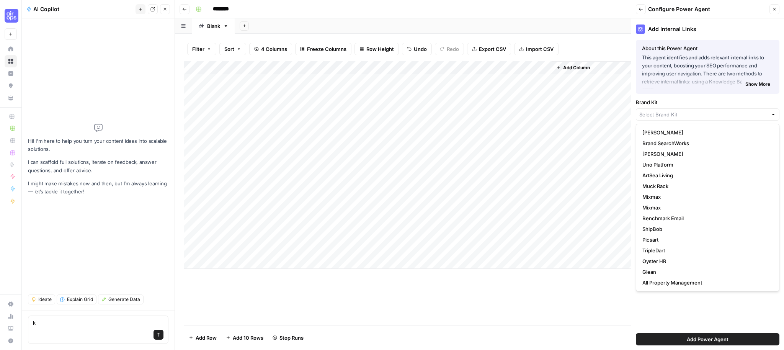
type textarea "k"
click at [673, 117] on input "Brand Kit" at bounding box center [703, 115] width 128 height 8
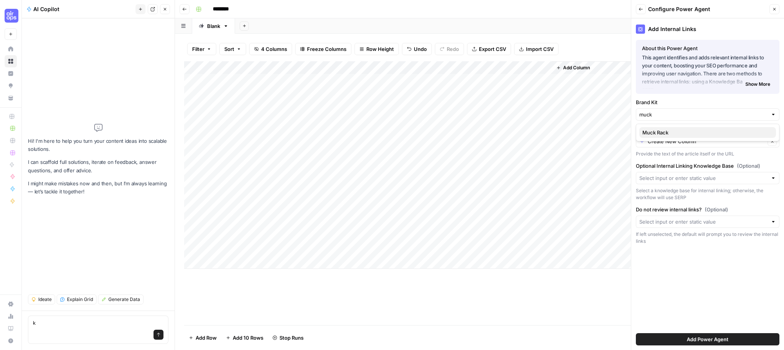
click at [656, 134] on span "Muck Rack" at bounding box center [705, 133] width 127 height 8
type input "Muck Rack"
click at [168, 9] on button "Close" at bounding box center [165, 9] width 10 height 10
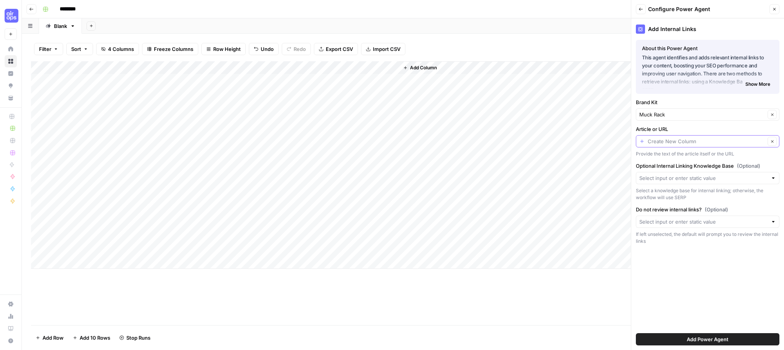
click at [725, 144] on input "Article or URL" at bounding box center [707, 141] width 118 height 8
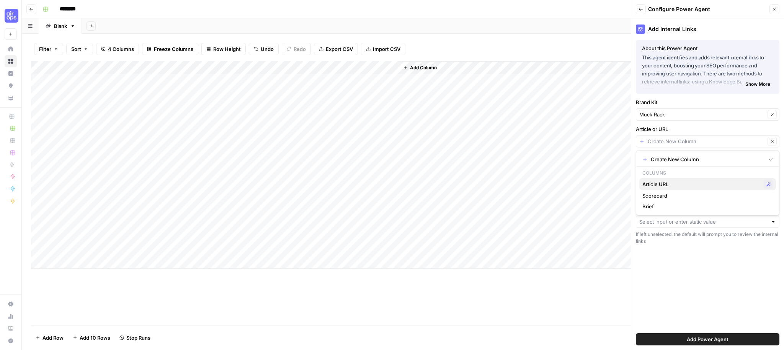
click at [707, 182] on span "Article URL" at bounding box center [701, 184] width 118 height 8
type input "Article URL"
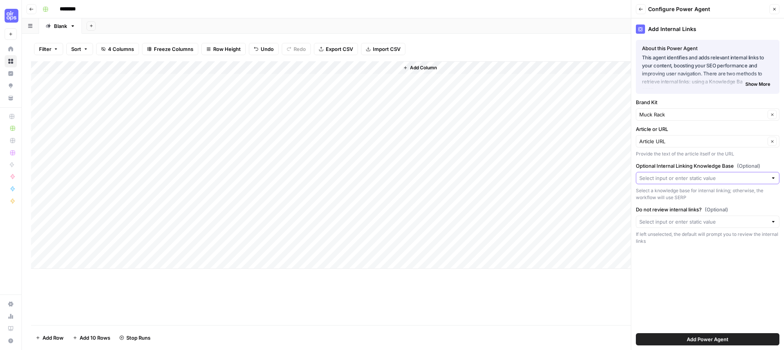
click at [743, 178] on input "Optional Internal Linking Knowledge Base (Optional)" at bounding box center [703, 178] width 128 height 8
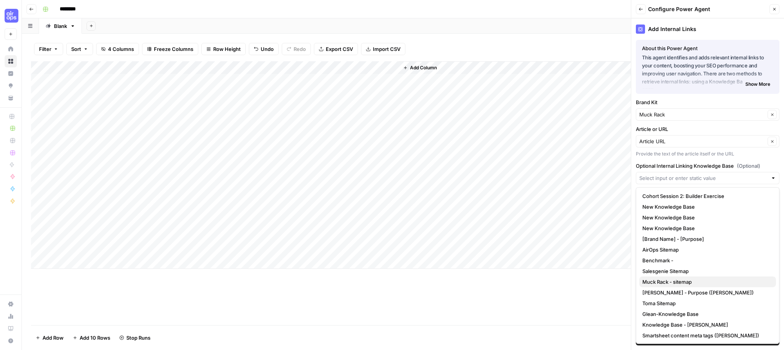
click at [665, 281] on span "Muck Rack - sitemap" at bounding box center [705, 282] width 127 height 8
type input "Muck Rack - sitemap"
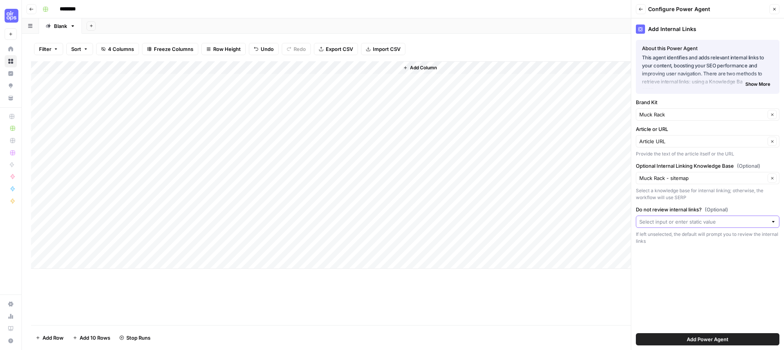
click at [709, 220] on input "Do not review internal links? (Optional)" at bounding box center [703, 222] width 128 height 8
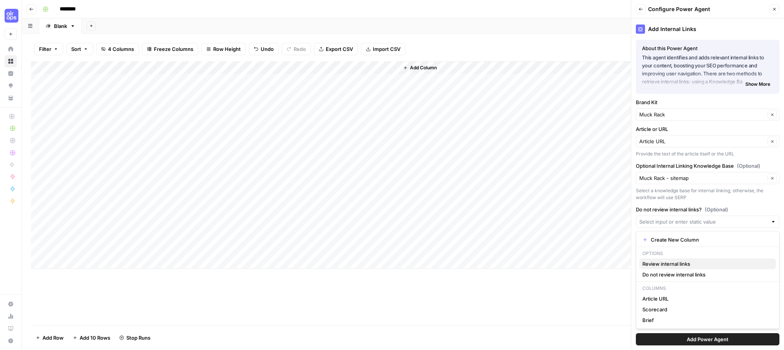
click at [685, 263] on span "Review internal links" at bounding box center [705, 264] width 127 height 8
type input "Review internal links"
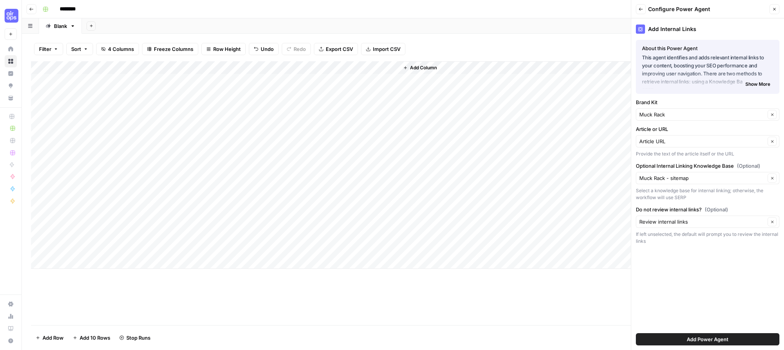
click at [699, 341] on span "Add Power Agent" at bounding box center [708, 339] width 42 height 8
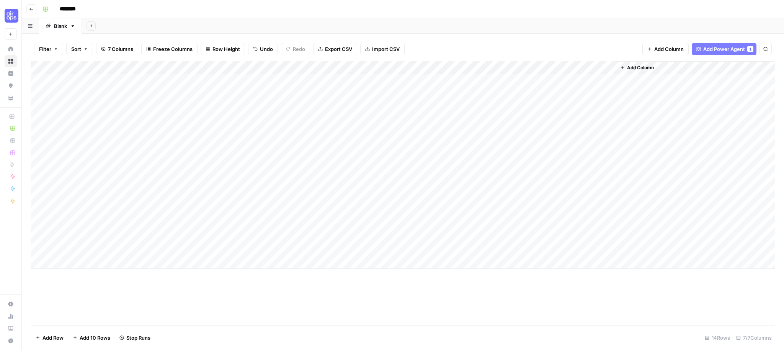
click at [473, 67] on div "Add Column" at bounding box center [403, 164] width 744 height 207
click at [495, 86] on span "All Rows" at bounding box center [498, 86] width 48 height 8
click at [391, 80] on div "Add Column" at bounding box center [403, 164] width 744 height 207
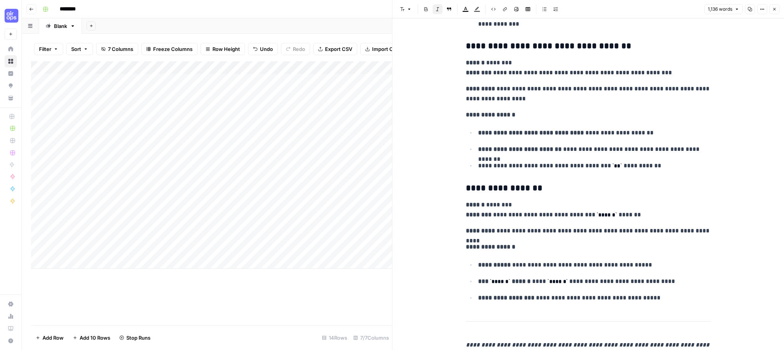
scroll to position [2519, 0]
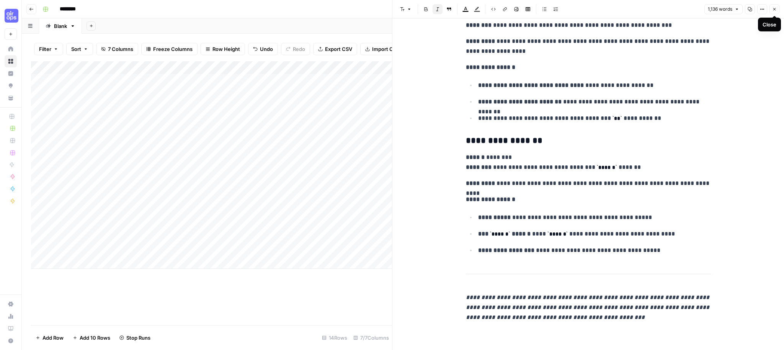
click at [774, 11] on icon "button" at bounding box center [774, 9] width 5 height 5
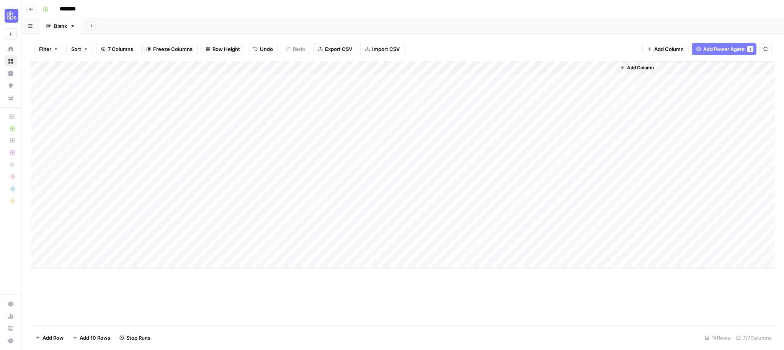
click at [76, 5] on input "********" at bounding box center [77, 9] width 43 height 12
click at [79, 8] on input "********" at bounding box center [77, 9] width 43 height 12
type input "**********"
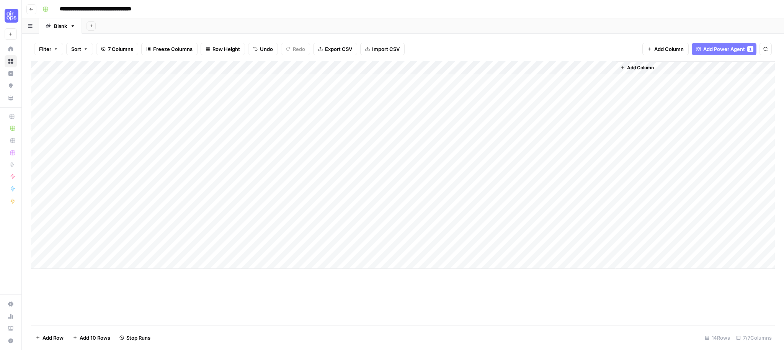
click at [239, 7] on div "**********" at bounding box center [407, 9] width 737 height 12
click at [70, 251] on div "Add Column" at bounding box center [403, 164] width 744 height 207
click at [84, 298] on div "Add Column" at bounding box center [403, 193] width 744 height 264
click at [44, 251] on div "Add Column" at bounding box center [403, 164] width 744 height 207
click at [38, 248] on div "Add Column" at bounding box center [403, 164] width 744 height 207
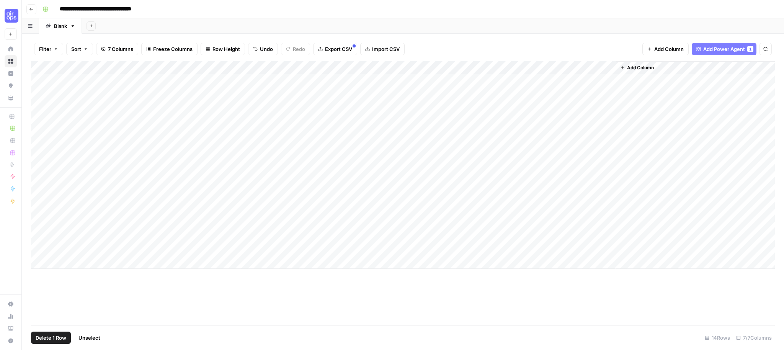
click at [54, 341] on span "Delete 1 Row" at bounding box center [51, 338] width 31 height 8
drag, startPoint x: 372, startPoint y: 86, endPoint x: 412, endPoint y: 95, distance: 41.7
click at [372, 86] on span "Delete" at bounding box center [364, 89] width 16 height 8
click at [389, 171] on div "Add Column" at bounding box center [403, 158] width 744 height 194
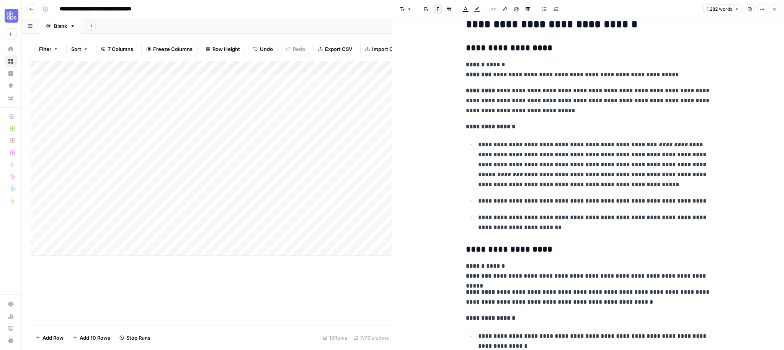
scroll to position [1354, 0]
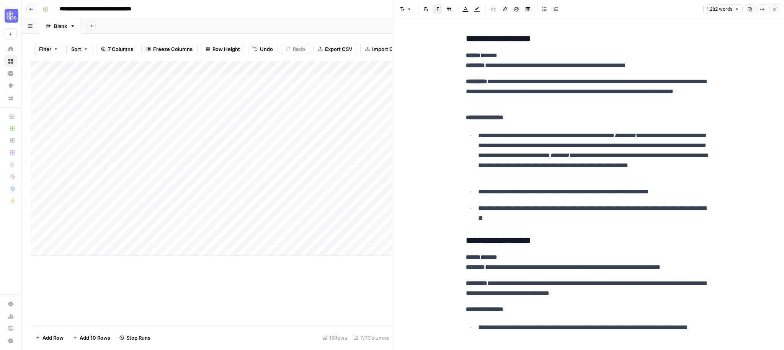
click at [777, 7] on button "Close" at bounding box center [774, 9] width 10 height 10
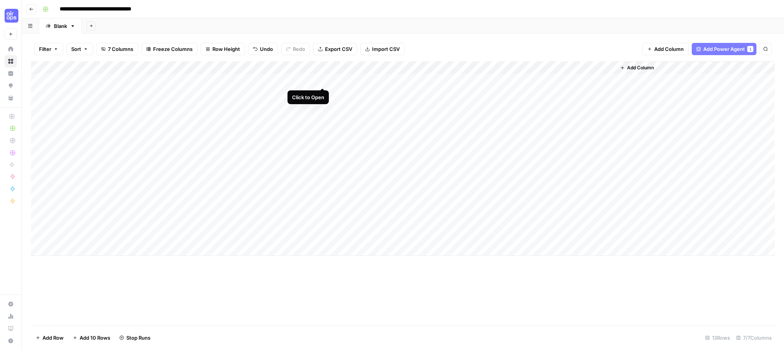
click at [323, 82] on div "Add Column" at bounding box center [403, 158] width 744 height 194
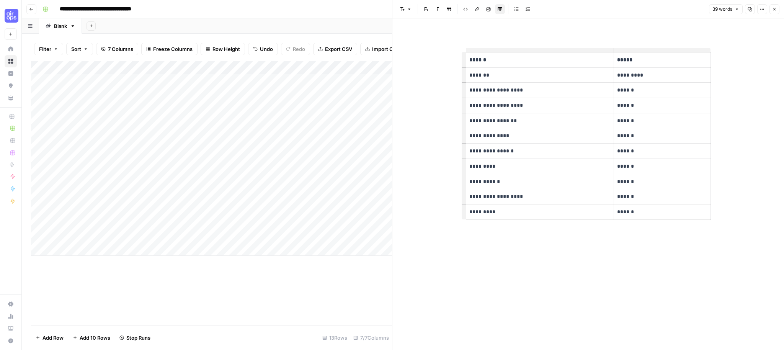
drag, startPoint x: 772, startPoint y: 8, endPoint x: 620, endPoint y: 46, distance: 156.3
click at [772, 8] on icon "button" at bounding box center [774, 9] width 5 height 5
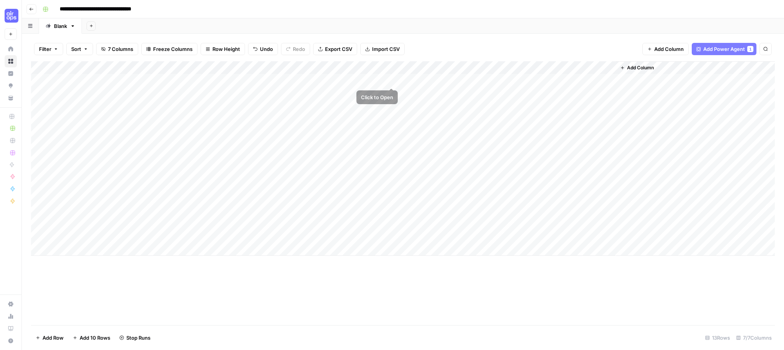
click at [390, 79] on div "Add Column" at bounding box center [403, 158] width 744 height 194
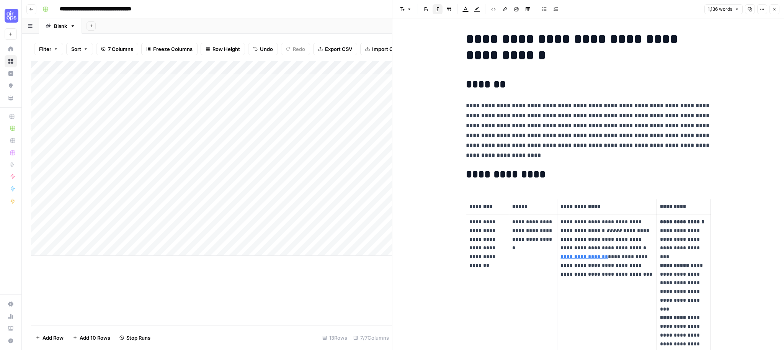
scroll to position [1, 0]
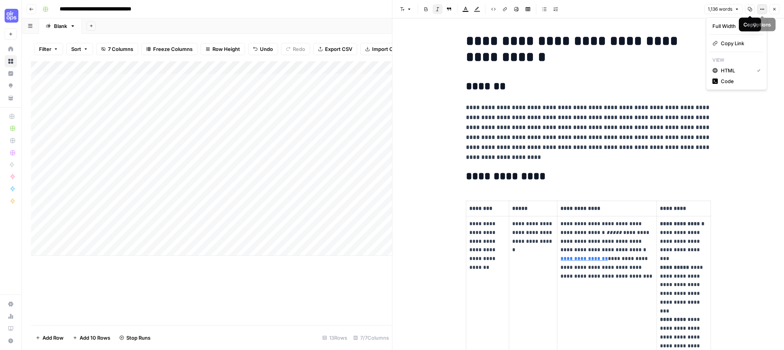
click at [761, 7] on icon "button" at bounding box center [762, 9] width 5 height 5
click at [740, 45] on span "Copy Link" at bounding box center [739, 43] width 37 height 8
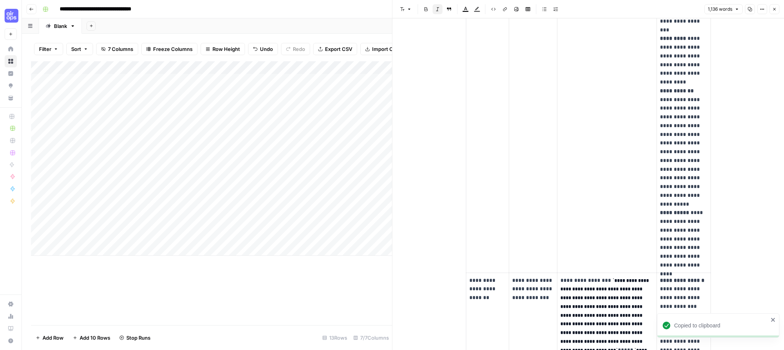
scroll to position [0, 0]
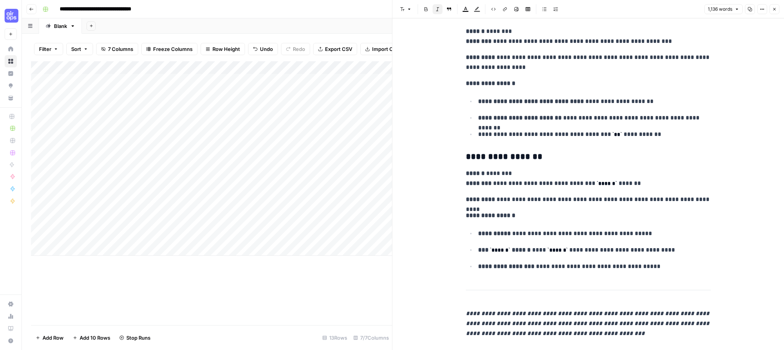
scroll to position [2499, 0]
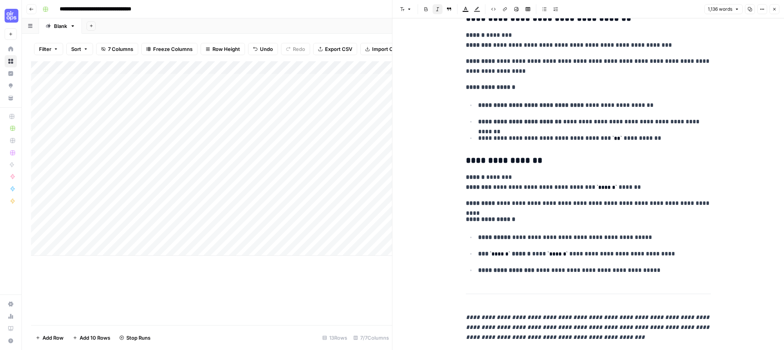
click at [774, 5] on button "Close" at bounding box center [774, 9] width 10 height 10
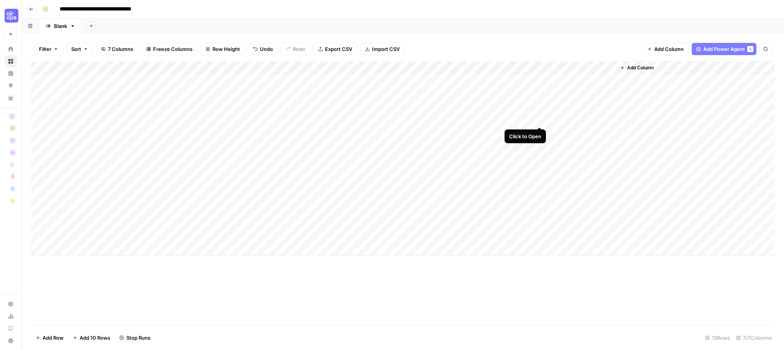
click at [540, 119] on div "Add Column" at bounding box center [403, 158] width 744 height 194
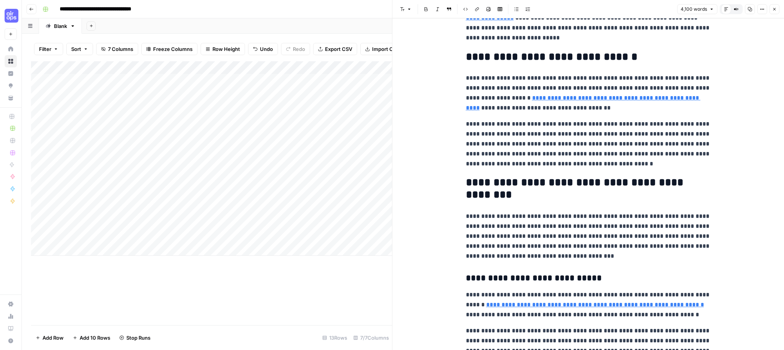
scroll to position [1544, 0]
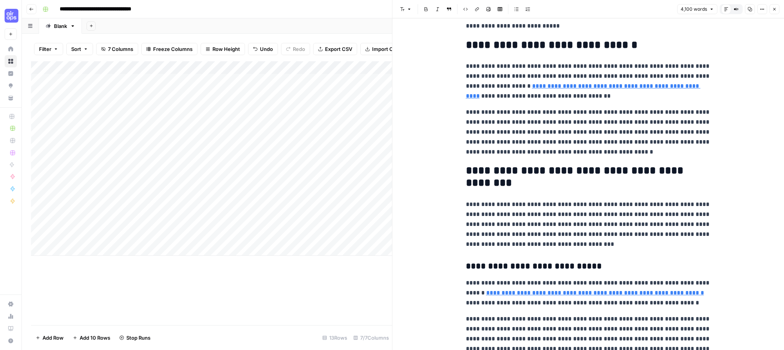
drag, startPoint x: 772, startPoint y: 8, endPoint x: 767, endPoint y: 14, distance: 7.4
click at [772, 8] on icon "button" at bounding box center [774, 9] width 5 height 5
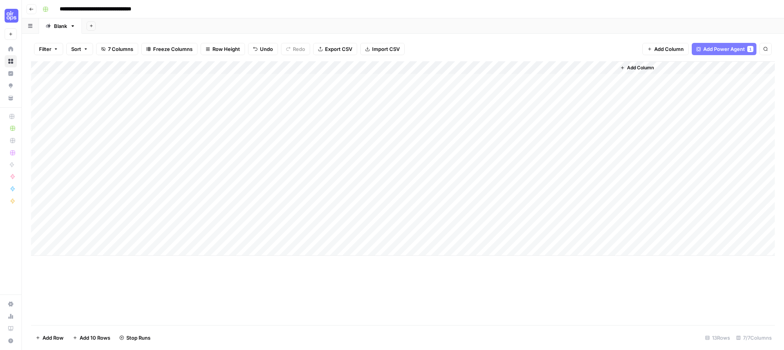
click at [632, 67] on span "Add Column" at bounding box center [640, 67] width 27 height 7
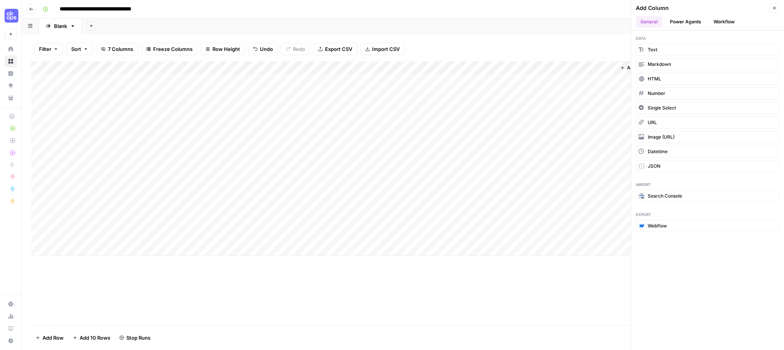
click at [696, 23] on button "Power Agents" at bounding box center [685, 21] width 41 height 11
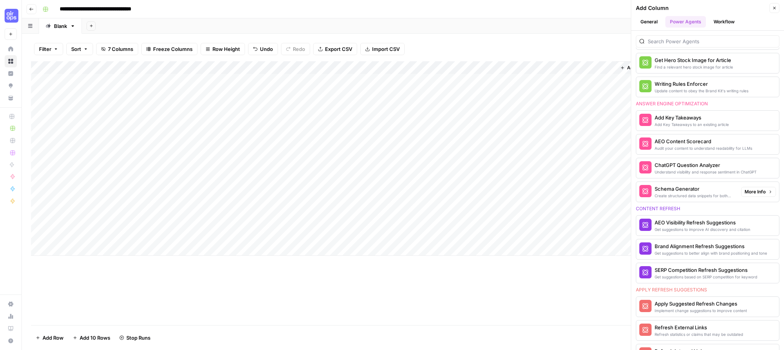
scroll to position [335, 0]
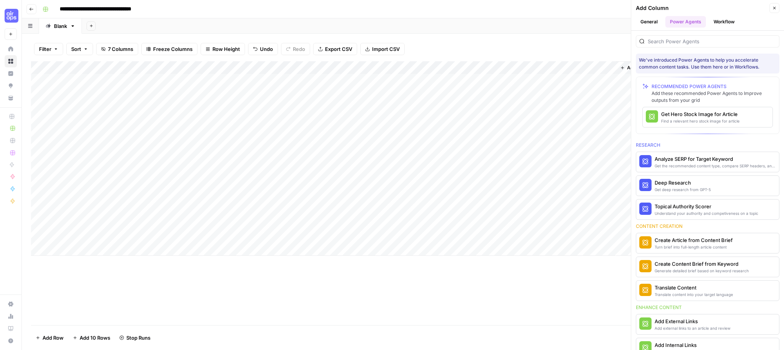
scroll to position [335, 0]
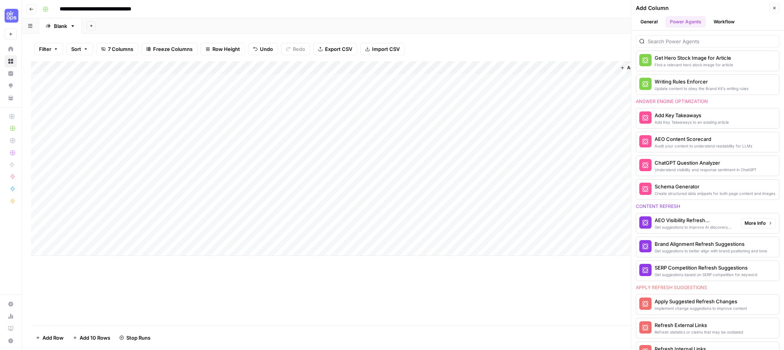
click at [722, 224] on div "Get suggestions to improve AI discovery and citation" at bounding box center [695, 227] width 80 height 6
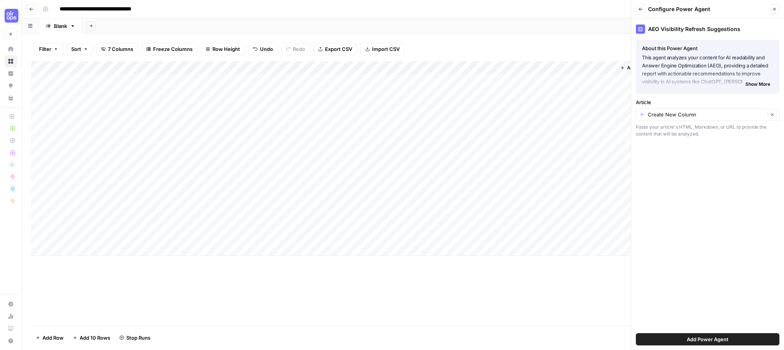
click at [766, 83] on span "Show More" at bounding box center [757, 84] width 25 height 7
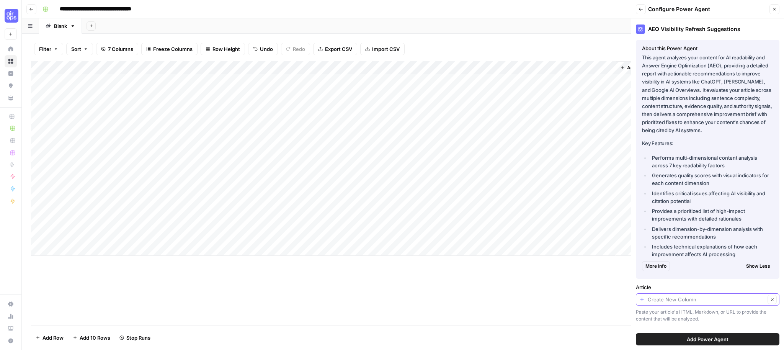
click at [709, 299] on input "Article" at bounding box center [707, 299] width 118 height 8
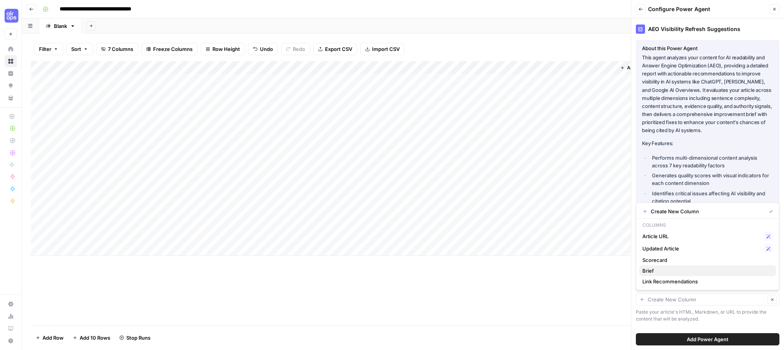
drag, startPoint x: 695, startPoint y: 262, endPoint x: 681, endPoint y: 273, distance: 17.2
click at [681, 273] on div "Create New Column Columns Article URL Possible Match Updated Article Possible M…" at bounding box center [708, 246] width 144 height 88
click at [666, 271] on span "Brief" at bounding box center [705, 271] width 127 height 8
type input "Brief"
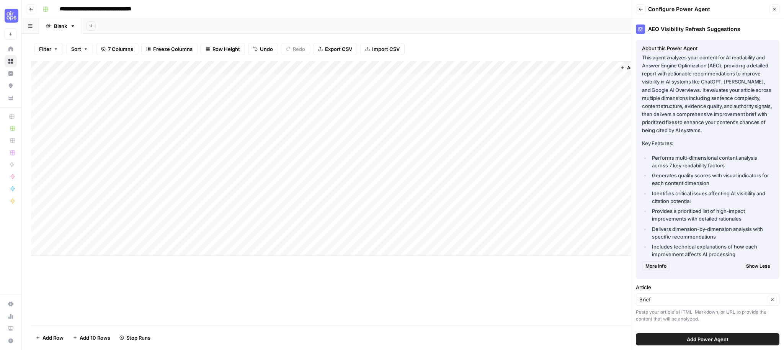
click at [714, 338] on span "Add Power Agent" at bounding box center [708, 339] width 42 height 8
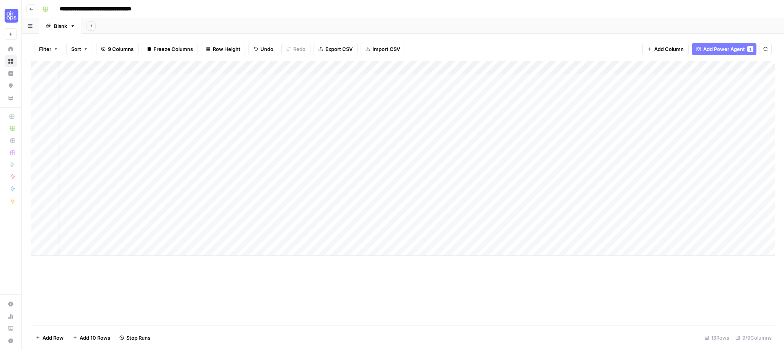
scroll to position [0, 17]
click at [710, 68] on div "Add Column" at bounding box center [403, 158] width 744 height 194
drag, startPoint x: 722, startPoint y: 86, endPoint x: 728, endPoint y: 94, distance: 10.9
click at [722, 86] on span "All Rows" at bounding box center [737, 86] width 48 height 8
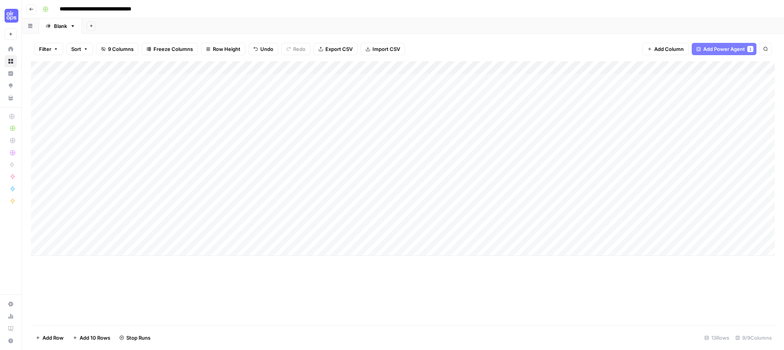
click at [748, 288] on div "Add Column" at bounding box center [403, 193] width 744 height 264
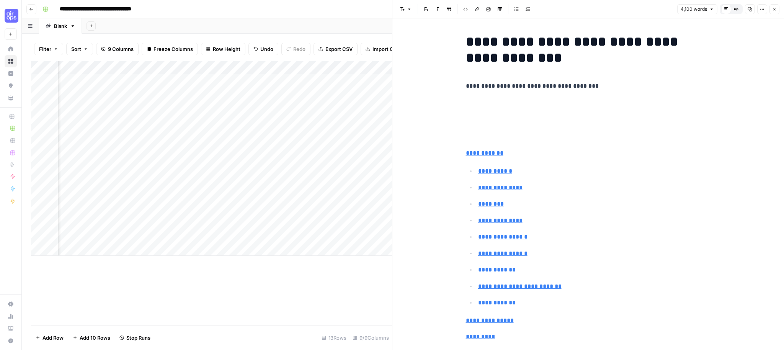
click at [777, 12] on button "Close" at bounding box center [774, 9] width 10 height 10
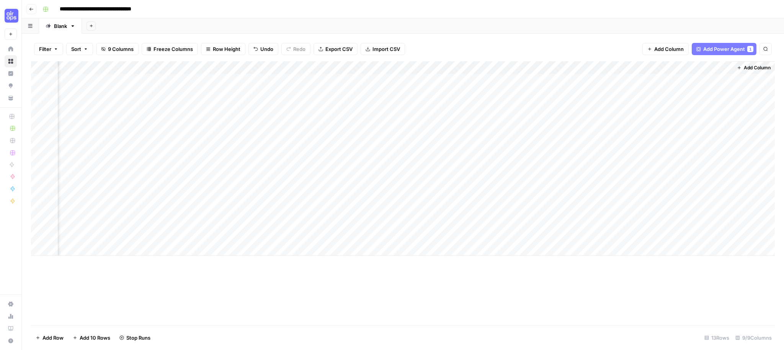
scroll to position [0, 62]
click at [450, 303] on div "Add Column" at bounding box center [403, 193] width 744 height 264
